Goal: Transaction & Acquisition: Purchase product/service

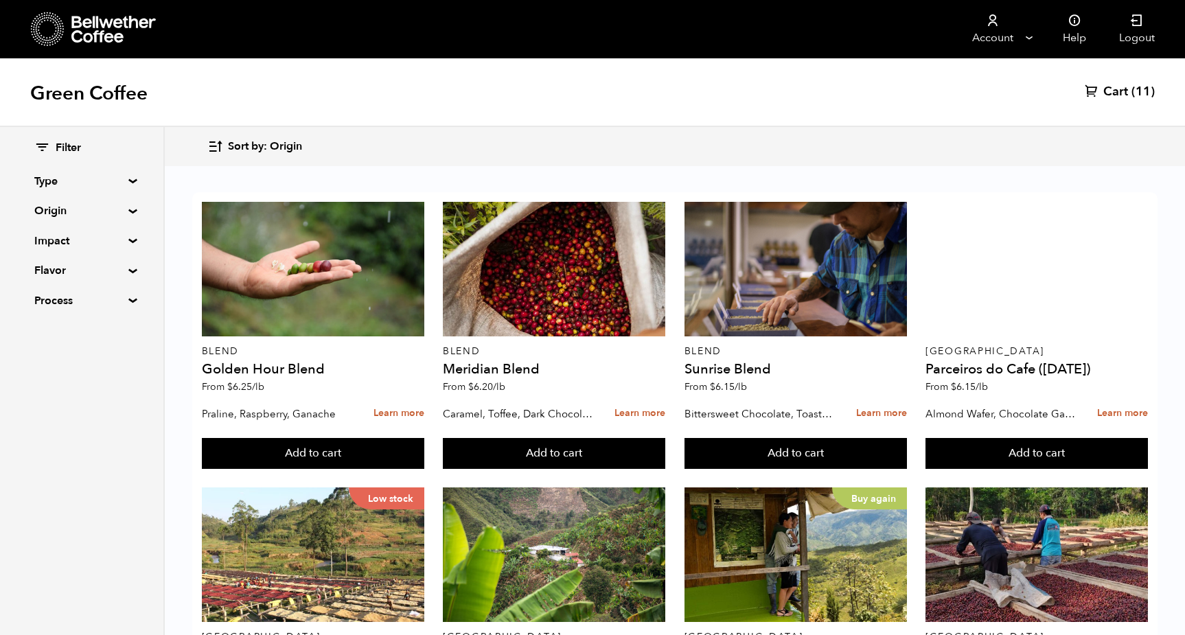
click at [75, 150] on span "Filter" at bounding box center [68, 148] width 25 height 15
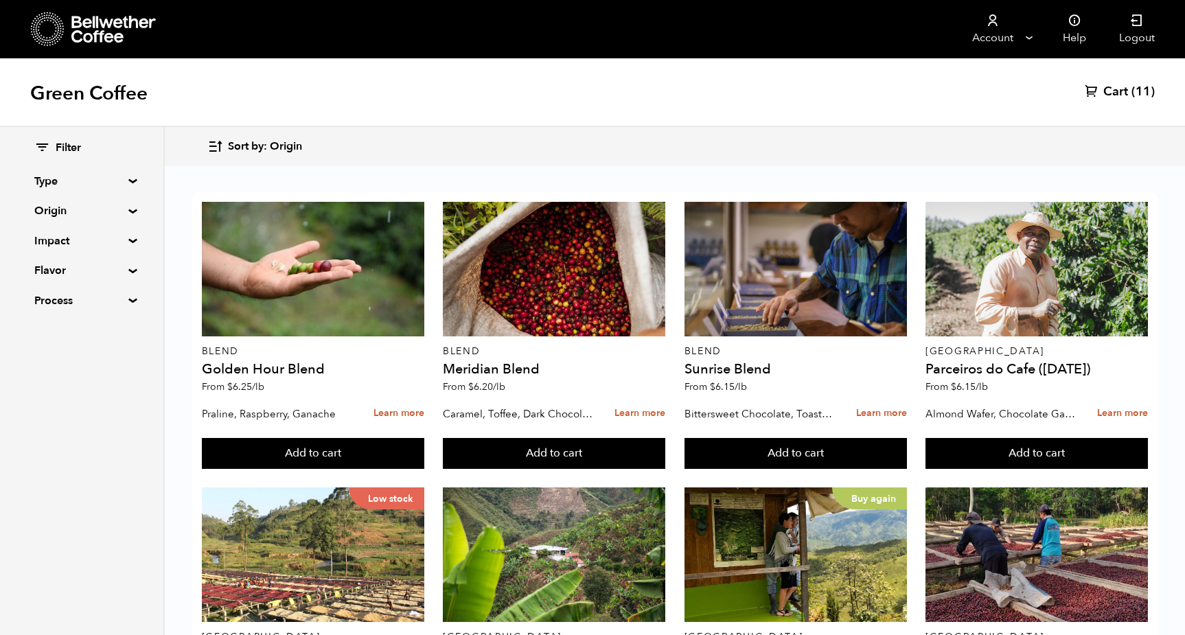
click at [287, 145] on span "Sort by: Origin" at bounding box center [265, 146] width 74 height 15
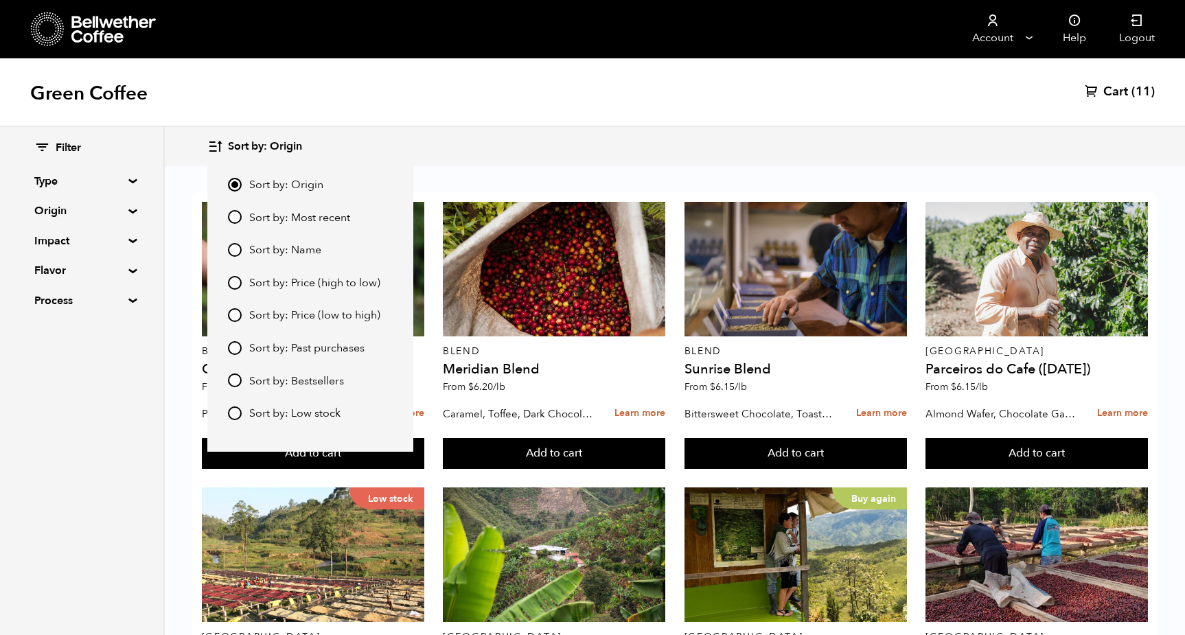
click at [294, 382] on span "Sort by: Bestsellers" at bounding box center [296, 381] width 95 height 15
click at [242, 382] on input "Sort by: Bestsellers" at bounding box center [235, 380] width 14 height 14
radio input "true"
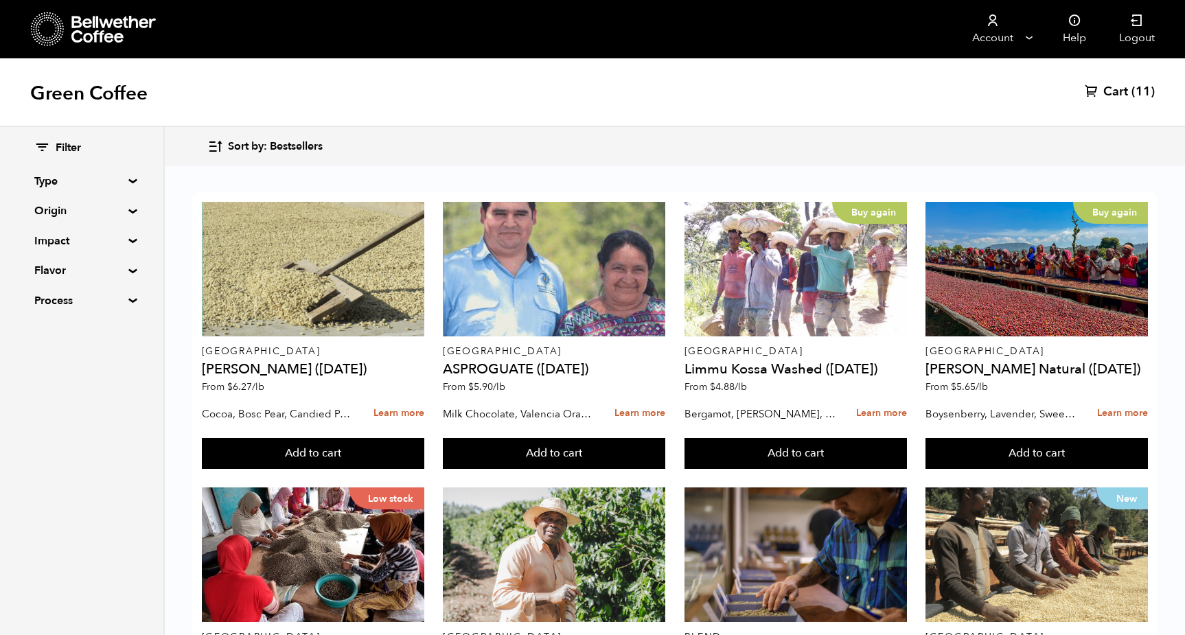
scroll to position [53, 0]
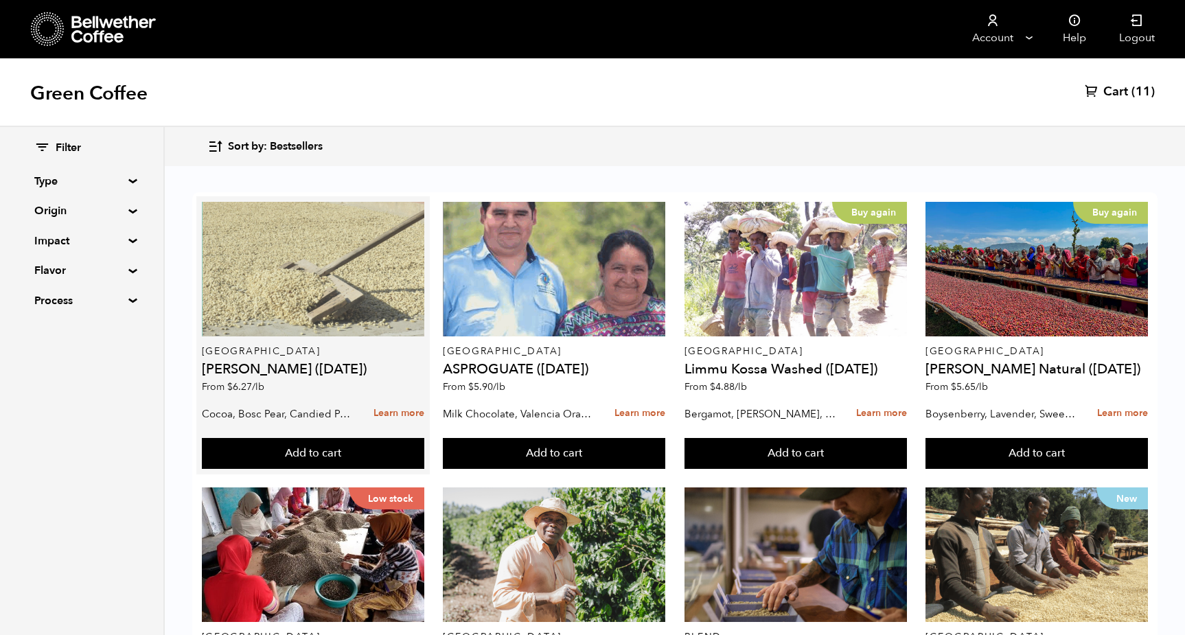
click at [364, 239] on div at bounding box center [313, 269] width 222 height 135
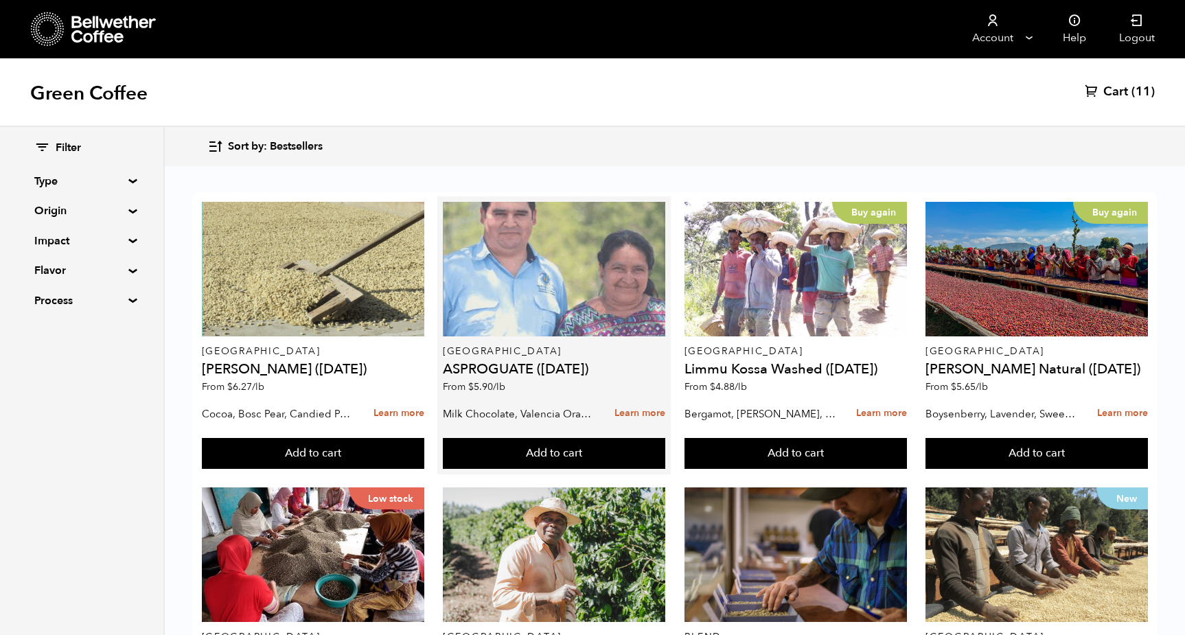
click at [566, 241] on div at bounding box center [554, 269] width 222 height 135
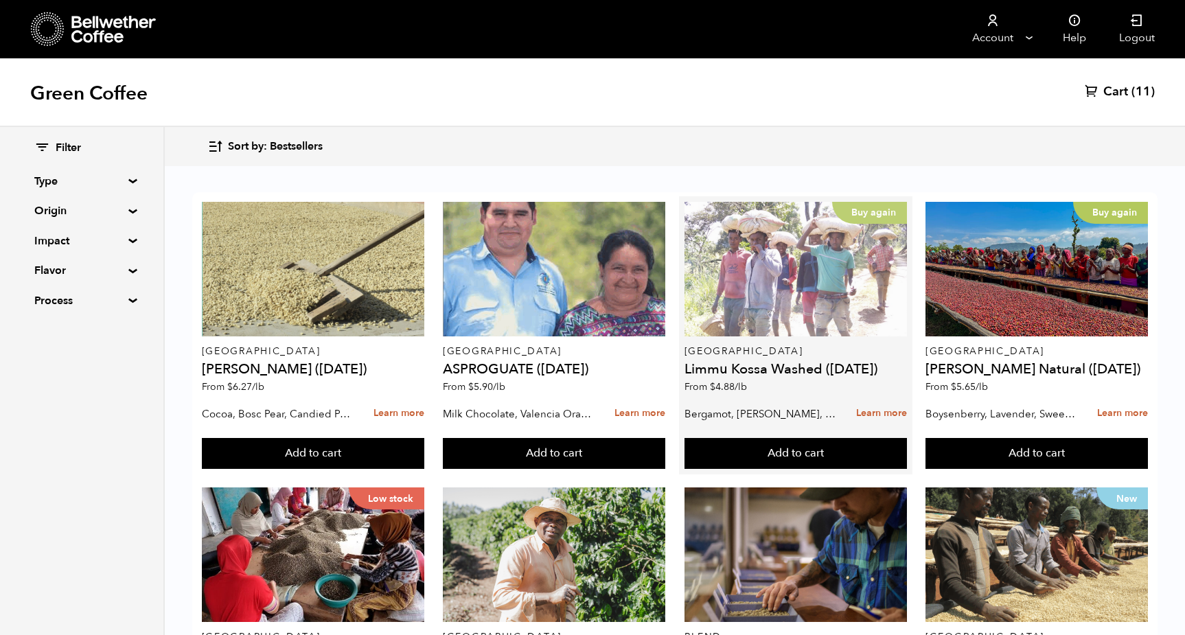
click at [802, 216] on div "Buy again" at bounding box center [795, 269] width 222 height 135
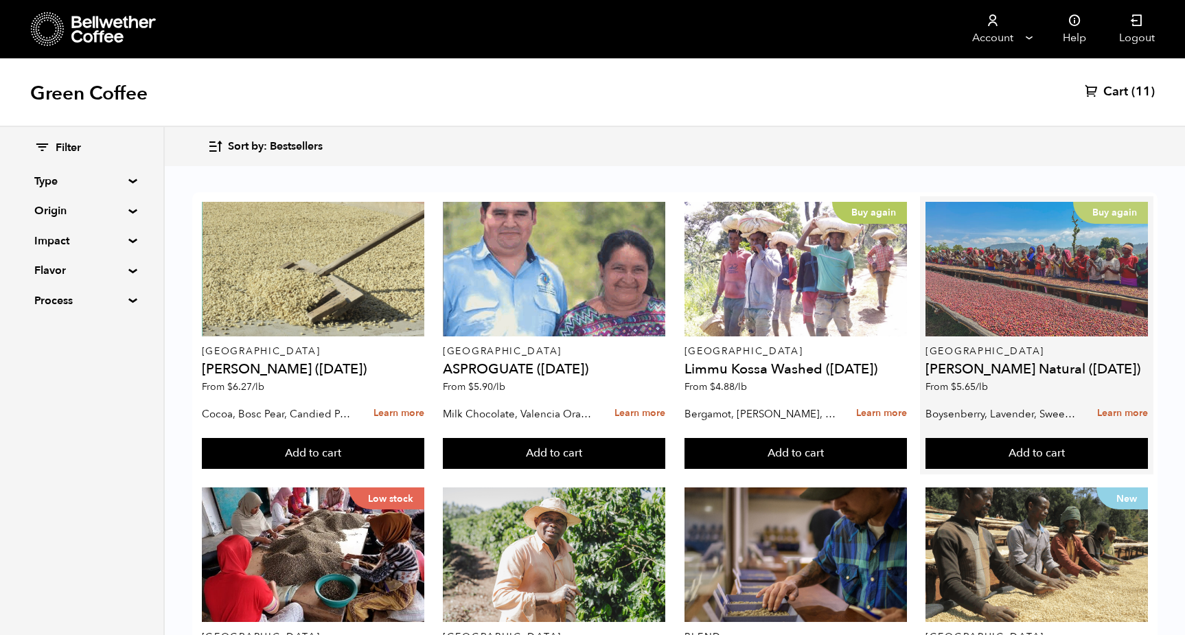
click at [1026, 227] on div "Buy again" at bounding box center [1036, 269] width 222 height 135
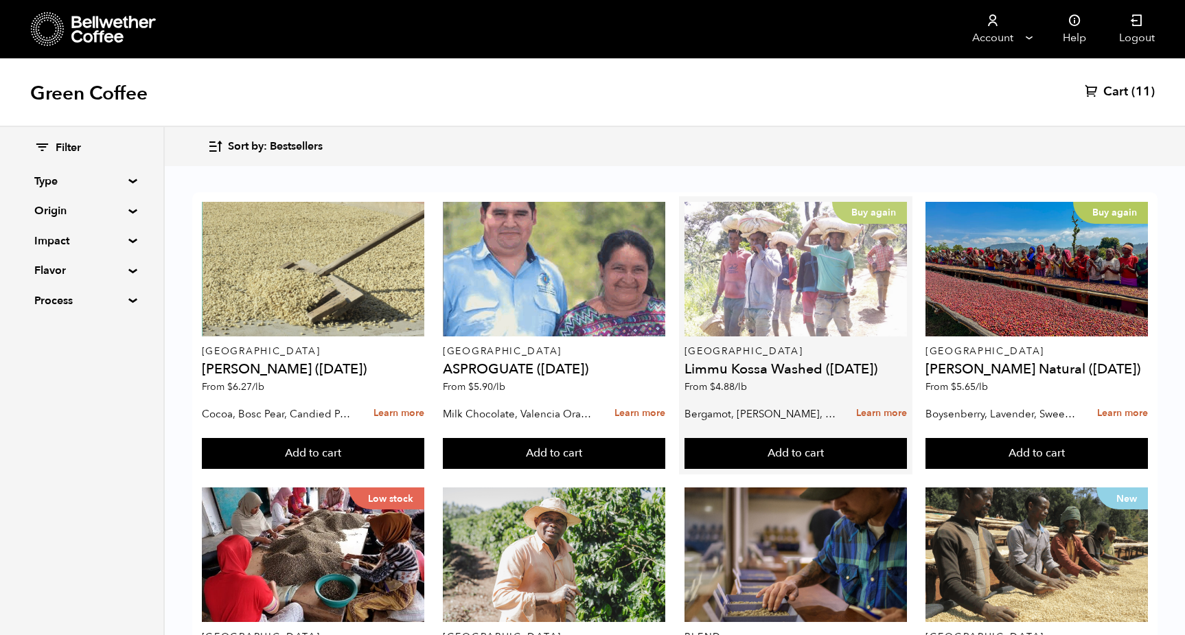
scroll to position [235, 0]
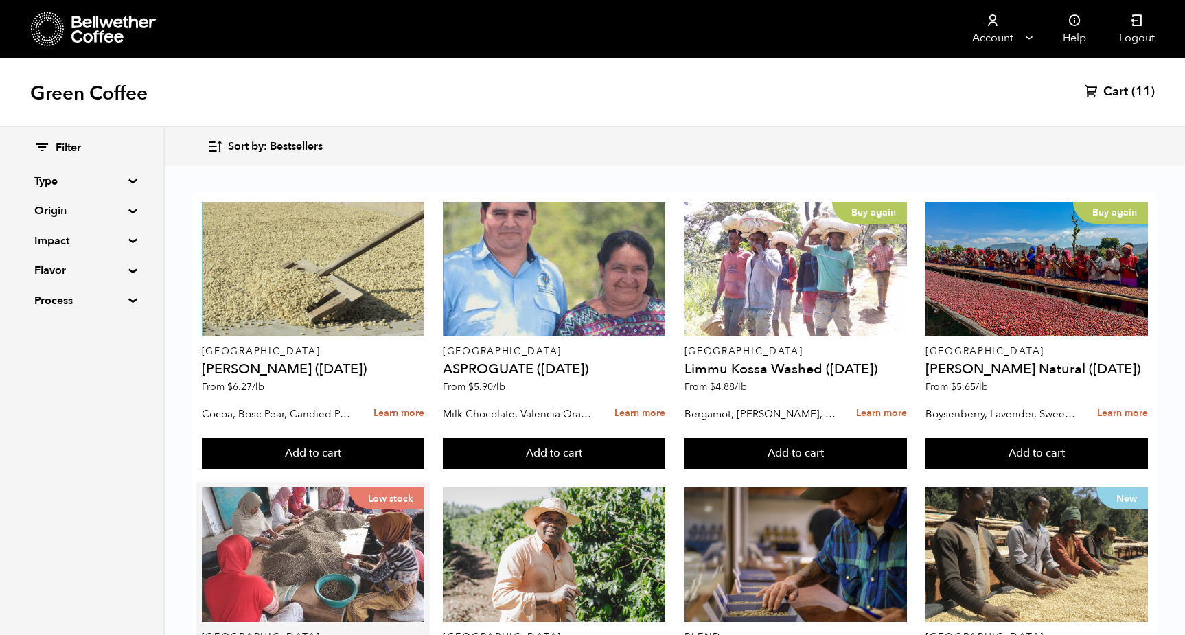
click at [347, 487] on div "Low stock" at bounding box center [313, 554] width 222 height 135
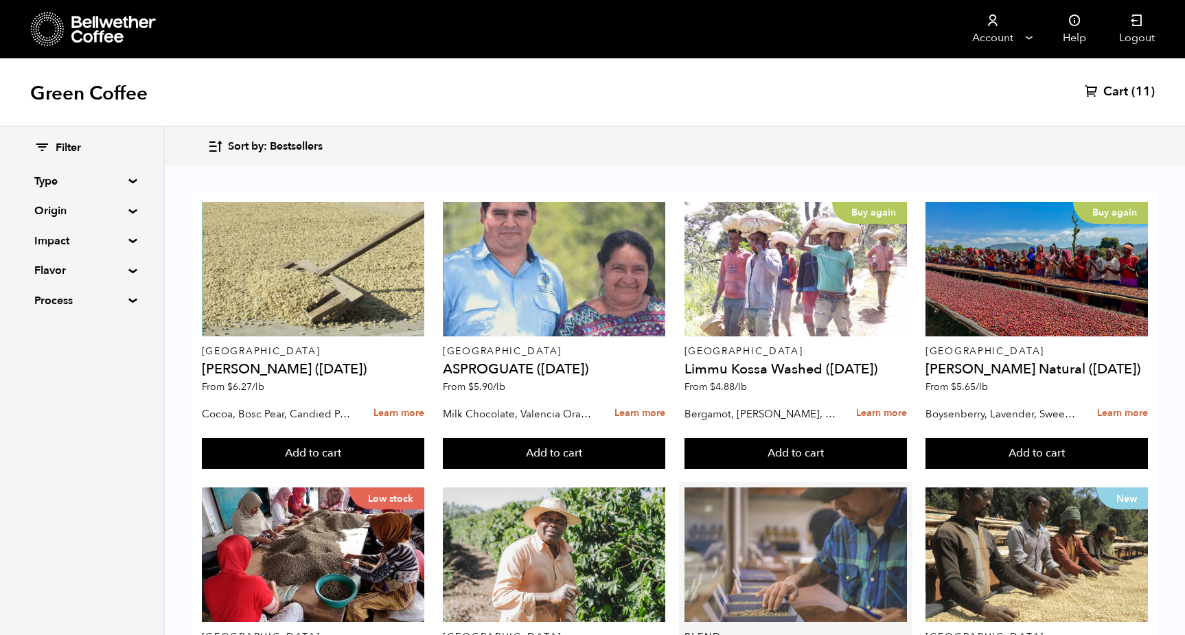
scroll to position [316, 0]
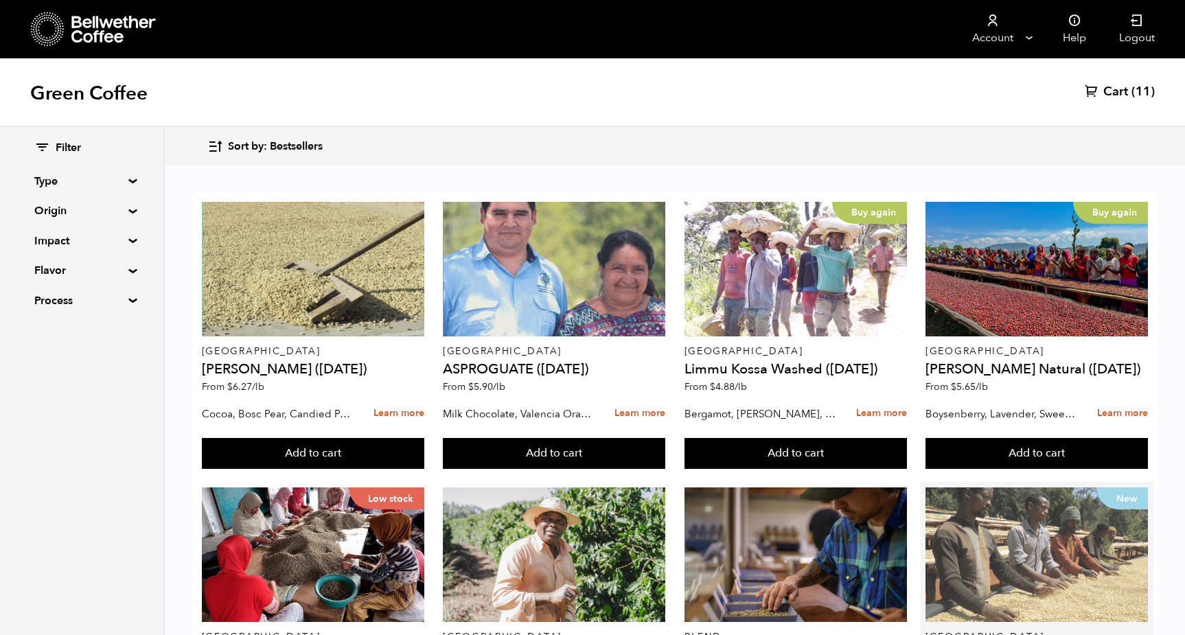
click at [1028, 487] on div "New" at bounding box center [1036, 554] width 222 height 135
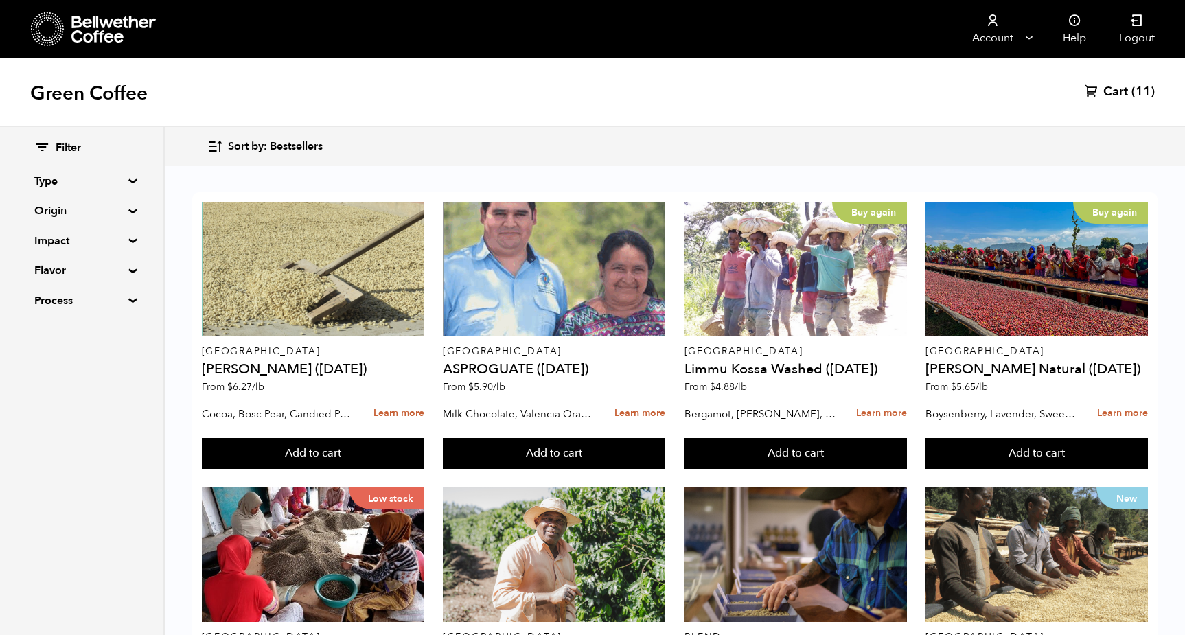
scroll to position [340, 0]
click at [120, 209] on summary "Origin" at bounding box center [81, 210] width 95 height 16
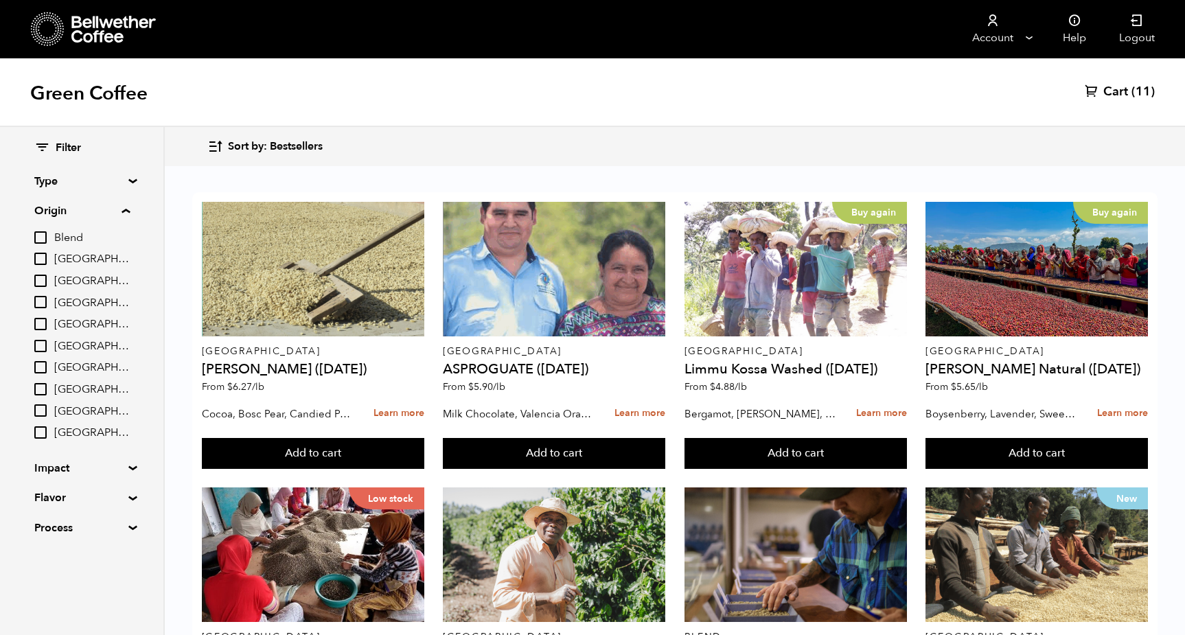
click at [41, 259] on input "Brazil" at bounding box center [40, 259] width 12 height 12
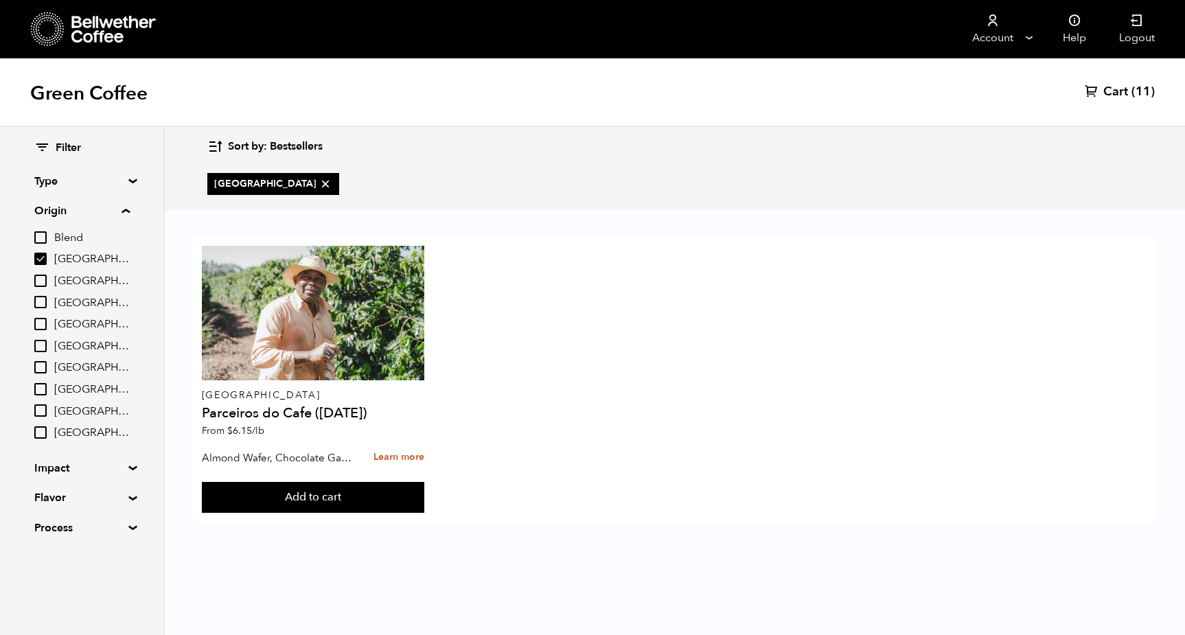
scroll to position [0, 0]
click at [46, 258] on input "Brazil" at bounding box center [40, 259] width 12 height 12
checkbox input "false"
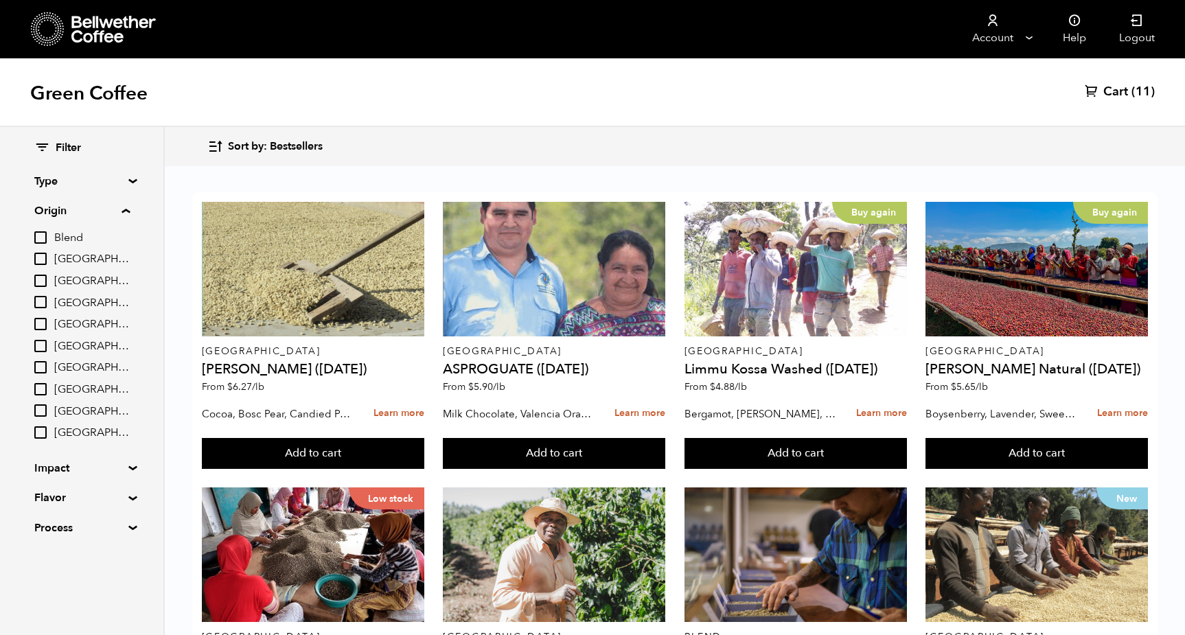
click at [44, 296] on input "Colombia" at bounding box center [40, 302] width 12 height 12
checkbox input "true"
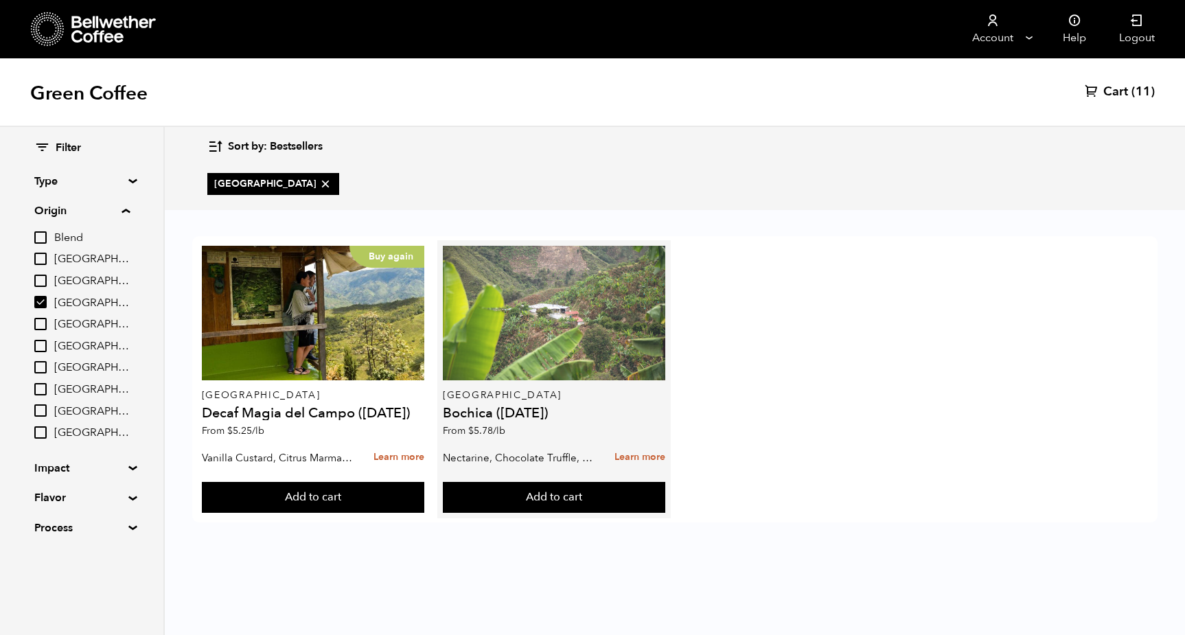
click at [544, 310] on div at bounding box center [554, 313] width 222 height 135
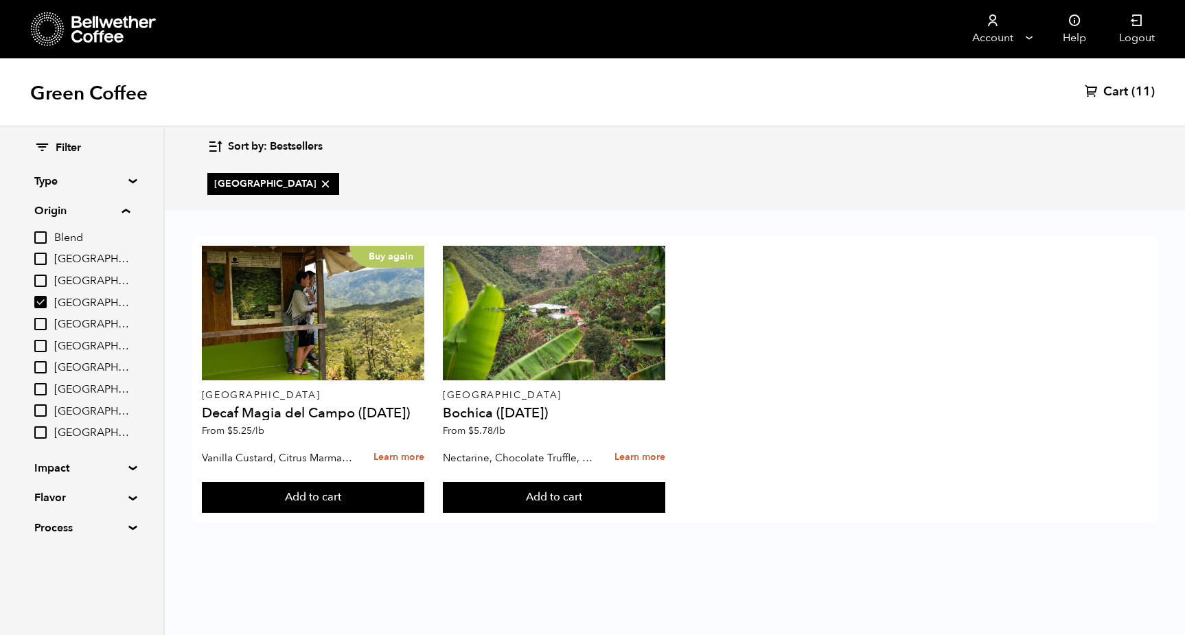
click at [43, 365] on input "[GEOGRAPHIC_DATA]" at bounding box center [40, 367] width 12 height 12
checkbox input "true"
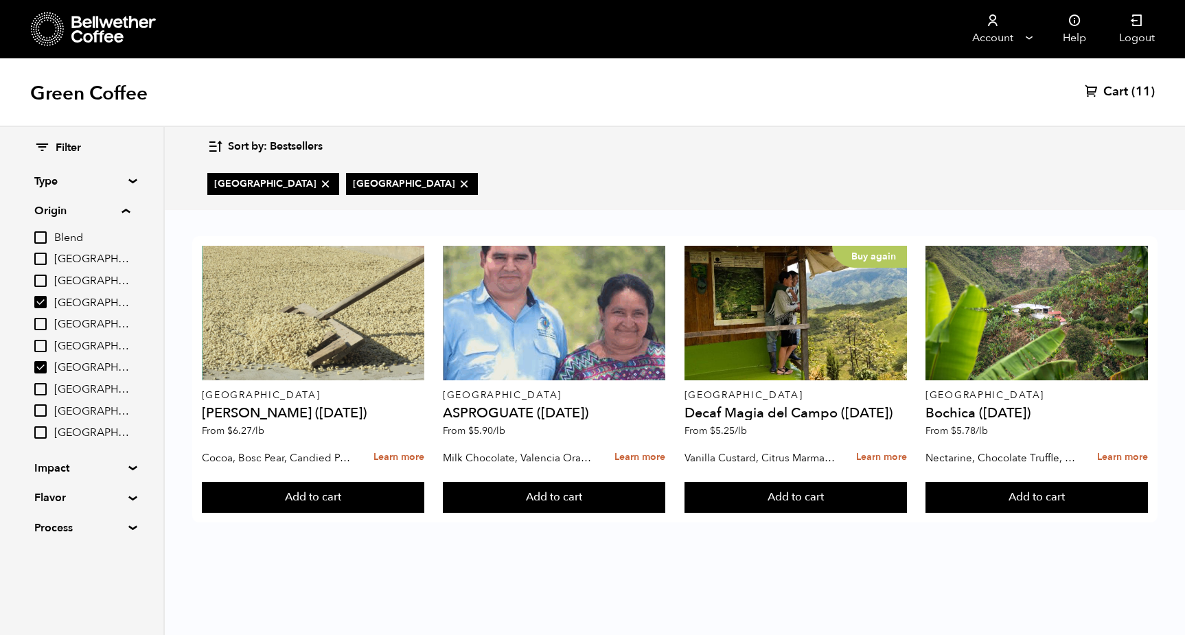
click at [43, 296] on input "Colombia" at bounding box center [40, 302] width 12 height 12
checkbox input "false"
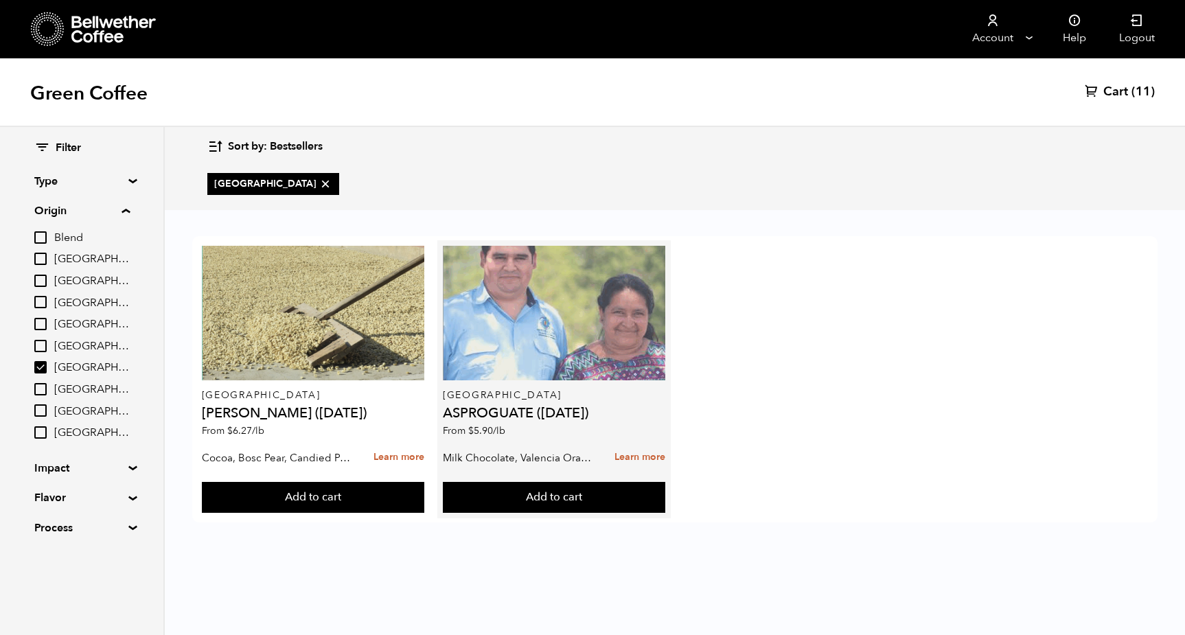
click at [531, 296] on div at bounding box center [554, 313] width 222 height 135
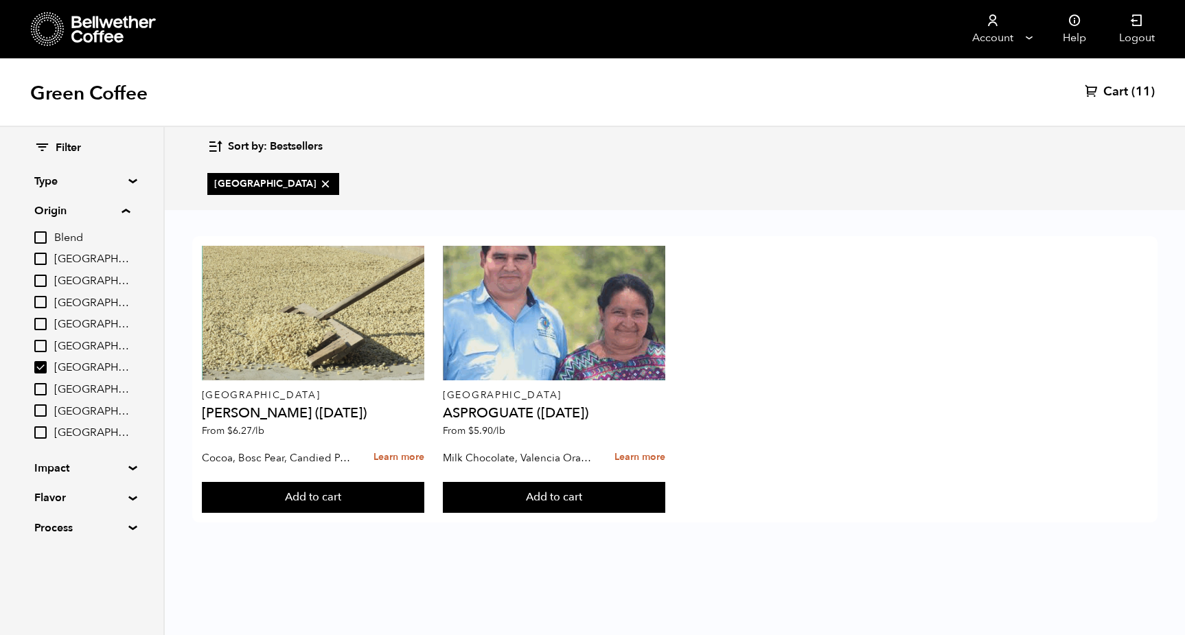
click at [43, 366] on input "[GEOGRAPHIC_DATA]" at bounding box center [40, 367] width 12 height 12
checkbox input "false"
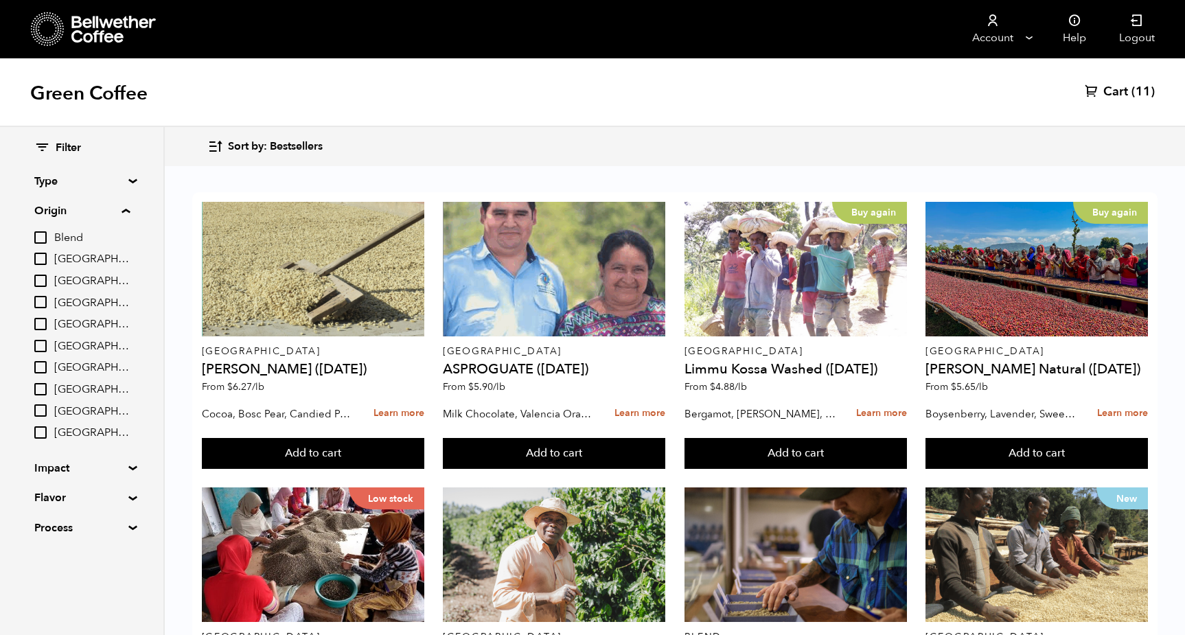
click at [43, 386] on input "Peru" at bounding box center [40, 389] width 12 height 12
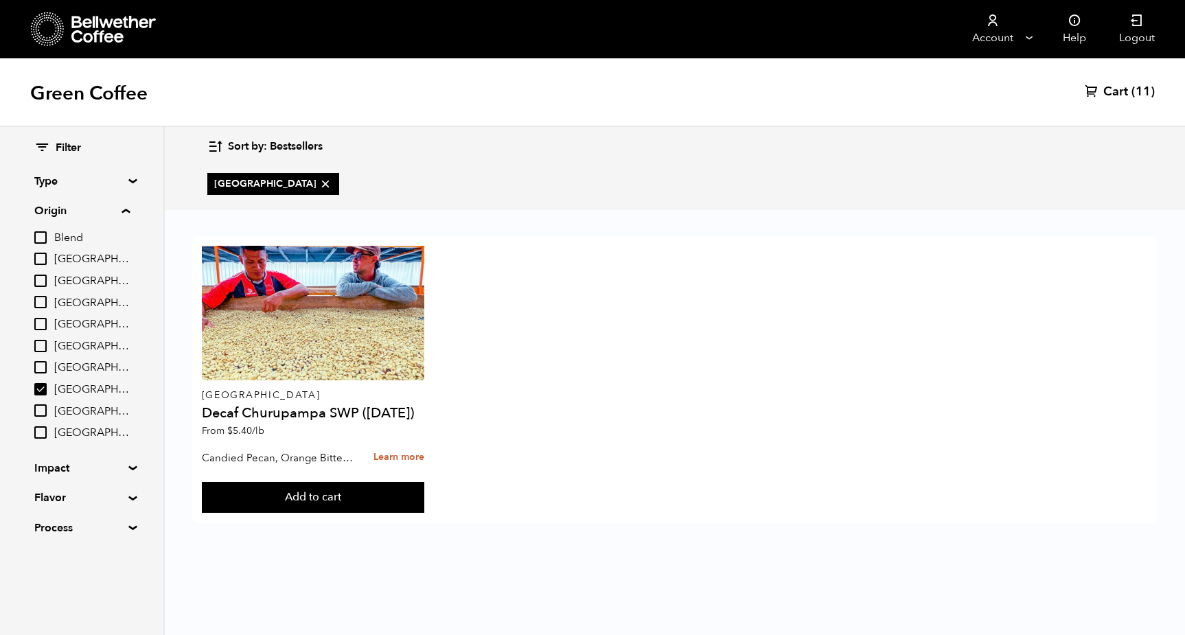
click at [34, 386] on input "Peru" at bounding box center [40, 389] width 12 height 12
checkbox input "false"
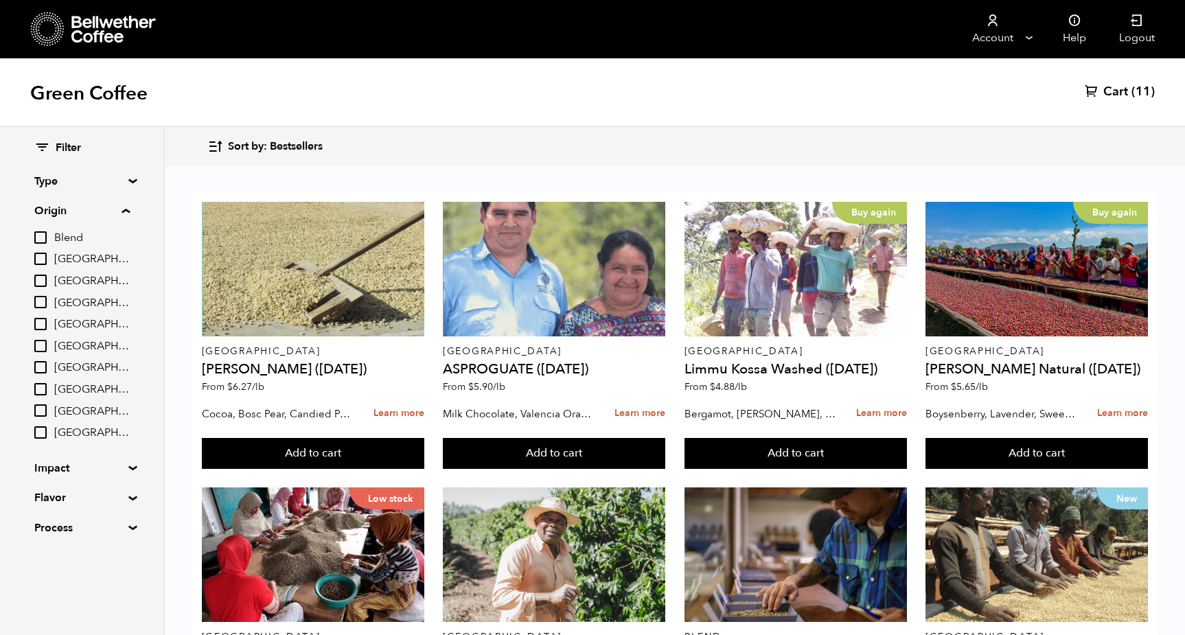
click at [42, 404] on input "[GEOGRAPHIC_DATA]" at bounding box center [40, 410] width 12 height 12
checkbox input "true"
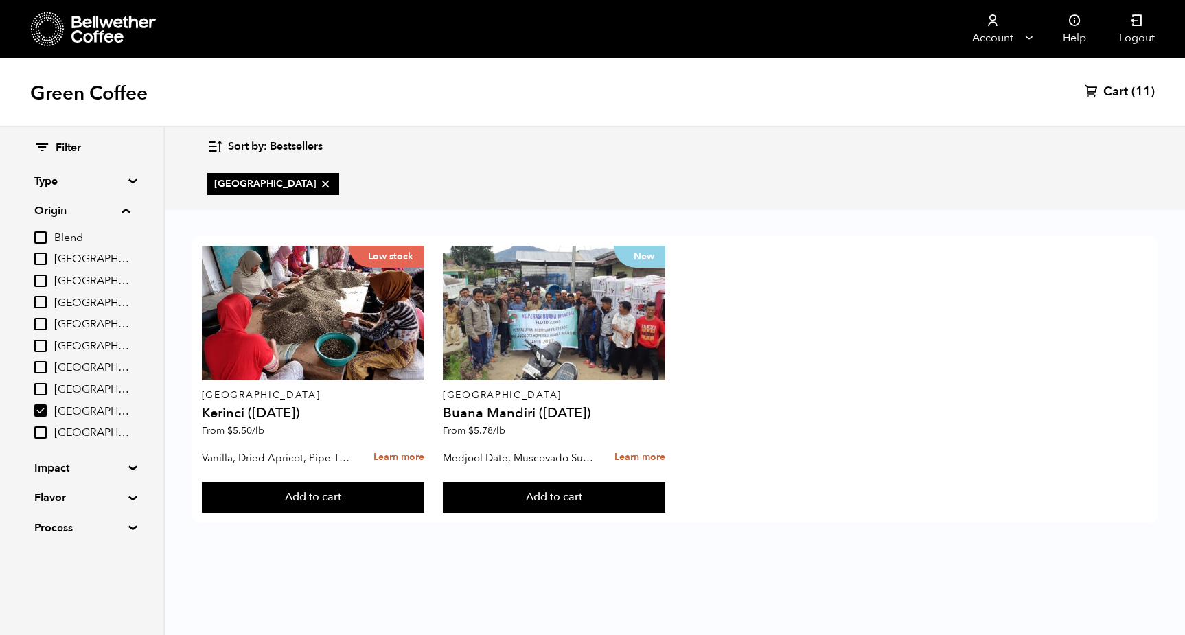
click at [43, 427] on input "[GEOGRAPHIC_DATA]" at bounding box center [40, 432] width 12 height 12
checkbox input "true"
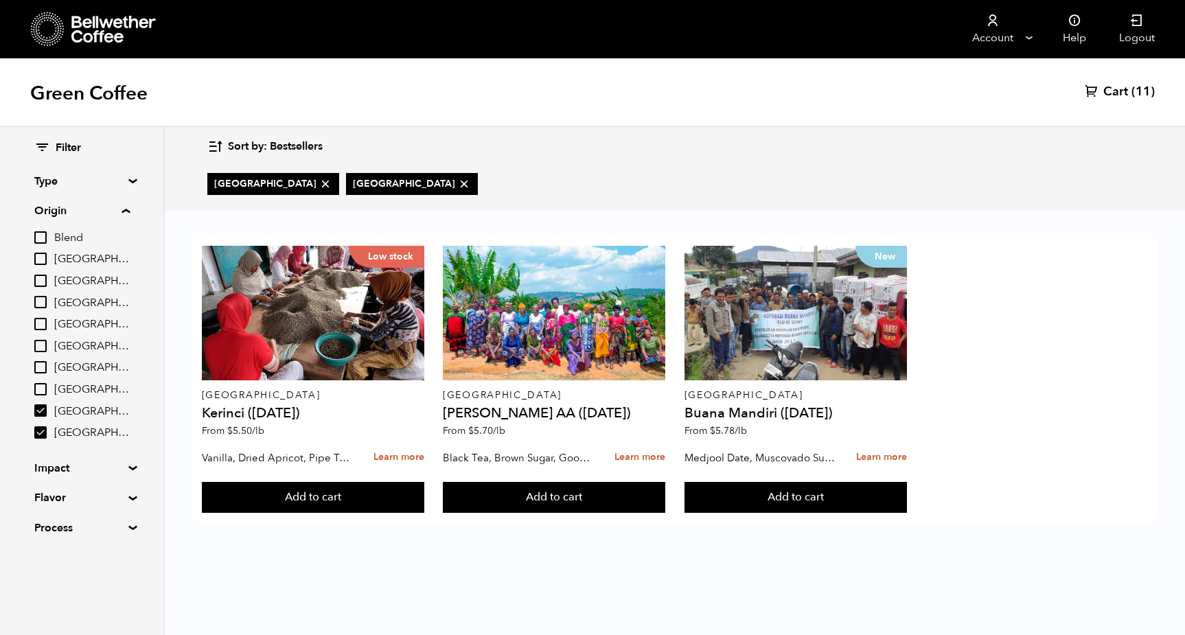
click at [40, 404] on input "[GEOGRAPHIC_DATA]" at bounding box center [40, 410] width 12 height 12
checkbox input "false"
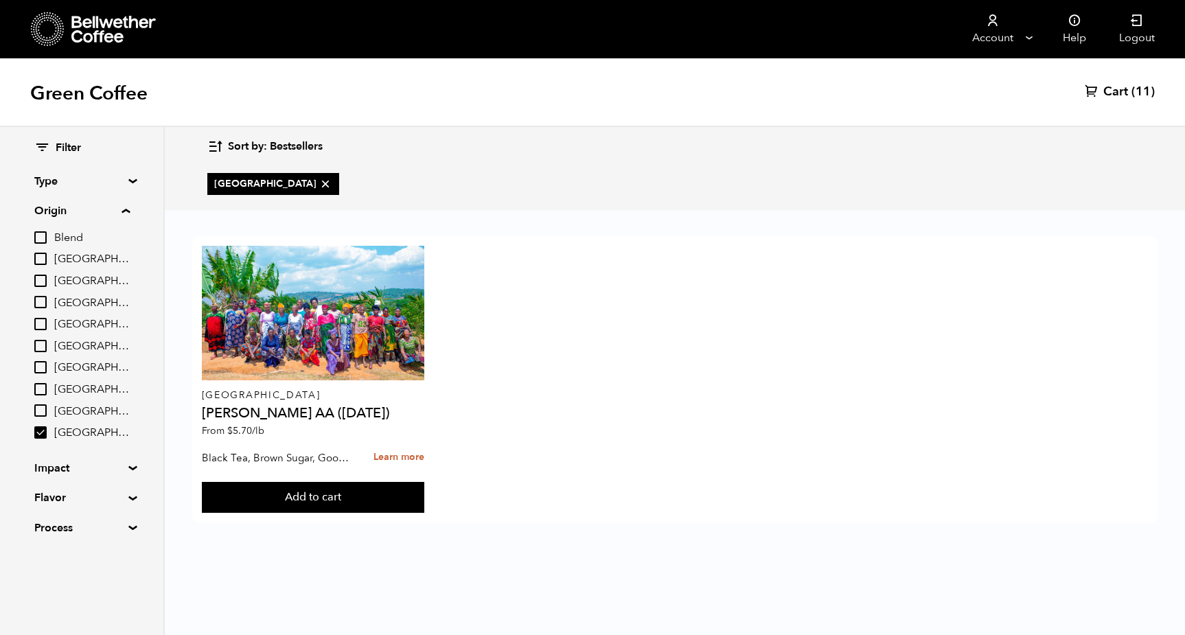
click at [41, 426] on input "[GEOGRAPHIC_DATA]" at bounding box center [40, 432] width 12 height 12
checkbox input "false"
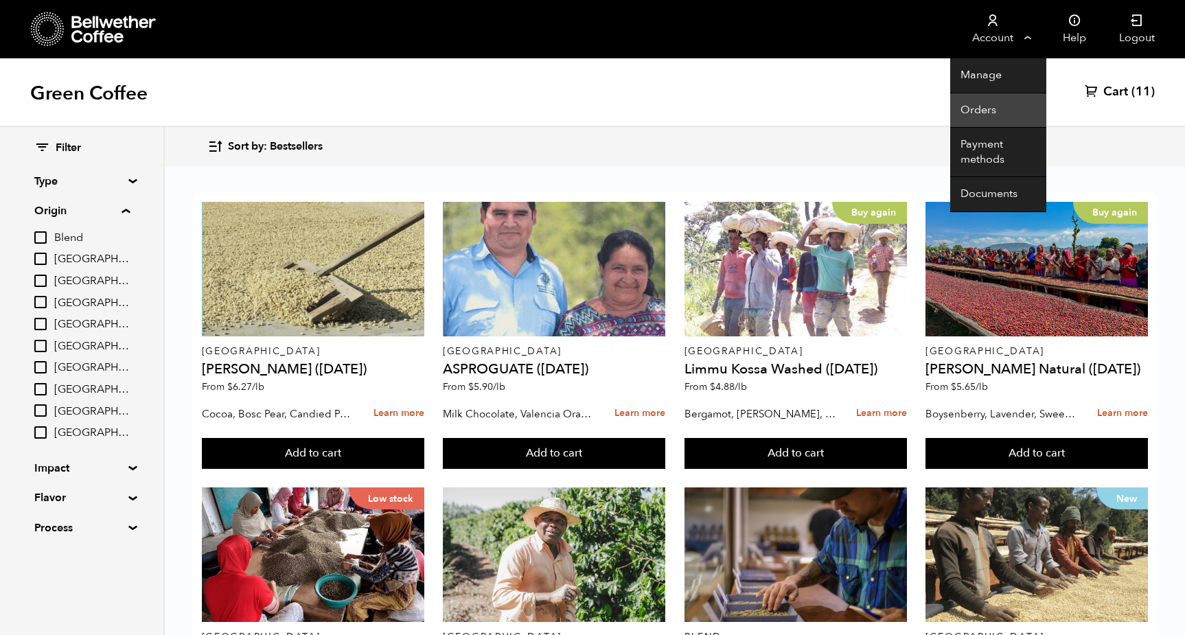
click at [977, 108] on link "Orders" at bounding box center [998, 110] width 96 height 35
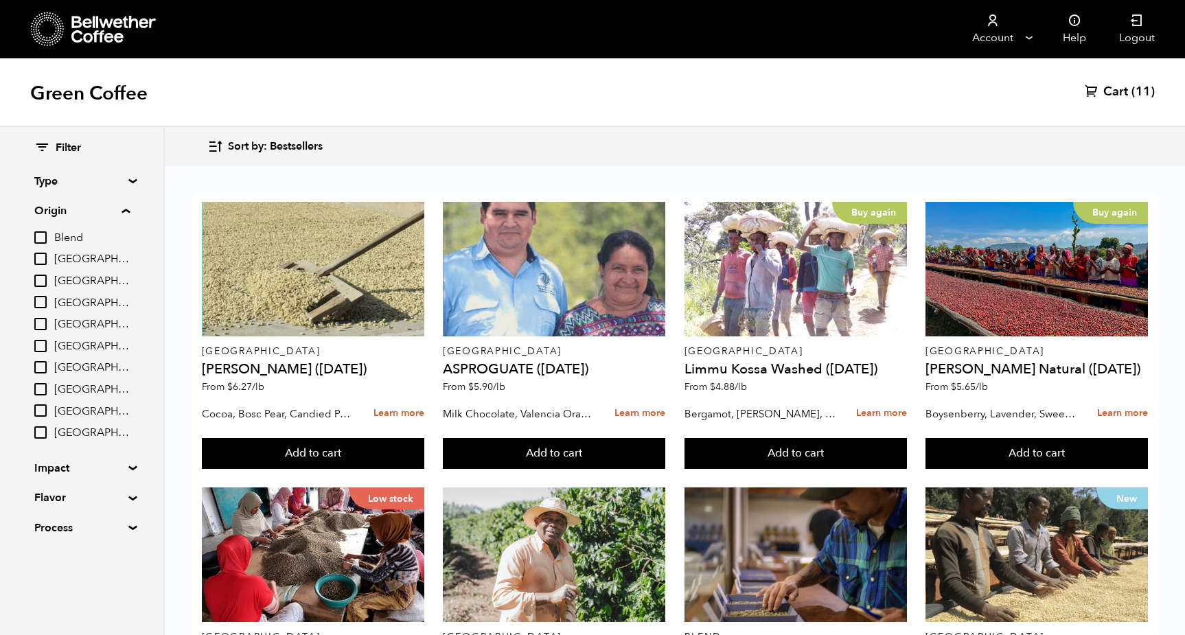
click at [42, 306] on input "Colombia" at bounding box center [40, 302] width 12 height 12
checkbox input "true"
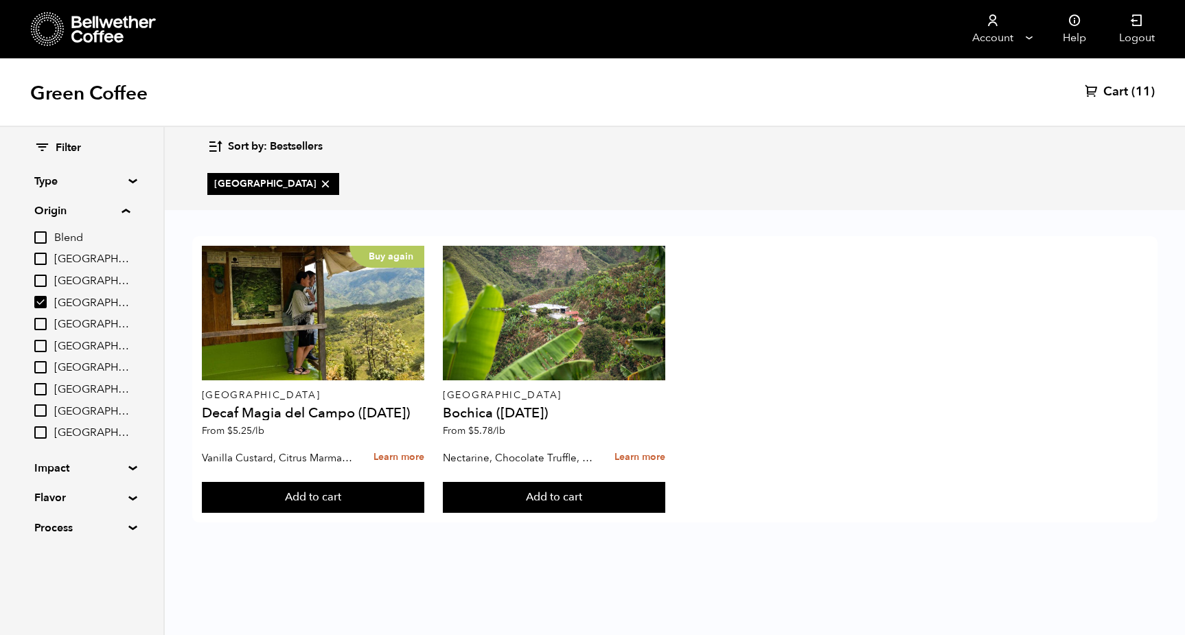
click at [38, 364] on input "[GEOGRAPHIC_DATA]" at bounding box center [40, 367] width 12 height 12
checkbox input "true"
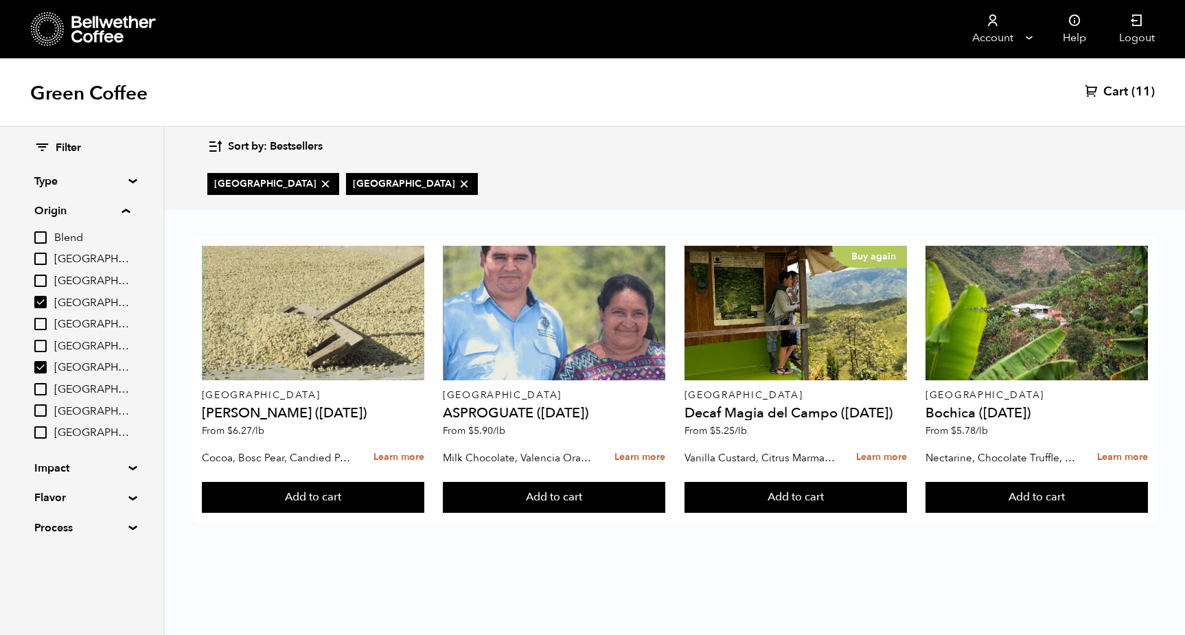
click at [39, 386] on input "Peru" at bounding box center [40, 389] width 12 height 12
checkbox input "true"
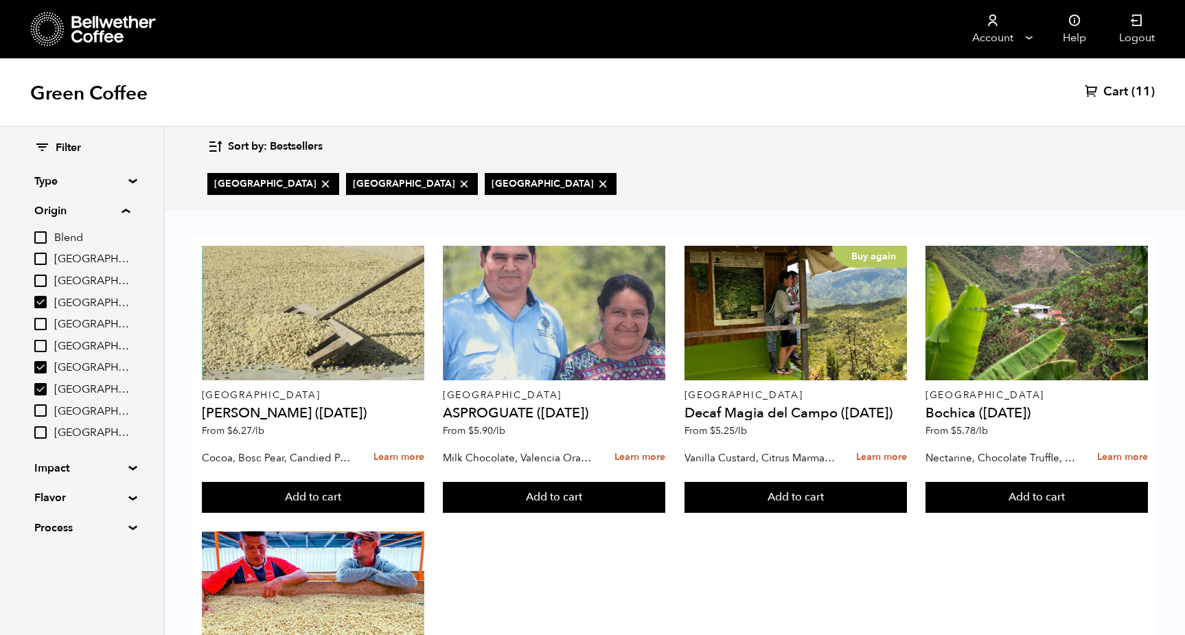
click at [45, 258] on input "Brazil" at bounding box center [40, 259] width 12 height 12
checkbox input "true"
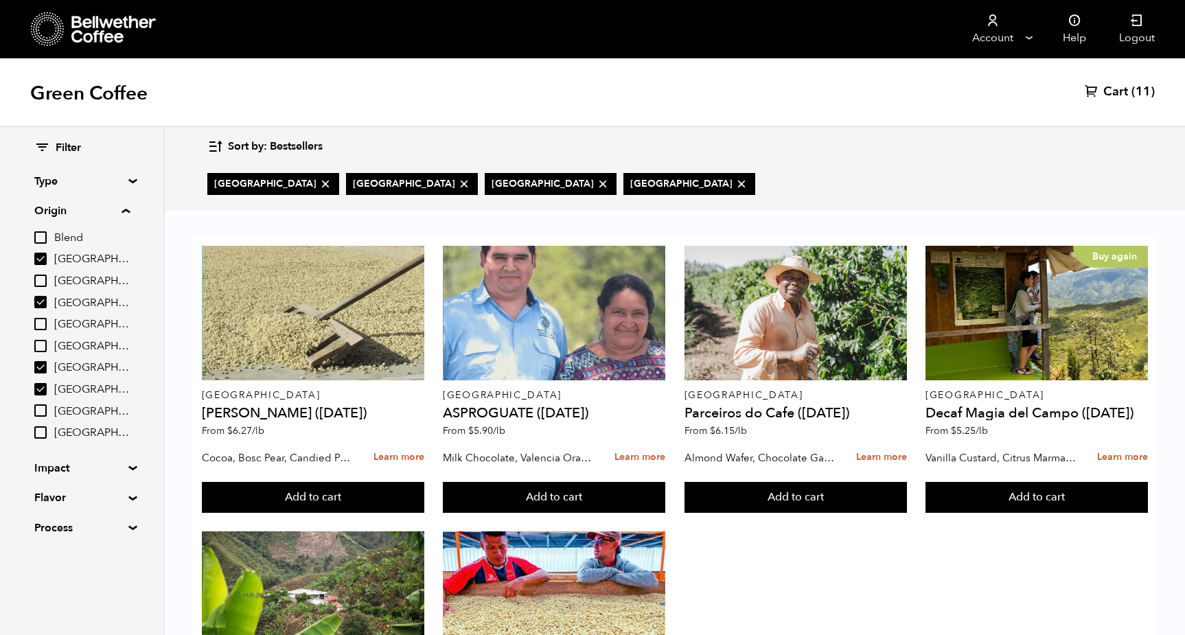
click at [255, 149] on span "Sort by: Bestsellers" at bounding box center [275, 146] width 95 height 15
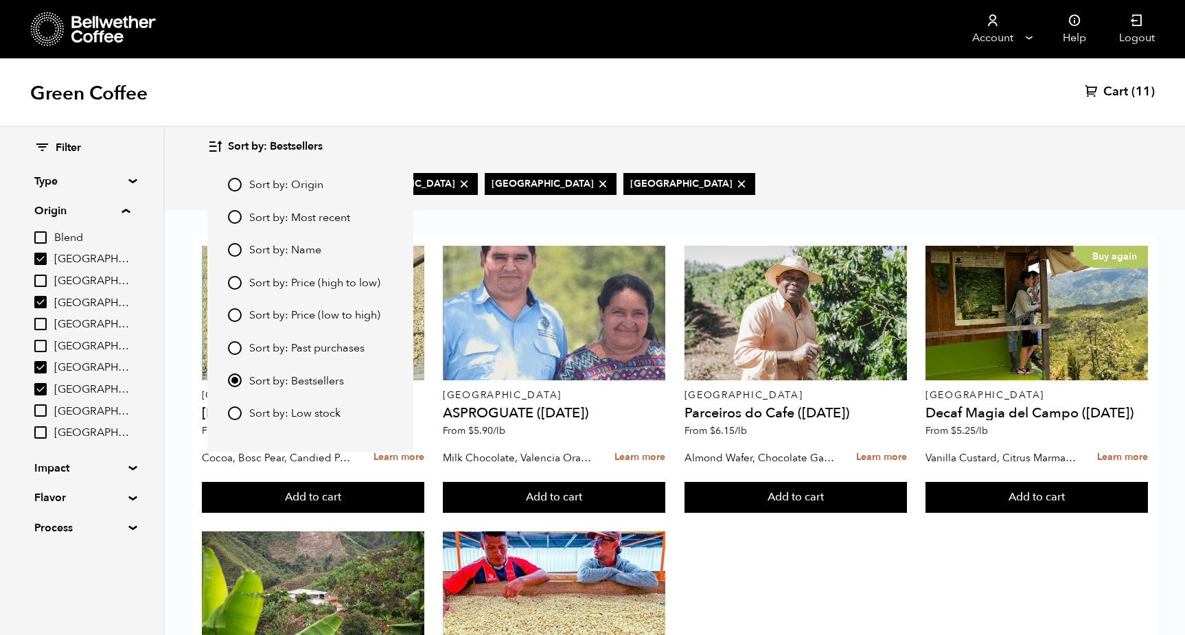
click at [271, 309] on span "Sort by: Price (low to high)" at bounding box center [314, 315] width 131 height 15
click at [242, 309] on input "Sort by: Price (low to high)" at bounding box center [235, 315] width 14 height 14
radio input "true"
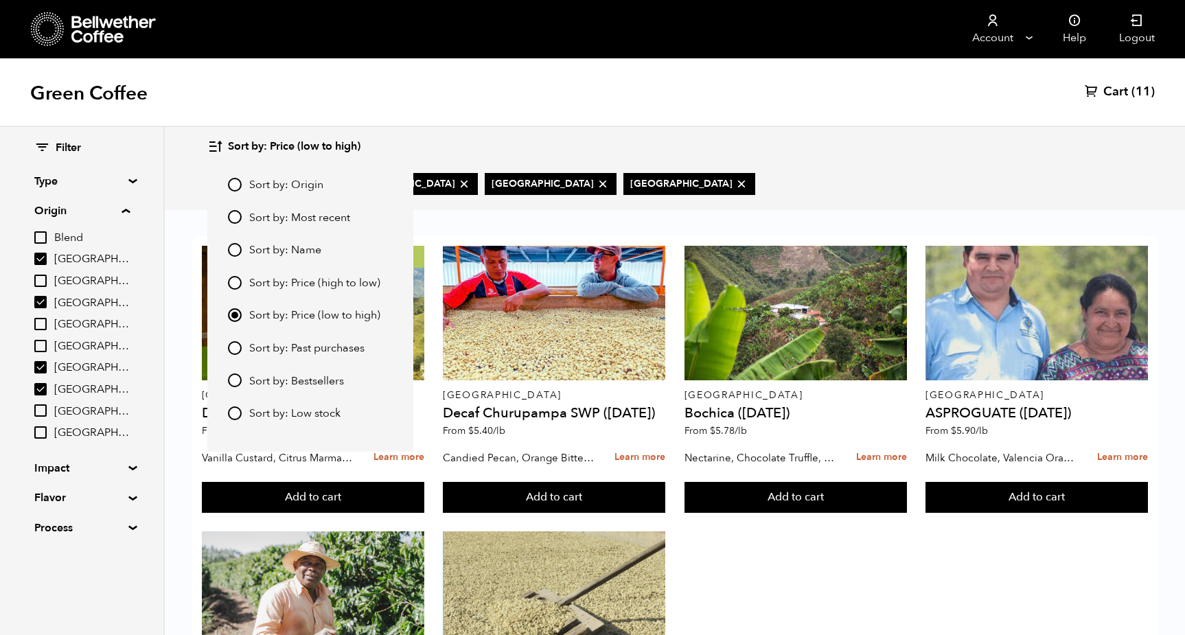
click at [566, 227] on div "Buy again Colombia Decaf Magia del Campo (MAR 25) From $ 5.25 /lb Vanilla Custa…" at bounding box center [675, 527] width 1020 height 631
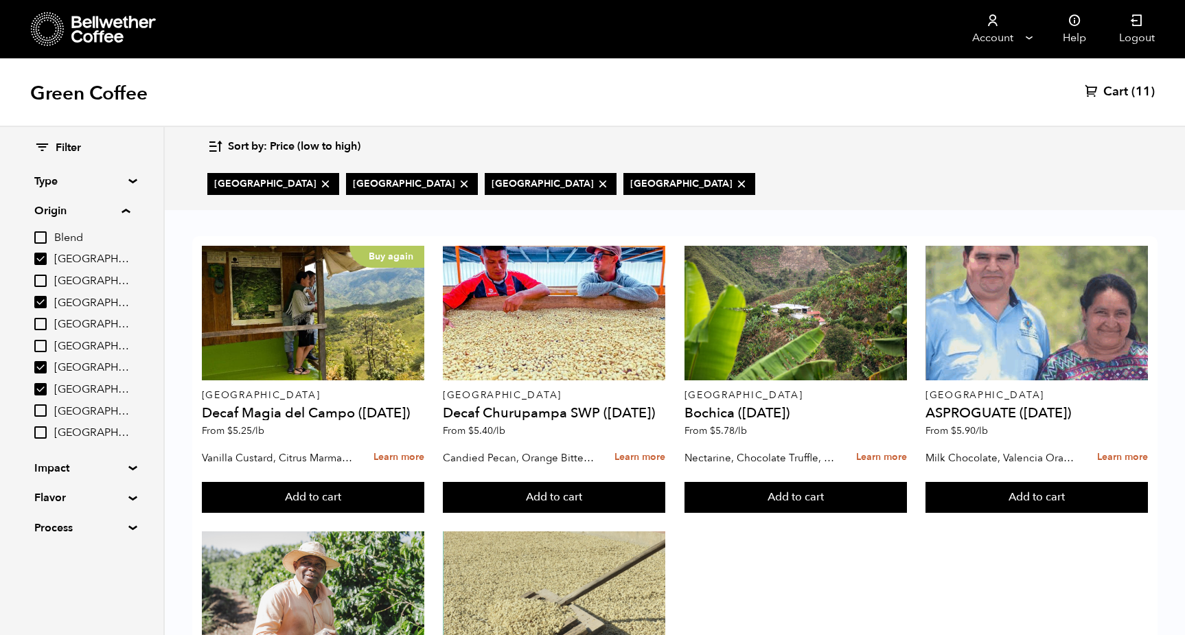
scroll to position [68, 0]
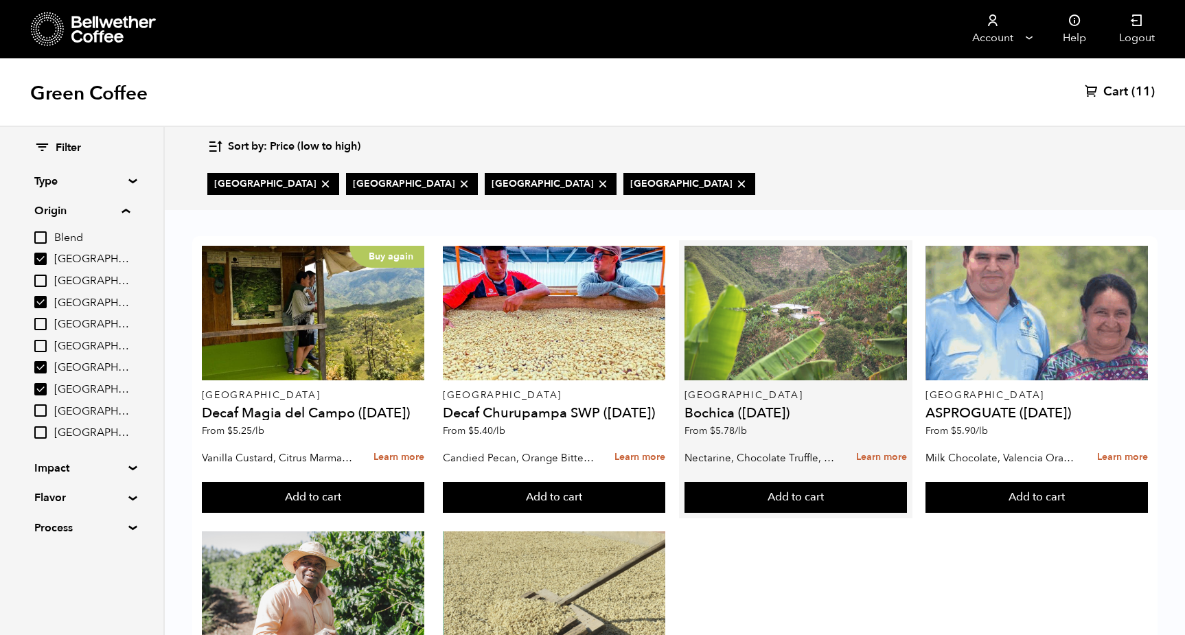
click at [806, 283] on div at bounding box center [795, 313] width 222 height 135
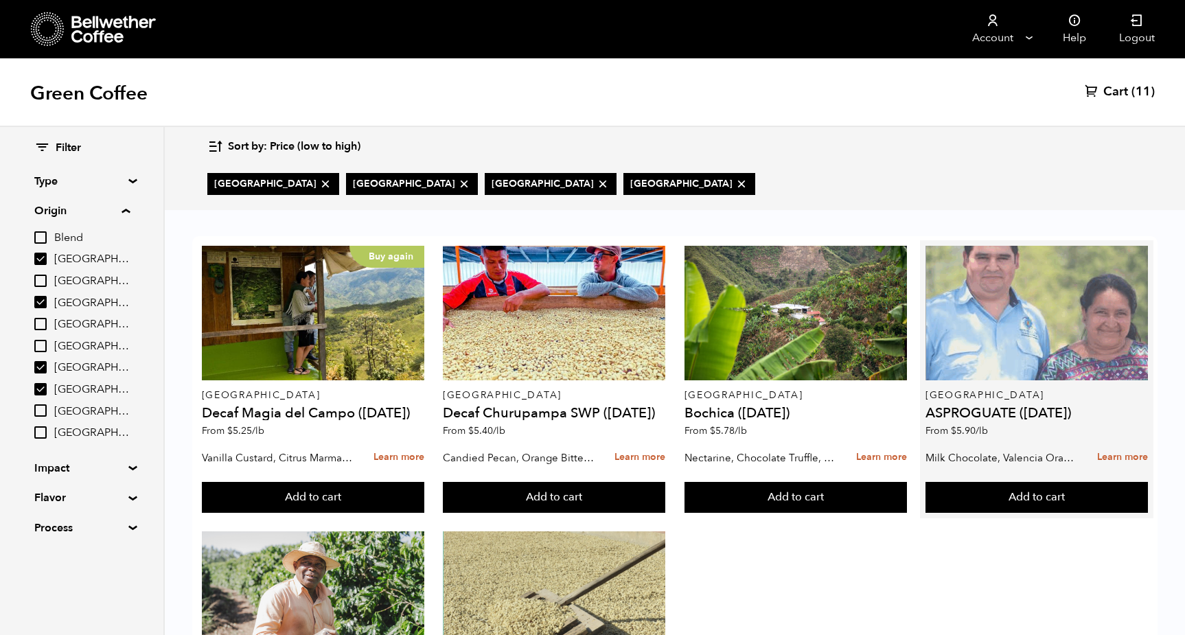
click at [1063, 269] on div at bounding box center [1036, 313] width 222 height 135
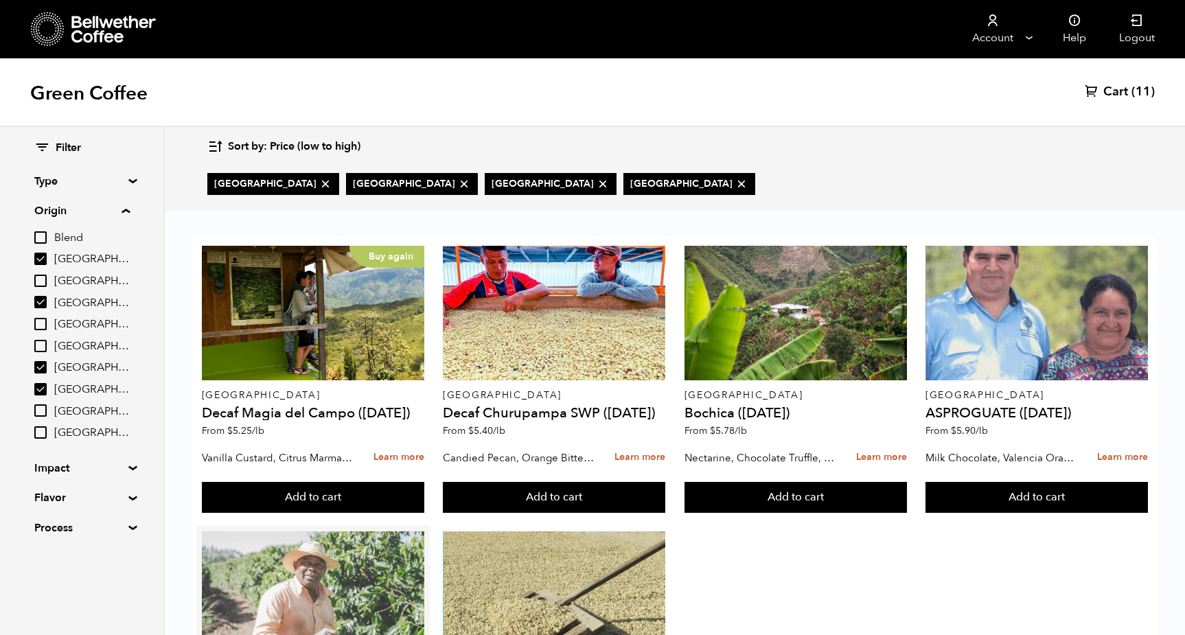
click at [316, 531] on div at bounding box center [313, 598] width 222 height 135
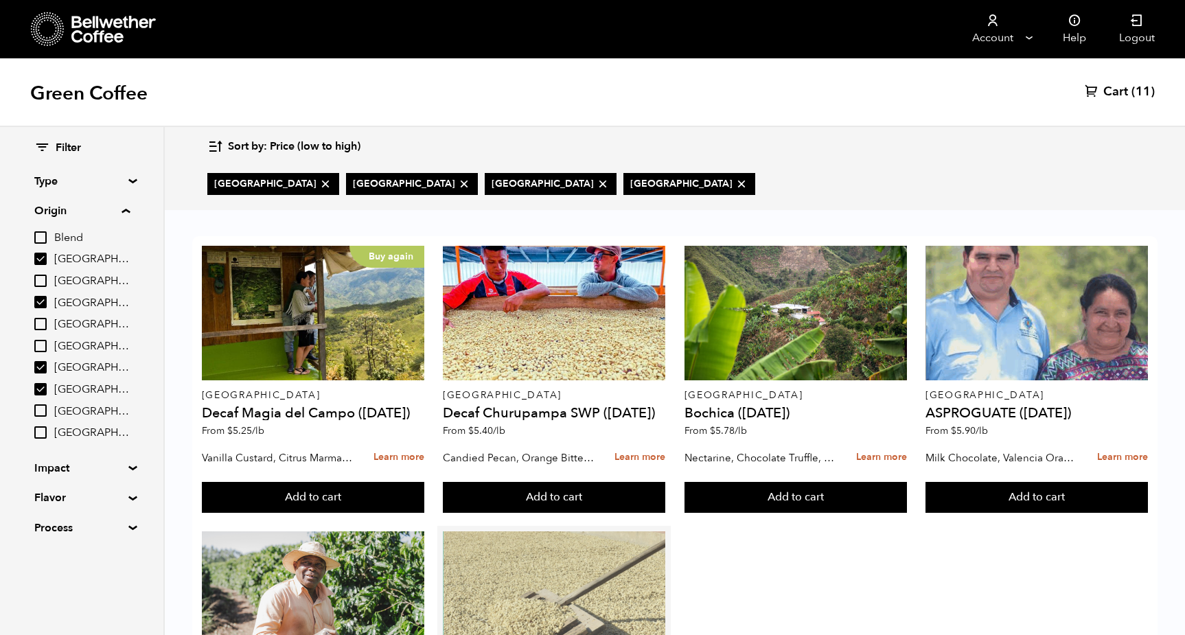
click at [593, 531] on div at bounding box center [554, 598] width 222 height 135
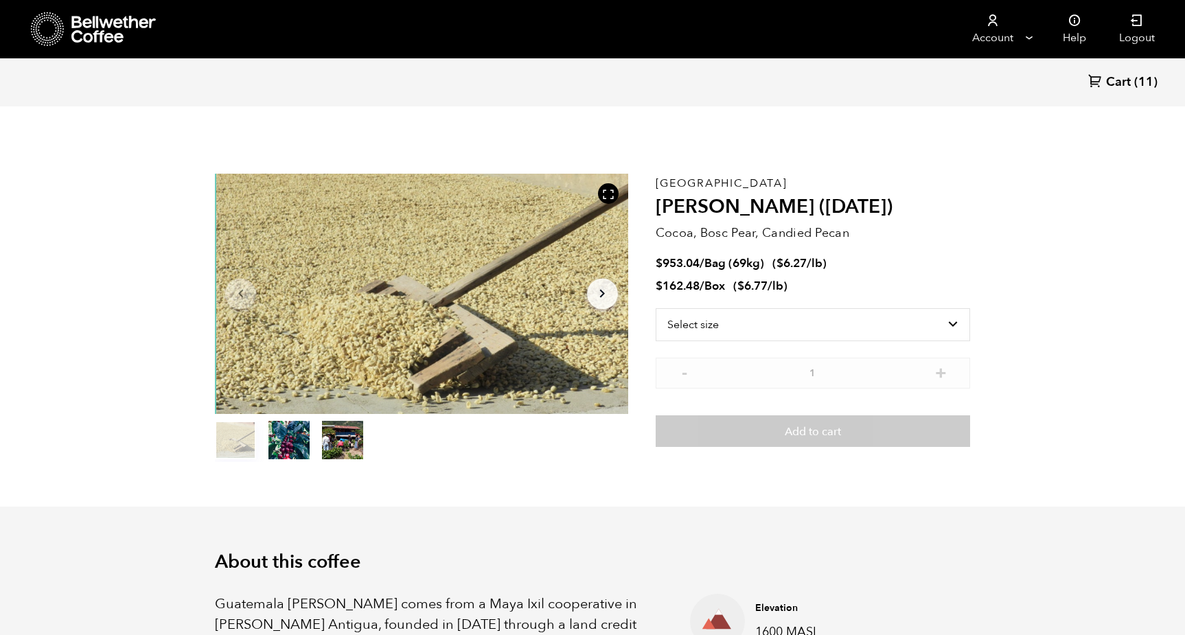
scroll to position [597, 731]
select select "bag-2"
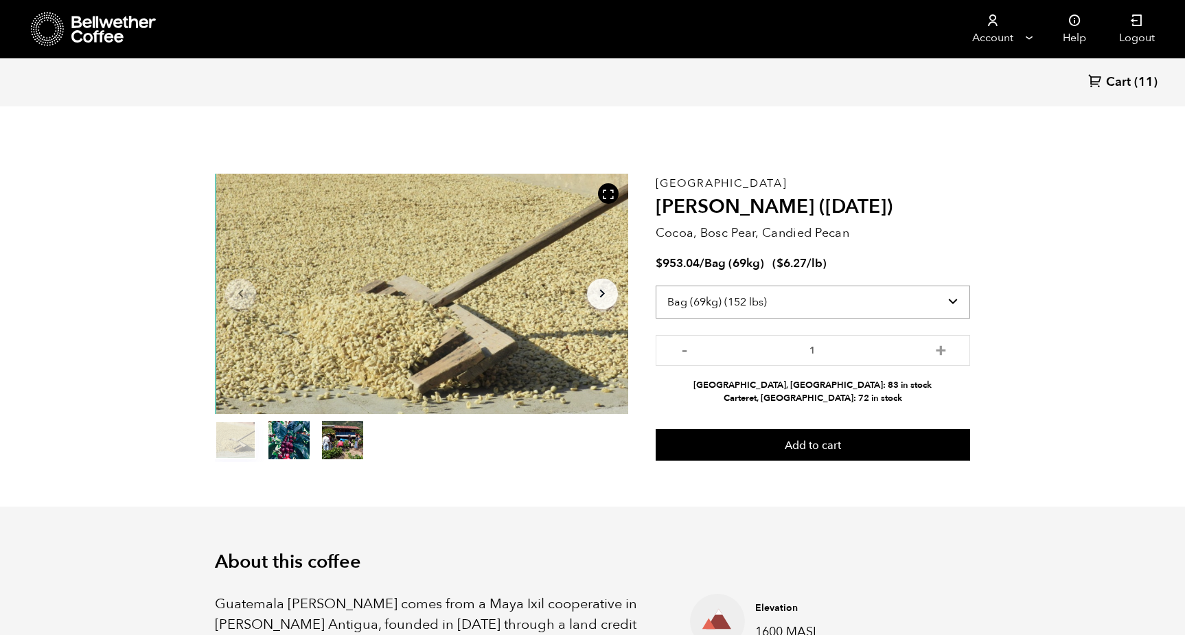
scroll to position [0, 0]
click at [944, 345] on button "+" at bounding box center [940, 349] width 17 height 14
type input "2"
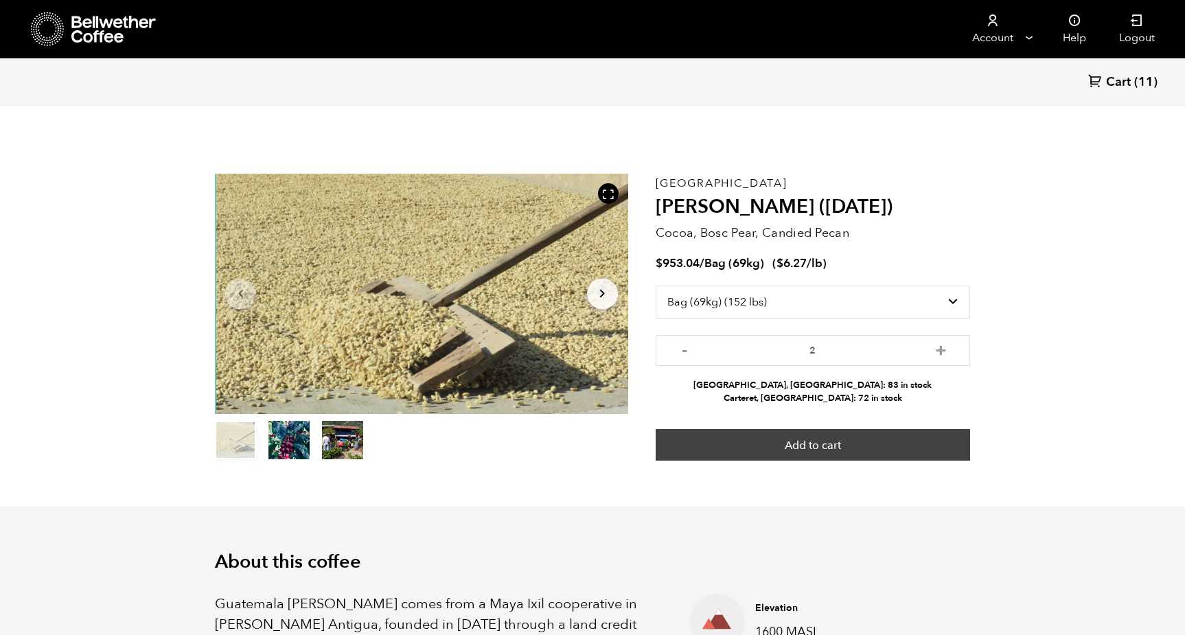
click at [811, 447] on button "Add to cart" at bounding box center [813, 445] width 314 height 32
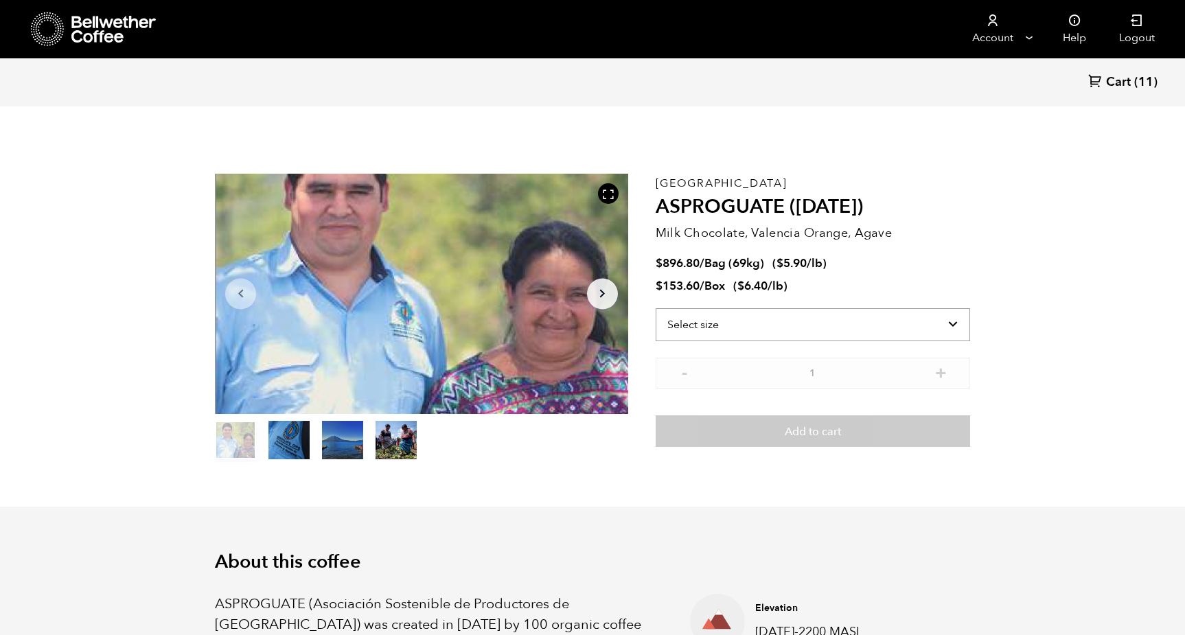
select select "bag-2"
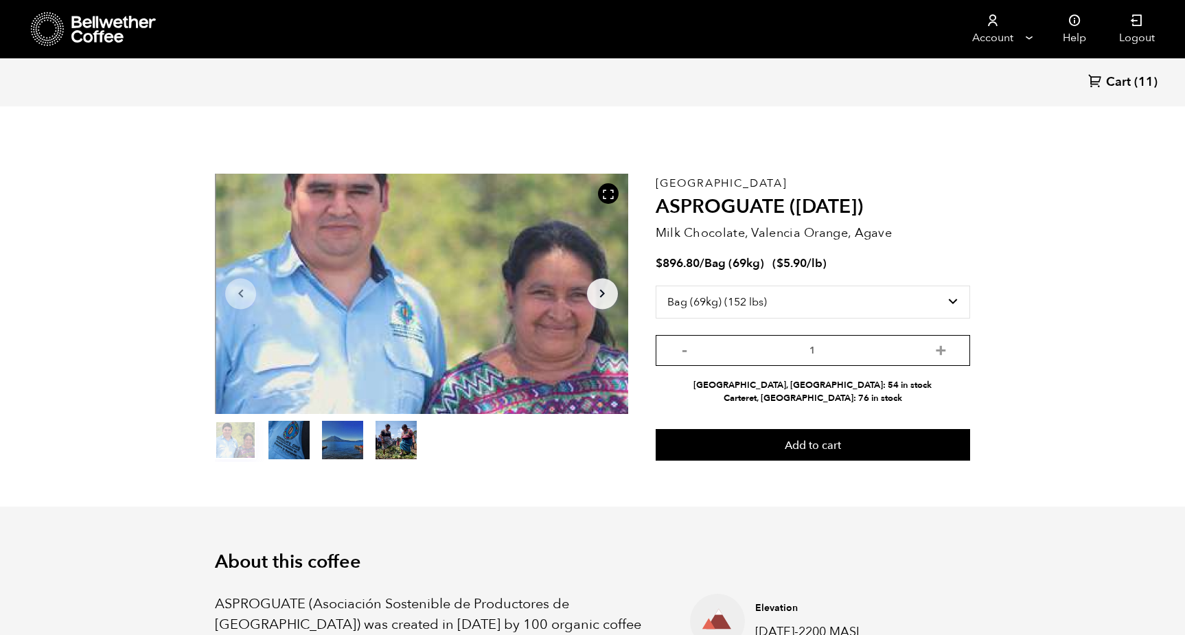
click at [865, 347] on input "1" at bounding box center [813, 350] width 314 height 31
click at [940, 348] on button "+" at bounding box center [940, 349] width 17 height 14
type input "2"
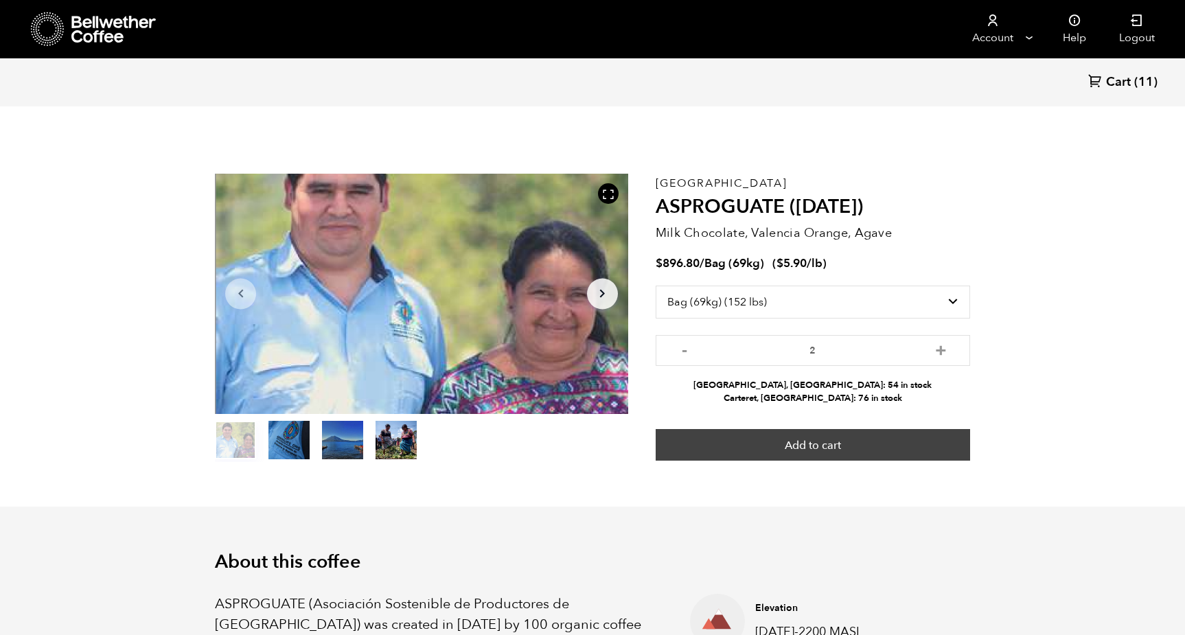
click at [859, 435] on button "Add to cart" at bounding box center [813, 445] width 314 height 32
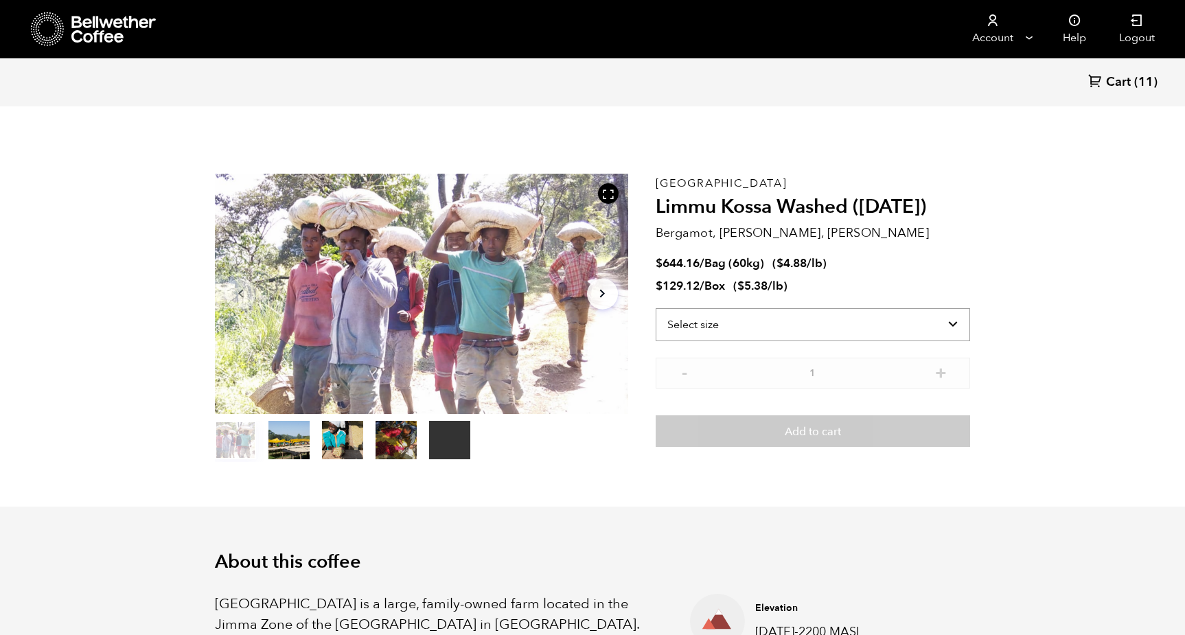
select select "bag-3"
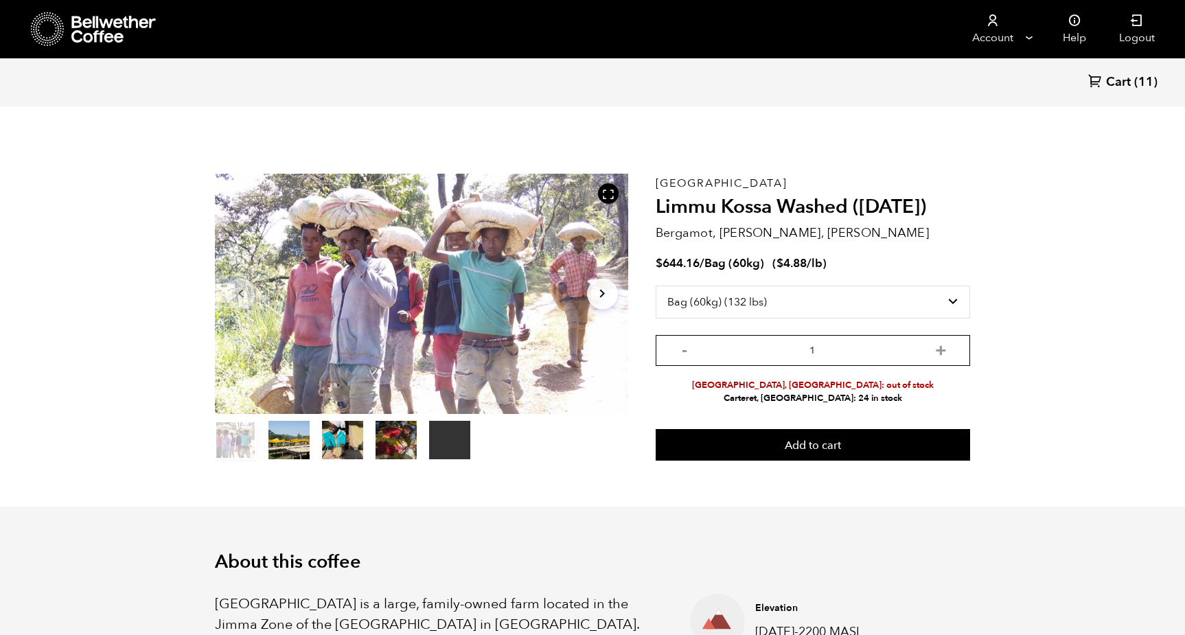
click at [852, 348] on input "1" at bounding box center [813, 350] width 314 height 31
click at [938, 346] on button "+" at bounding box center [940, 349] width 17 height 14
type input "4"
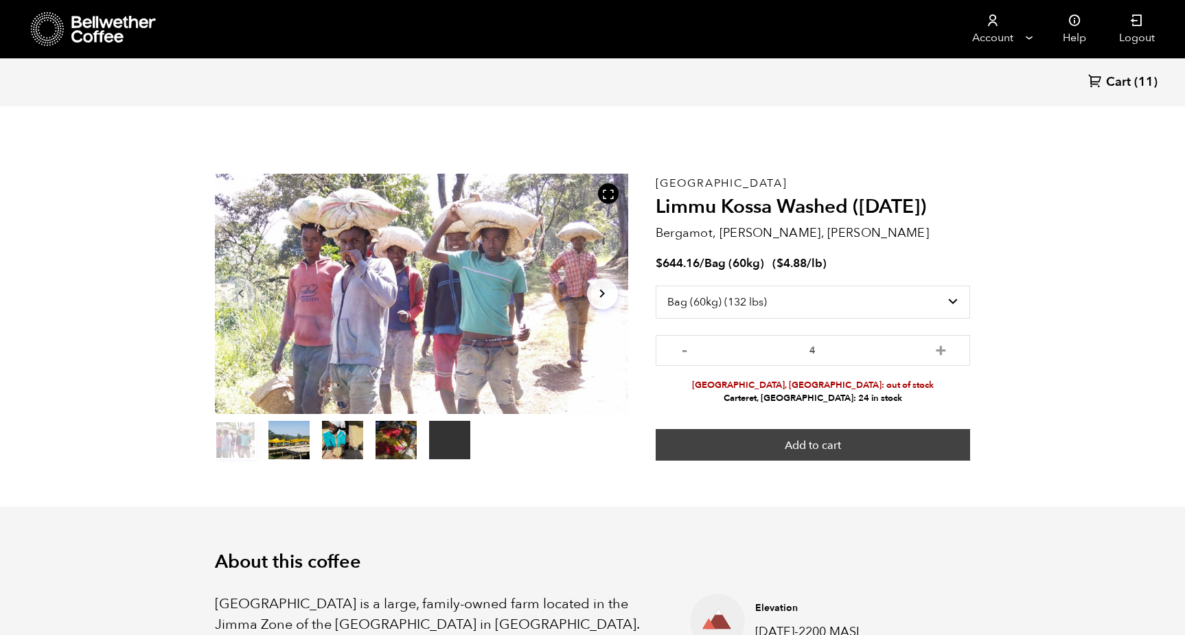
click at [834, 445] on button "Add to cart" at bounding box center [813, 445] width 314 height 32
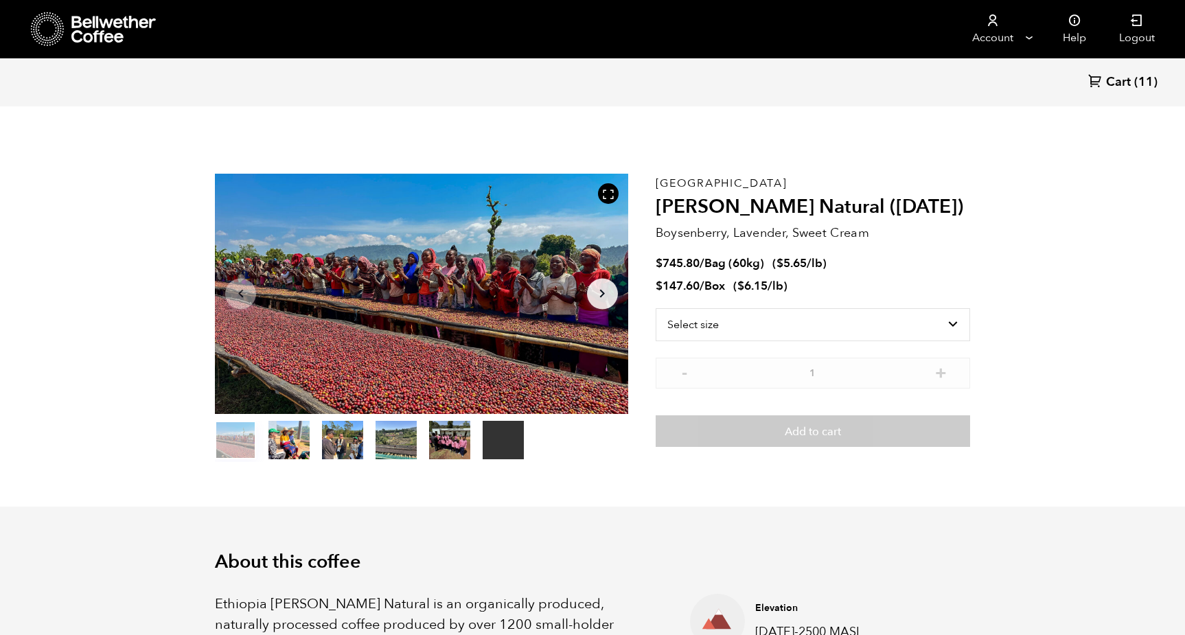
scroll to position [597, 731]
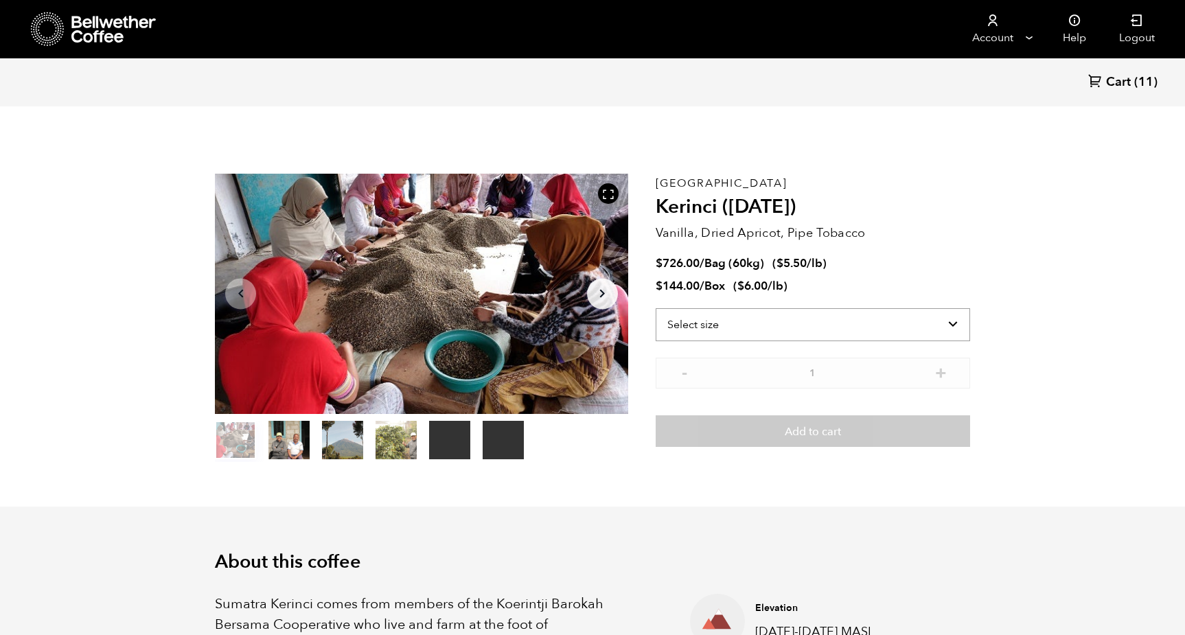
select select "bag-3"
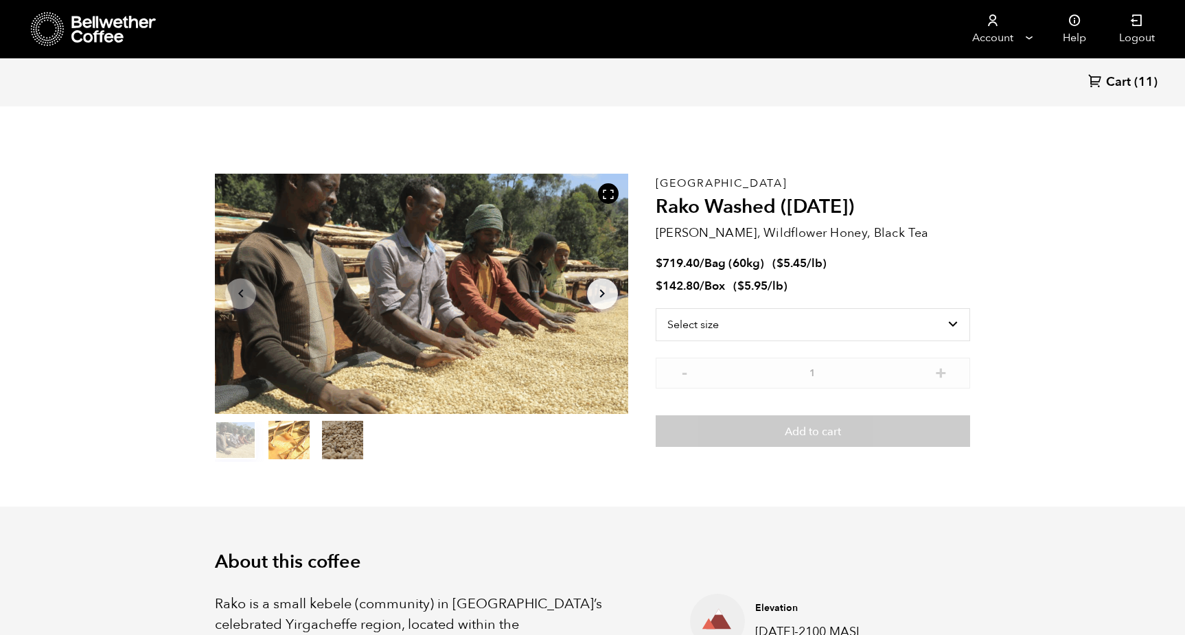
scroll to position [597, 731]
select select "bag-3"
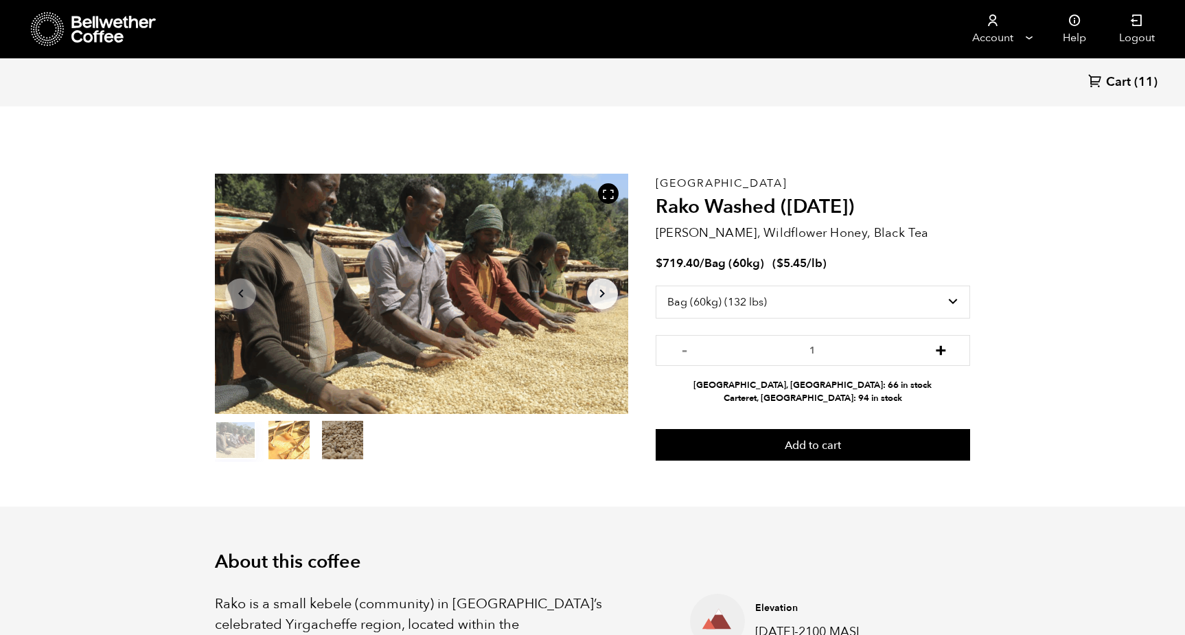
click at [942, 353] on button "+" at bounding box center [940, 349] width 17 height 14
type input "4"
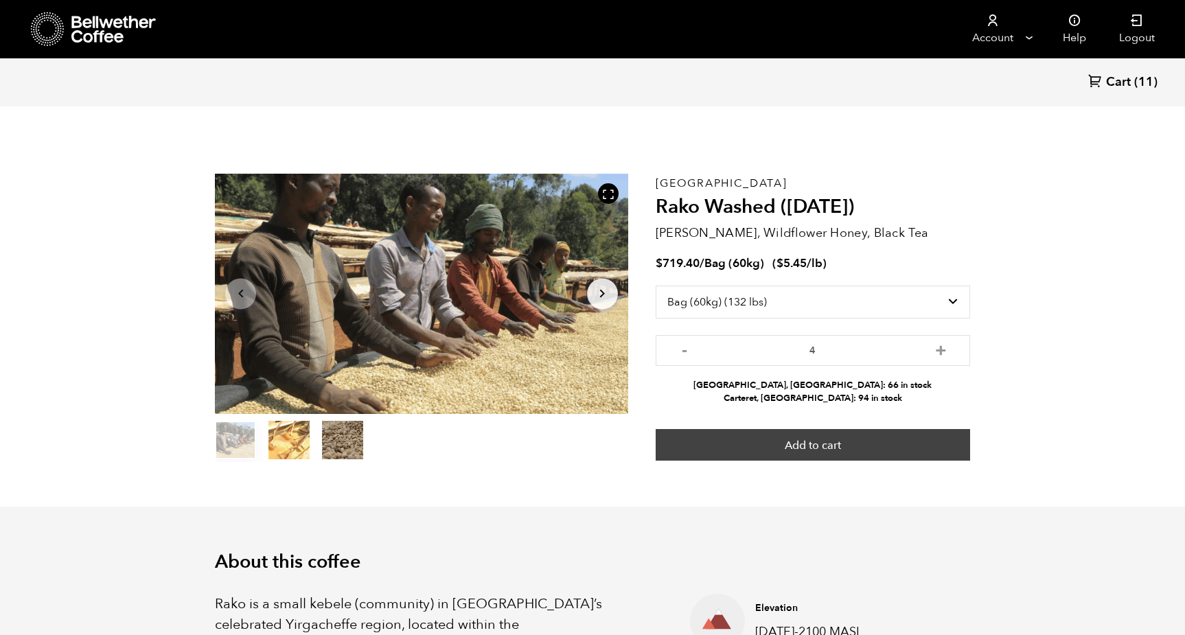
click at [835, 448] on button "Add to cart" at bounding box center [813, 445] width 314 height 32
click at [829, 446] on button "Add to cart" at bounding box center [813, 445] width 314 height 32
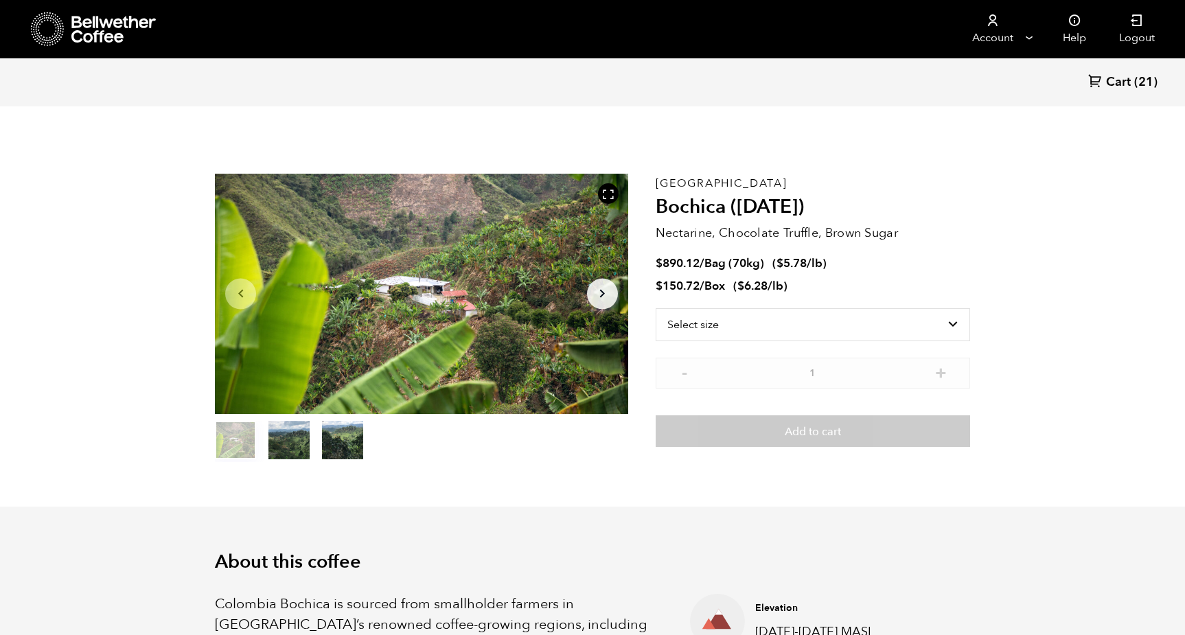
scroll to position [597, 731]
click at [812, 265] on span "/lb" at bounding box center [815, 263] width 16 height 16
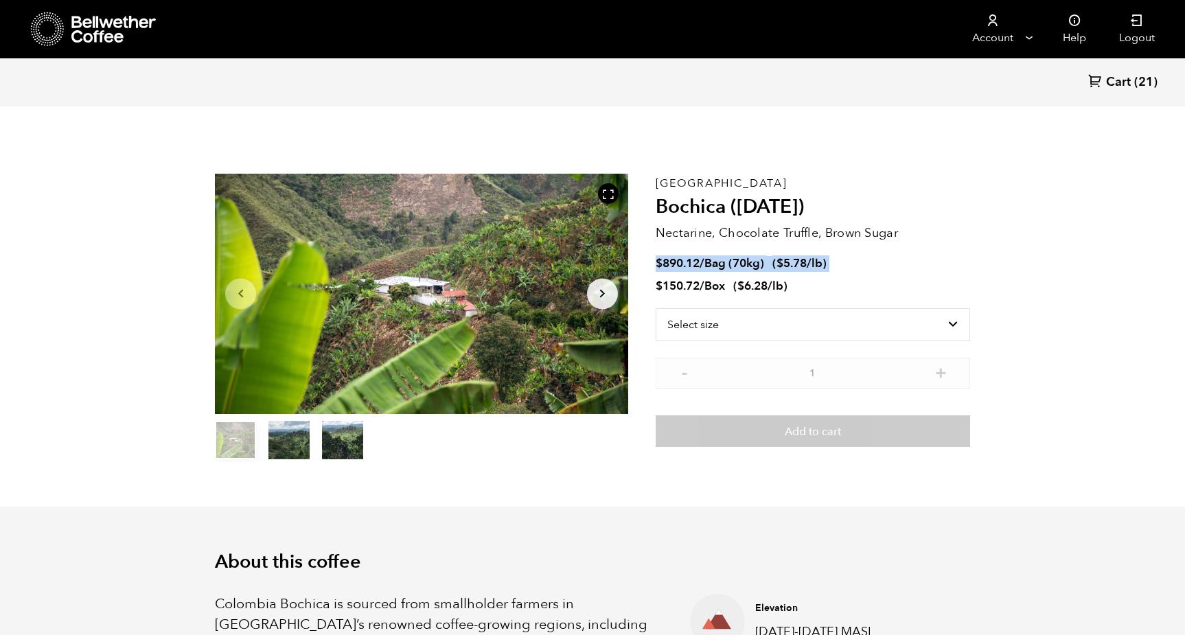
click at [812, 265] on span "/lb" at bounding box center [815, 263] width 16 height 16
click at [847, 261] on li "$ 890.12 / Bag (70kg) ( $ 5.78 /lb )" at bounding box center [813, 264] width 314 height 16
click at [749, 259] on span "Bag (70kg)" at bounding box center [734, 263] width 60 height 16
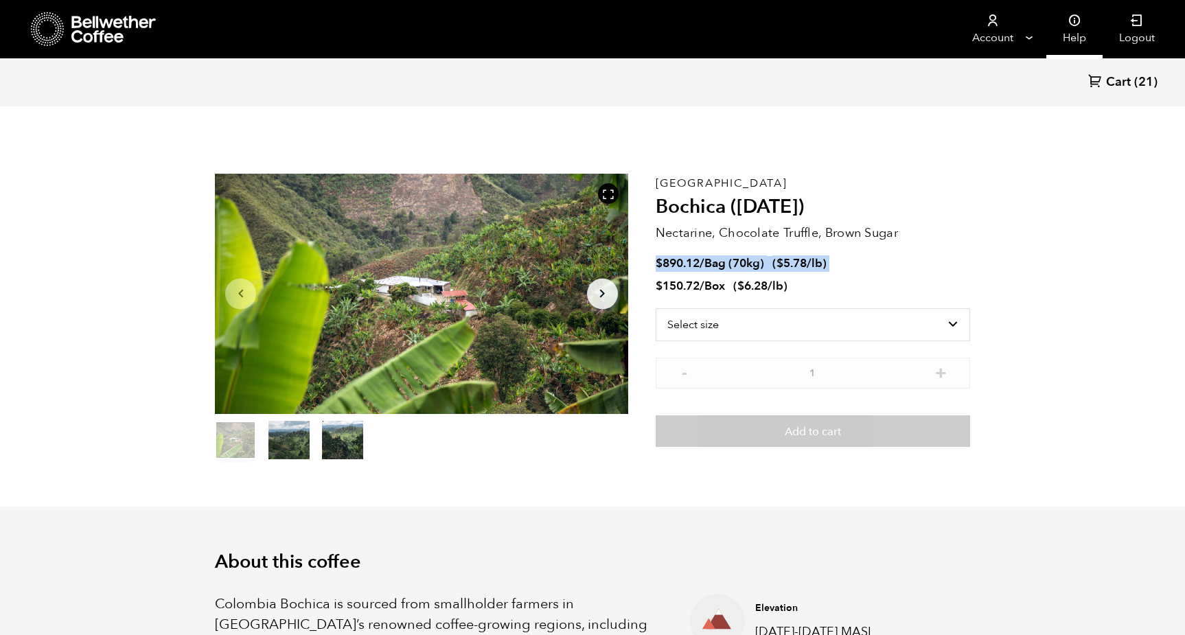
scroll to position [0, 0]
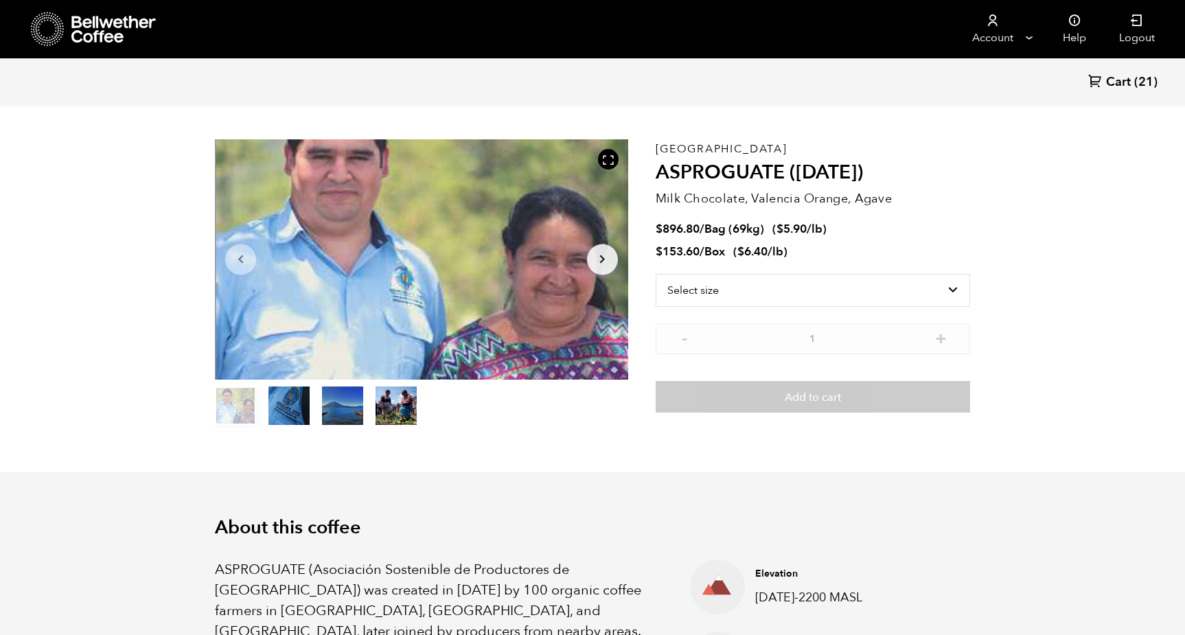
scroll to position [36, 0]
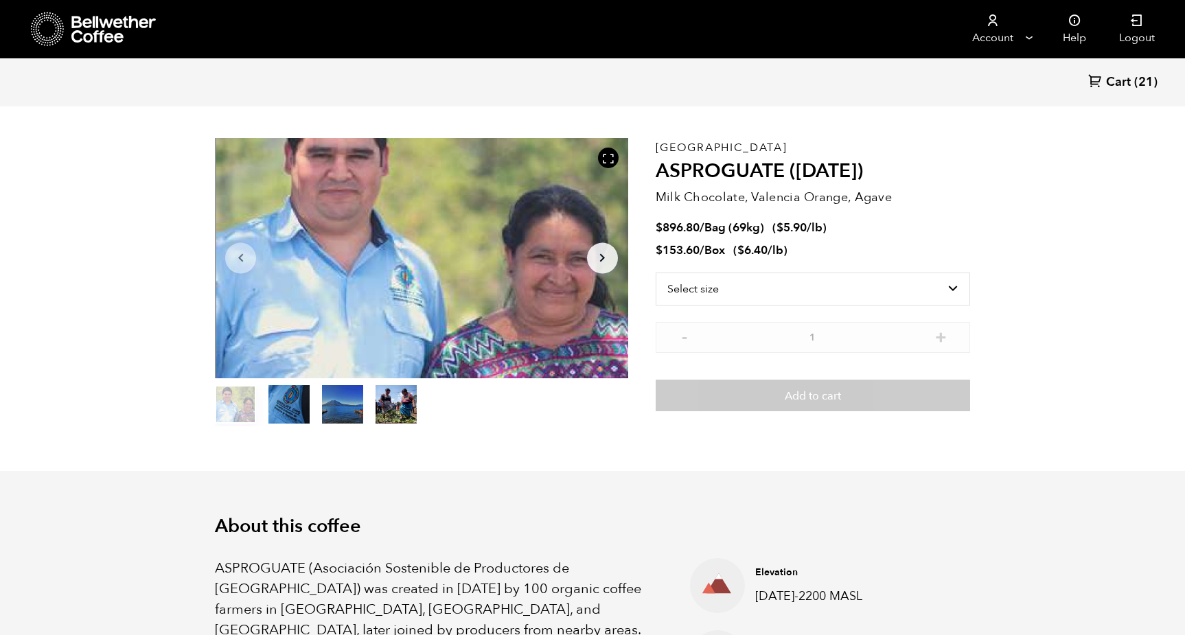
click at [1120, 89] on span "Cart" at bounding box center [1118, 82] width 25 height 16
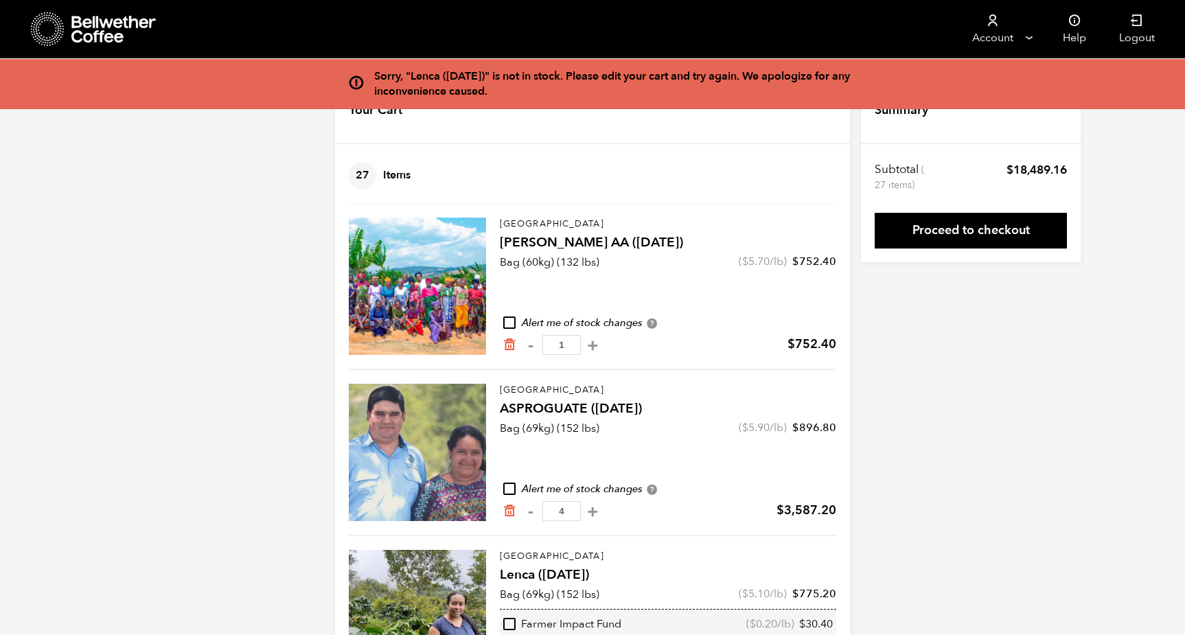
scroll to position [46, 0]
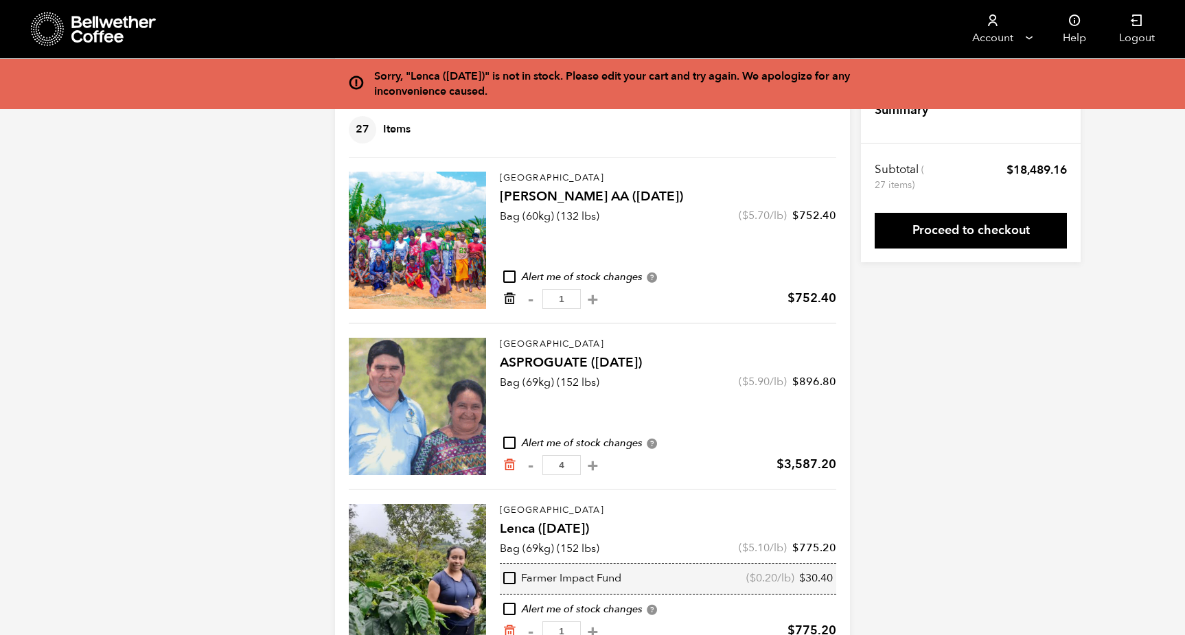
click at [511, 304] on icon "Remove from cart" at bounding box center [509, 299] width 14 height 14
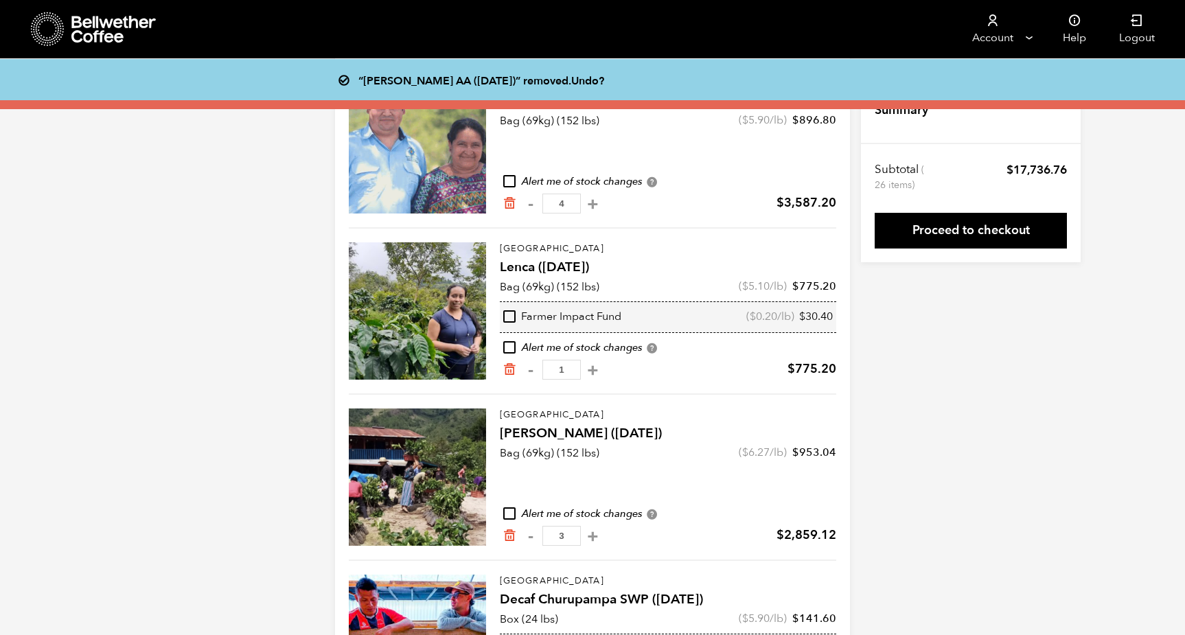
scroll to position [154, 0]
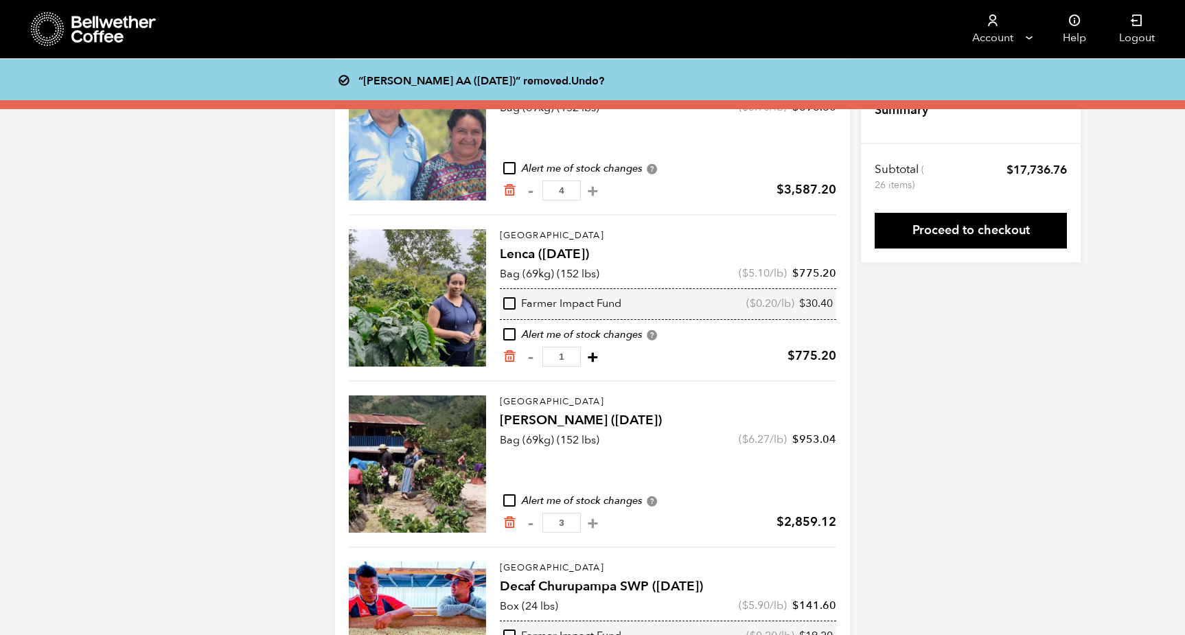
click at [586, 357] on button "+" at bounding box center [592, 357] width 17 height 14
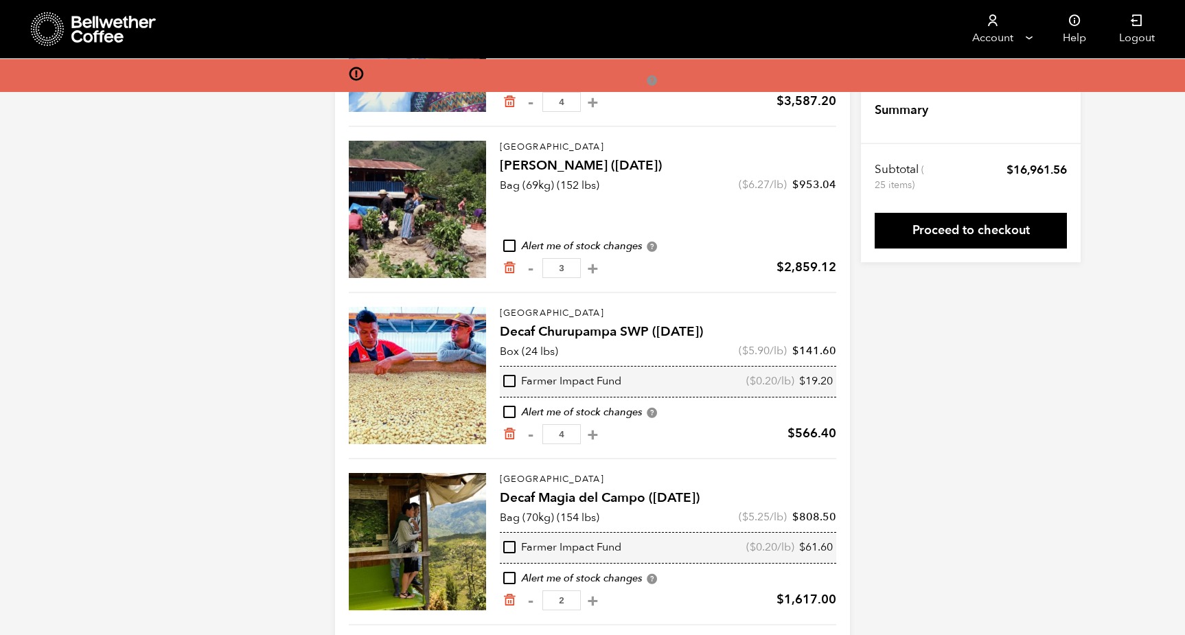
scroll to position [314, 0]
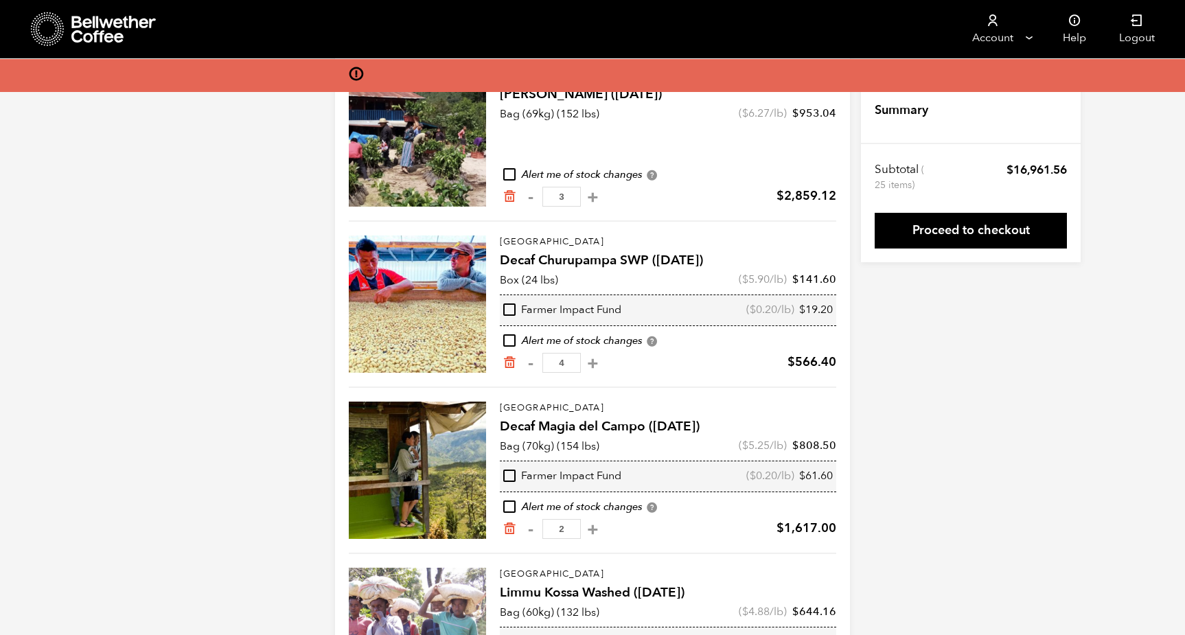
click at [555, 367] on input "4" at bounding box center [561, 363] width 38 height 20
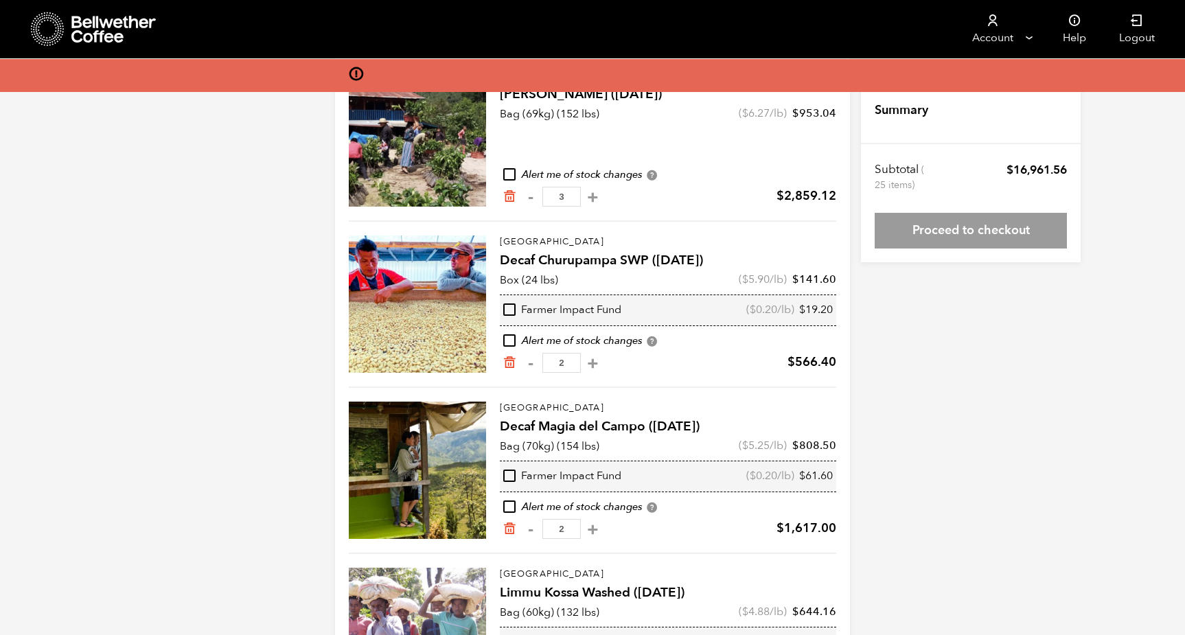
type input "2"
click at [634, 364] on form "Your Cart 25 Items Update cart 25 Items Guatemala ASPROGUATE (JUN 25) Bag (69kg…" at bounding box center [592, 325] width 515 height 1120
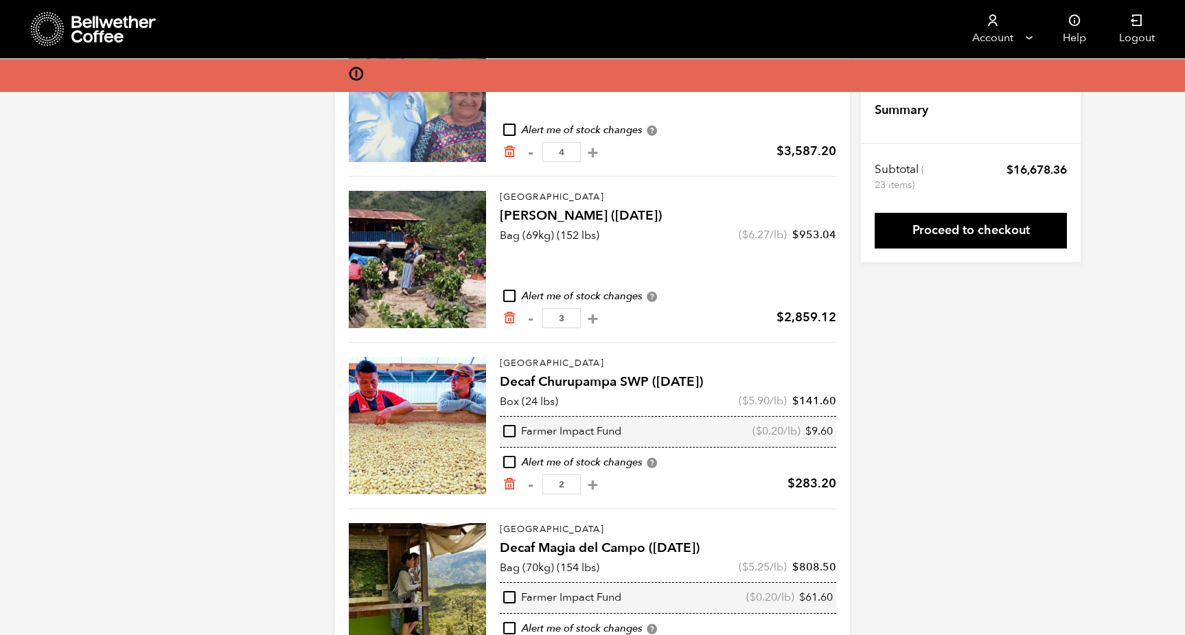
scroll to position [195, 0]
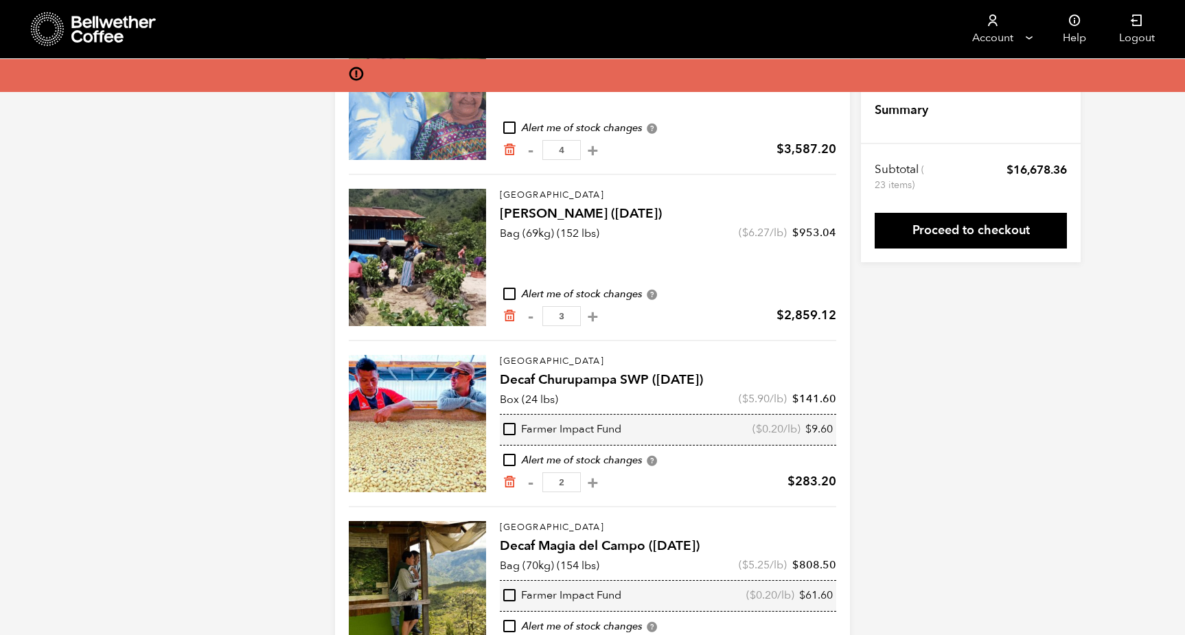
click at [455, 240] on div at bounding box center [417, 257] width 137 height 137
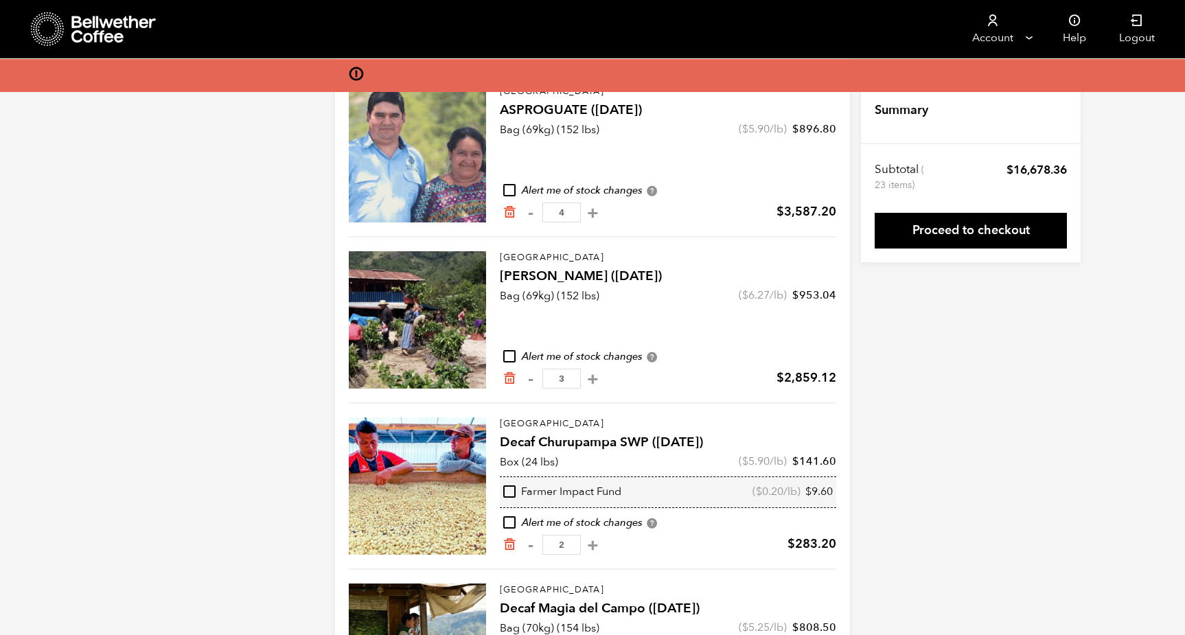
scroll to position [115, 0]
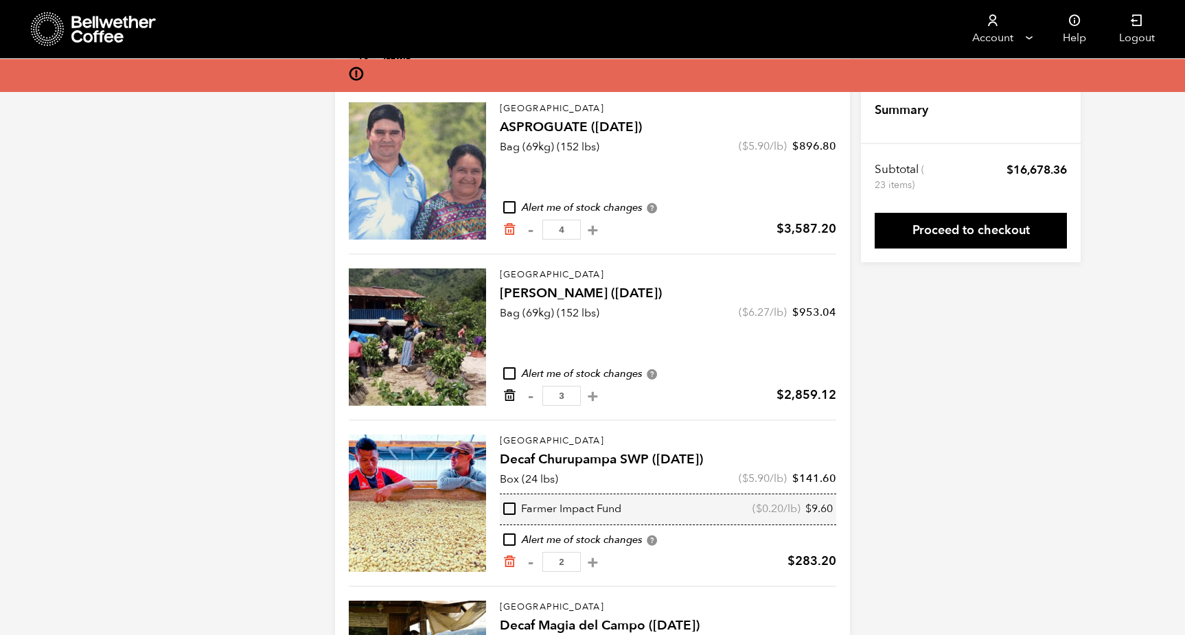
click at [511, 395] on icon "Remove from cart" at bounding box center [509, 396] width 14 height 14
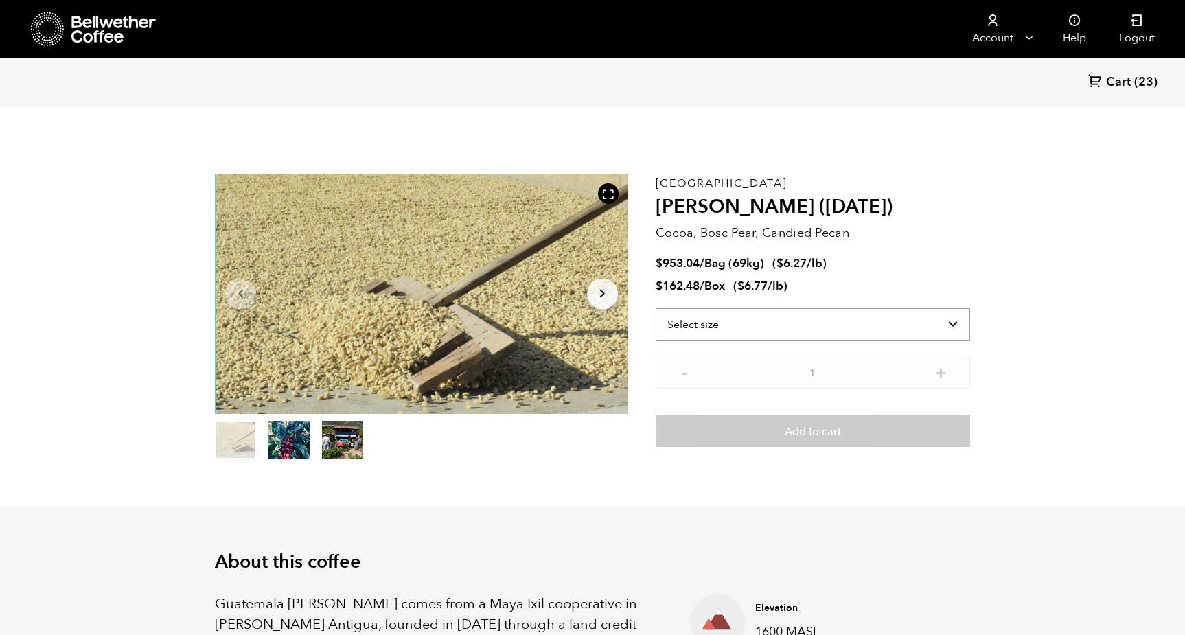
scroll to position [597, 731]
select select "bag-2"
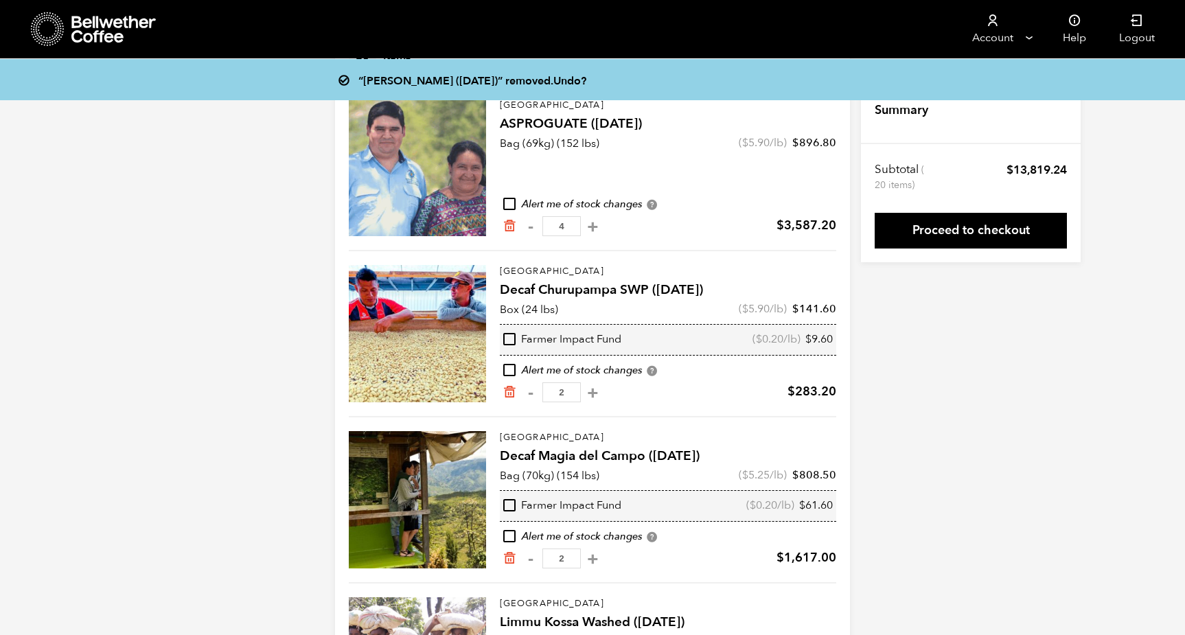
scroll to position [126, 0]
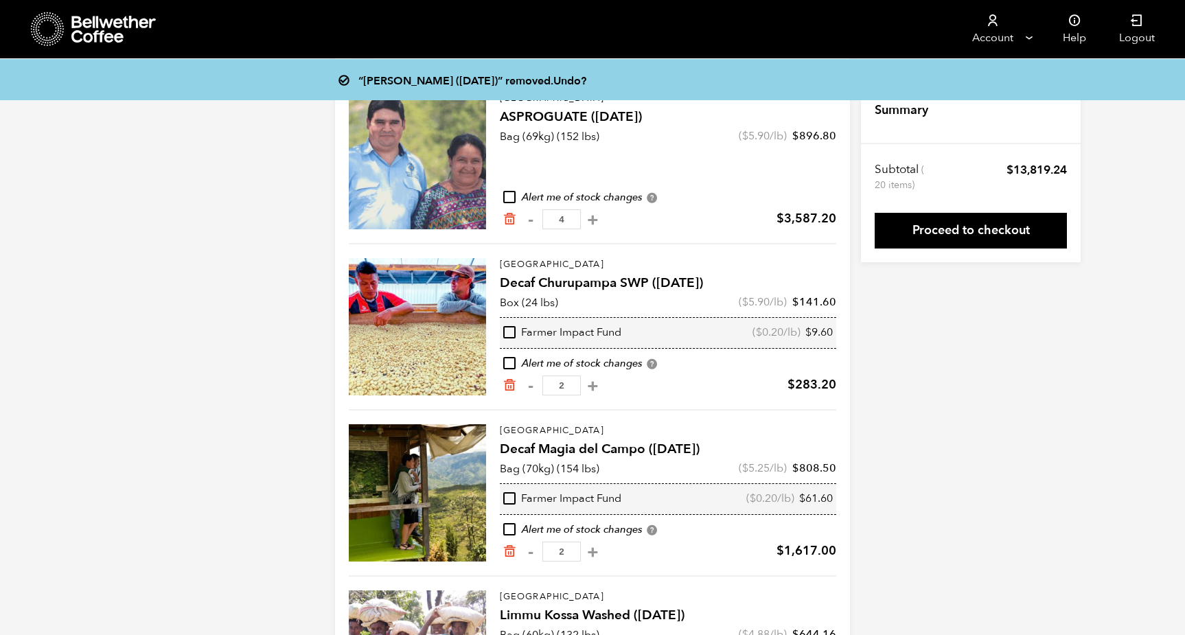
click at [397, 319] on div at bounding box center [417, 326] width 137 height 137
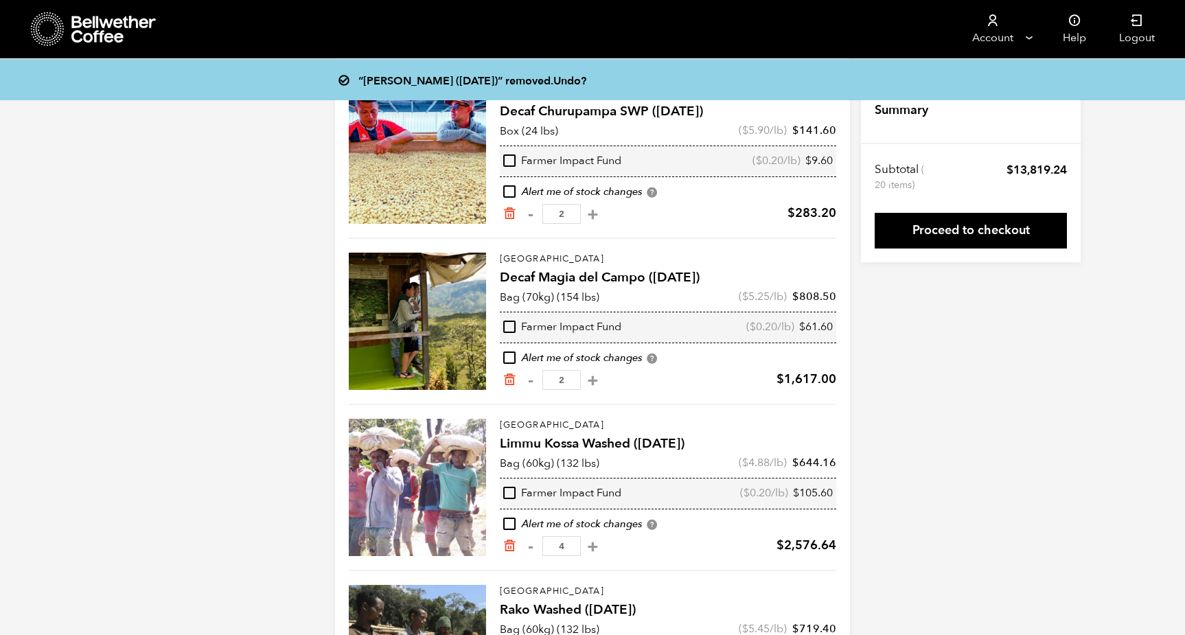
scroll to position [301, 0]
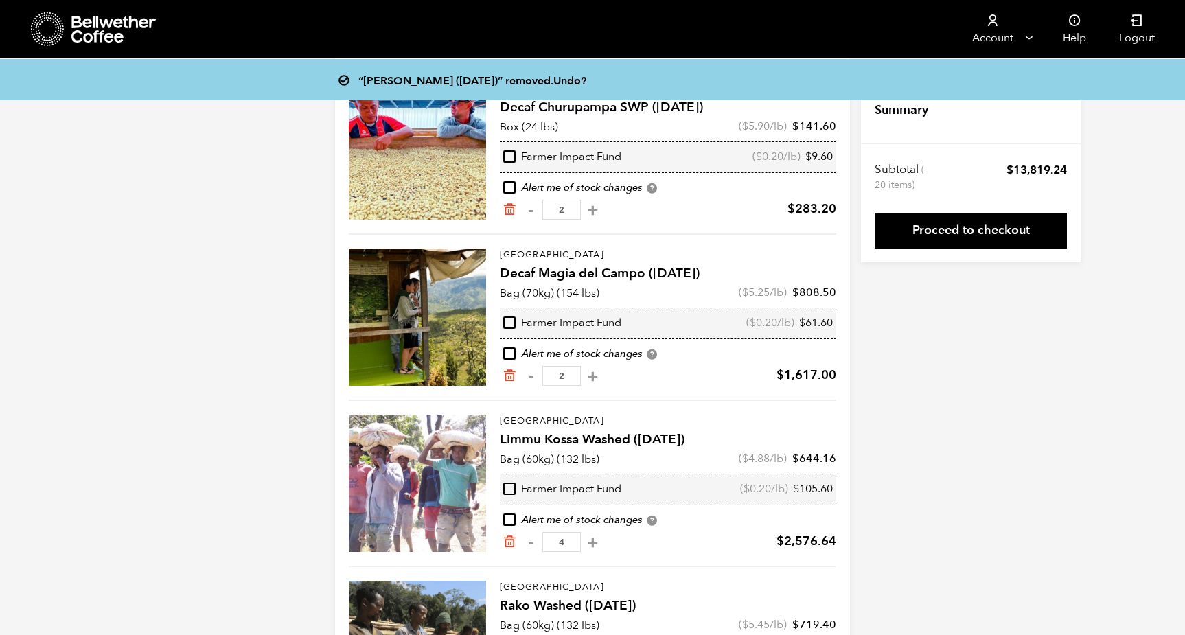
click at [443, 299] on div at bounding box center [417, 316] width 137 height 137
click at [513, 209] on icon "Remove from cart" at bounding box center [509, 209] width 14 height 14
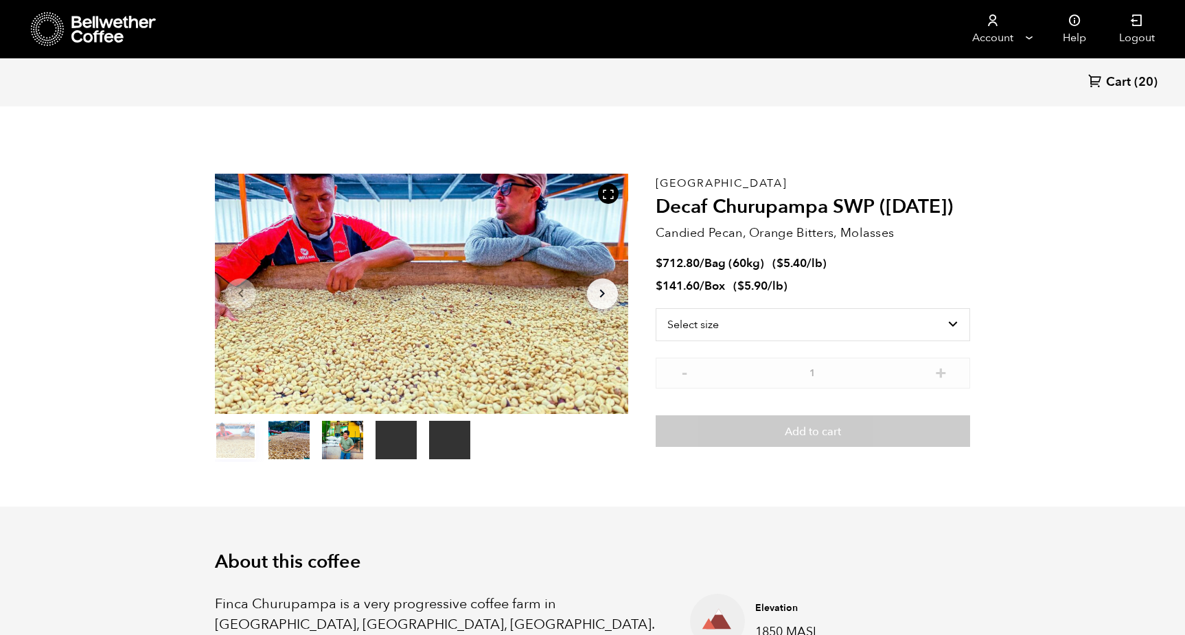
scroll to position [597, 731]
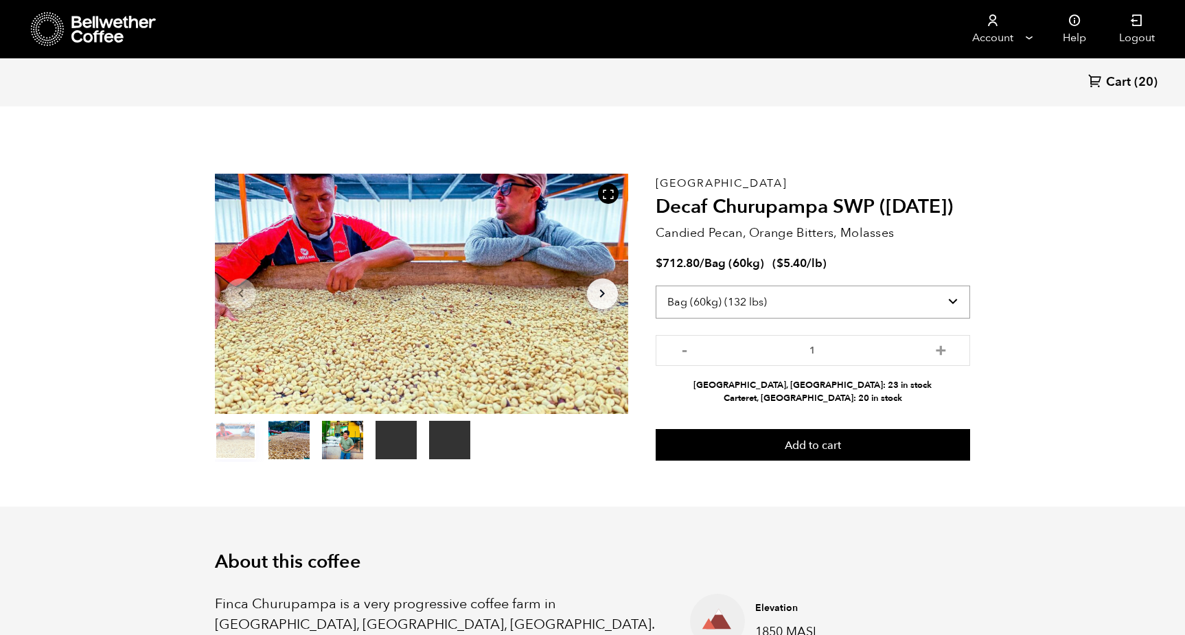
select select "box"
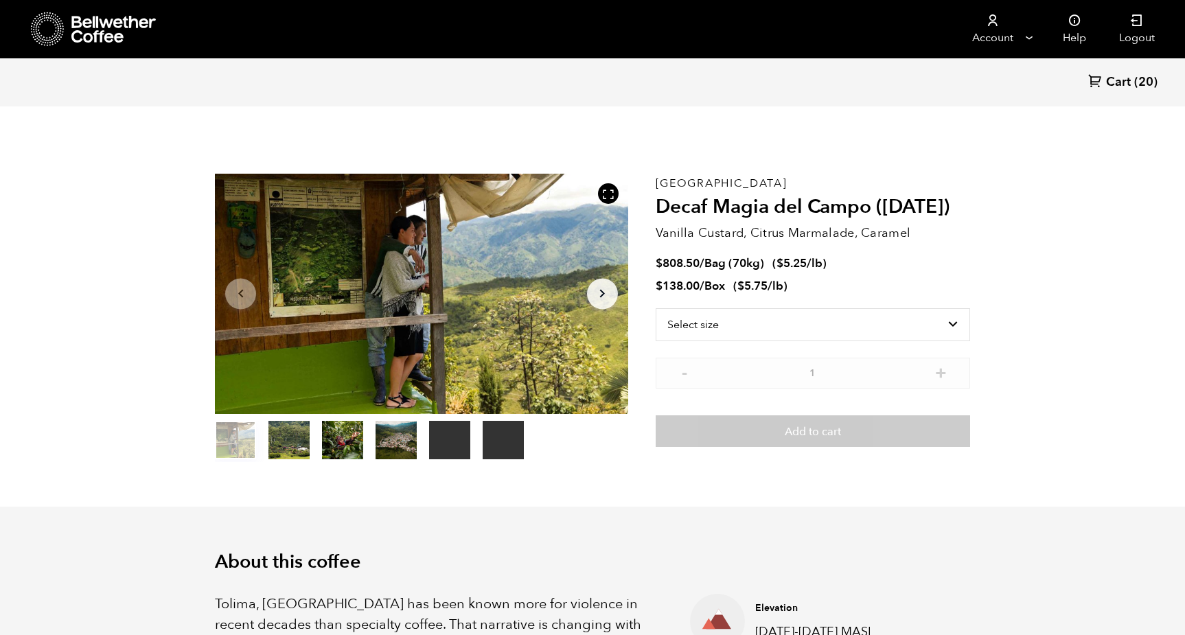
scroll to position [597, 731]
select select "box"
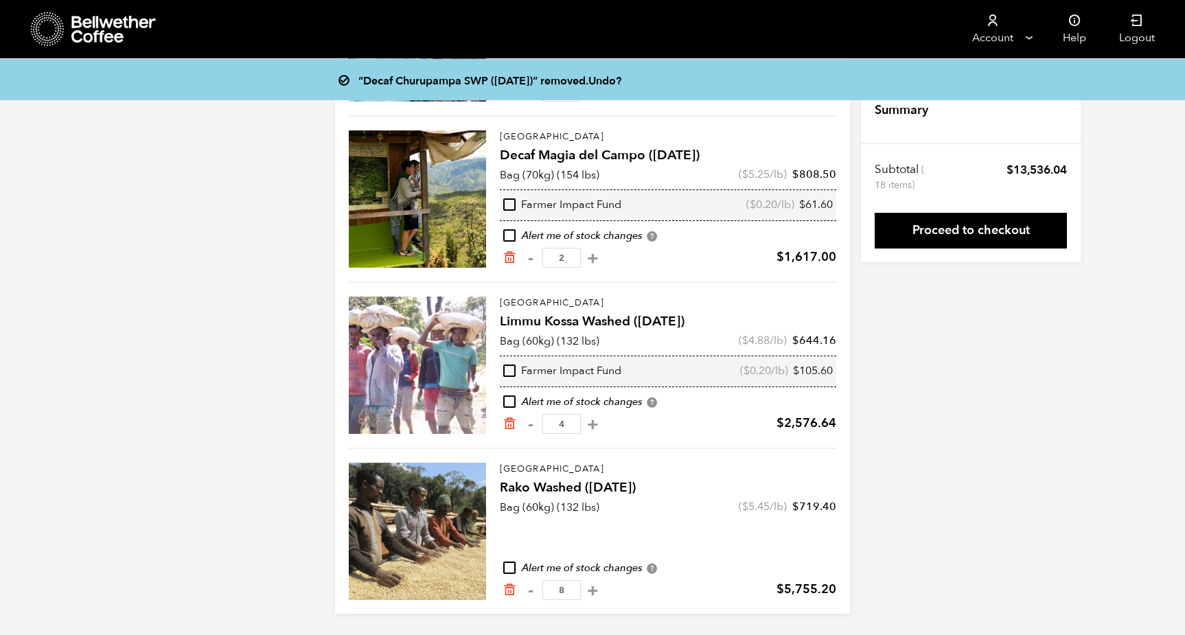
scroll to position [253, 0]
click at [442, 334] on div at bounding box center [417, 365] width 137 height 137
click at [413, 506] on div at bounding box center [417, 531] width 137 height 137
click at [555, 590] on input "8" at bounding box center [561, 590] width 38 height 20
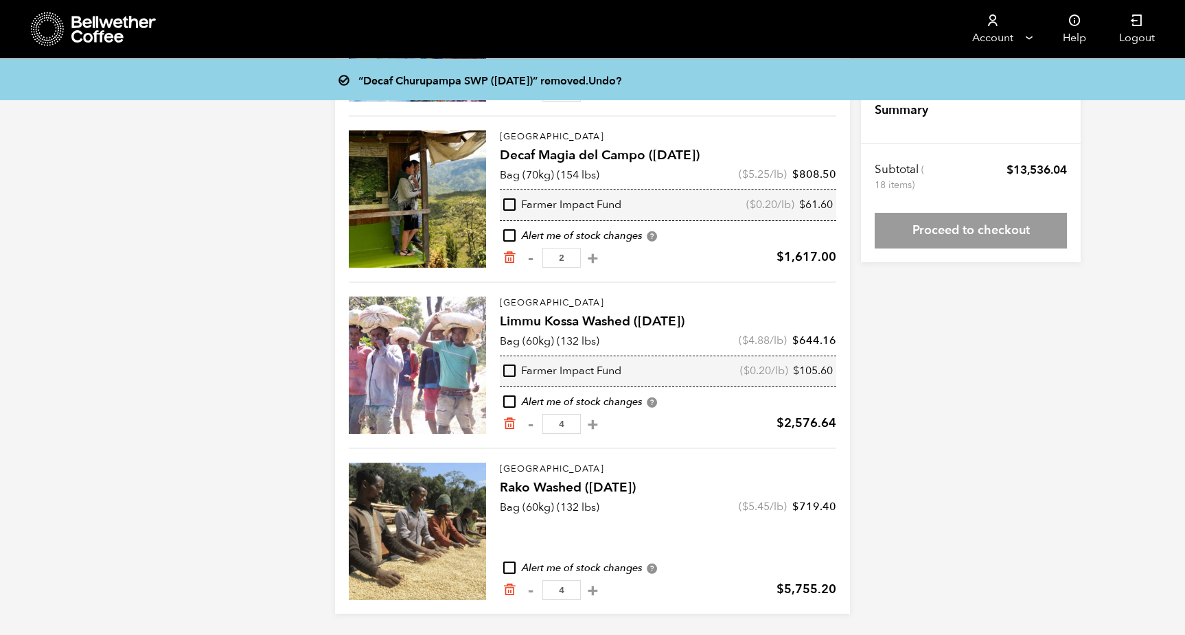
type input "4"
click at [888, 502] on div "“Decaf Churupampa SWP (DEC 24)” removed. Undo? Your Cart 18 Items Update cart 1…" at bounding box center [592, 220] width 1185 height 788
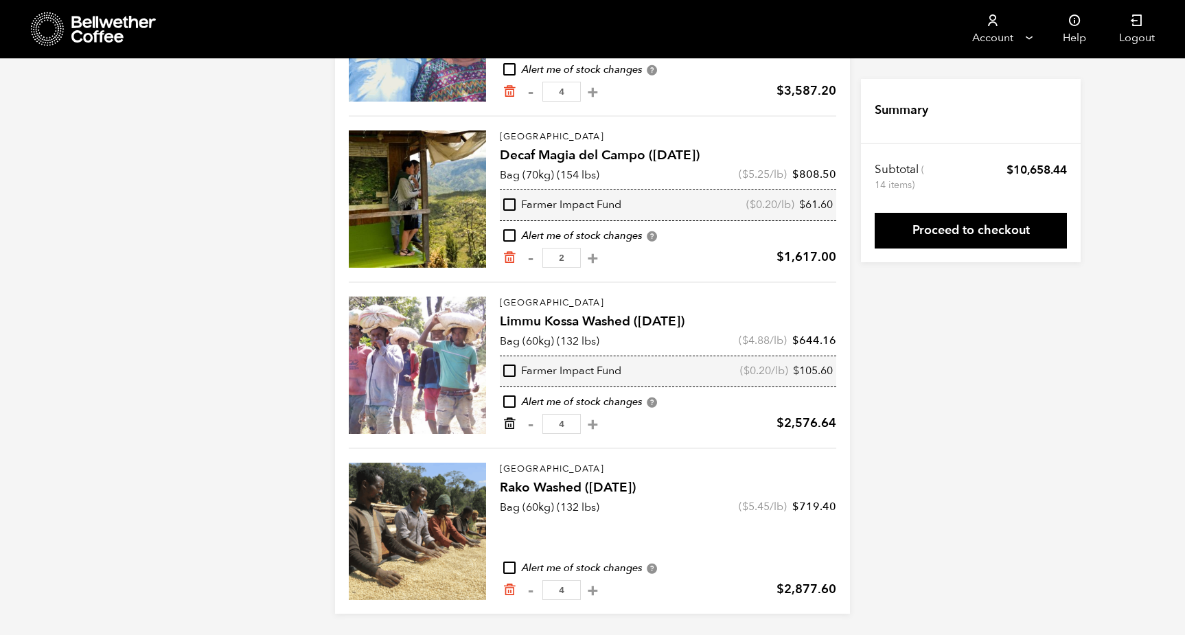
click at [505, 424] on icon "Remove from cart" at bounding box center [509, 424] width 14 height 14
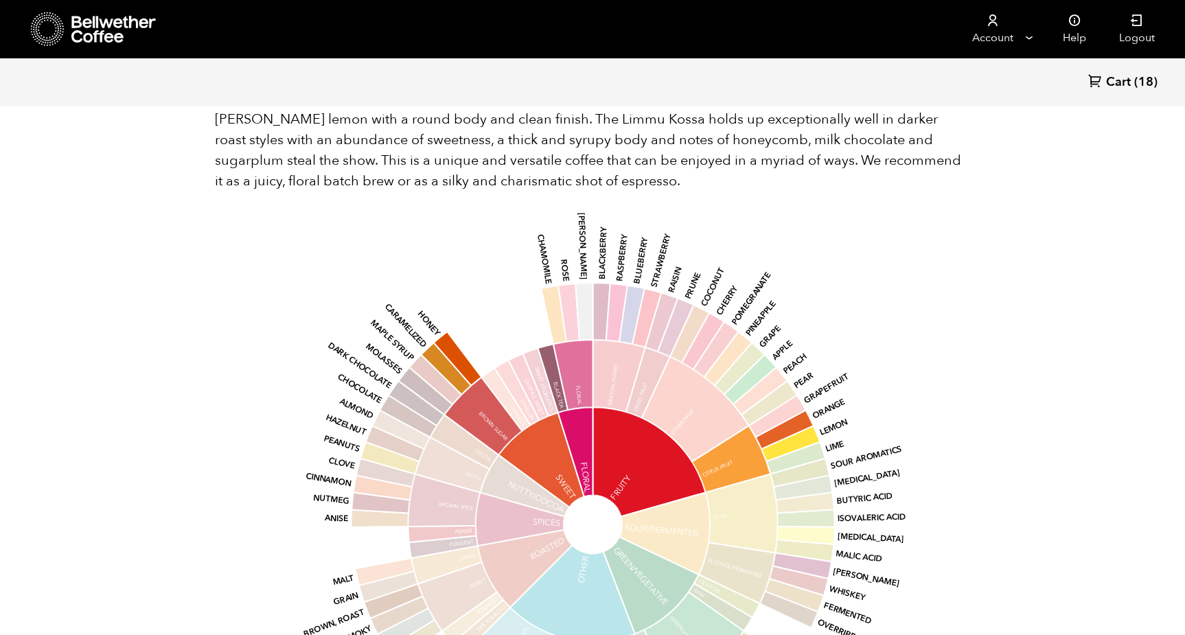
scroll to position [1231, 0]
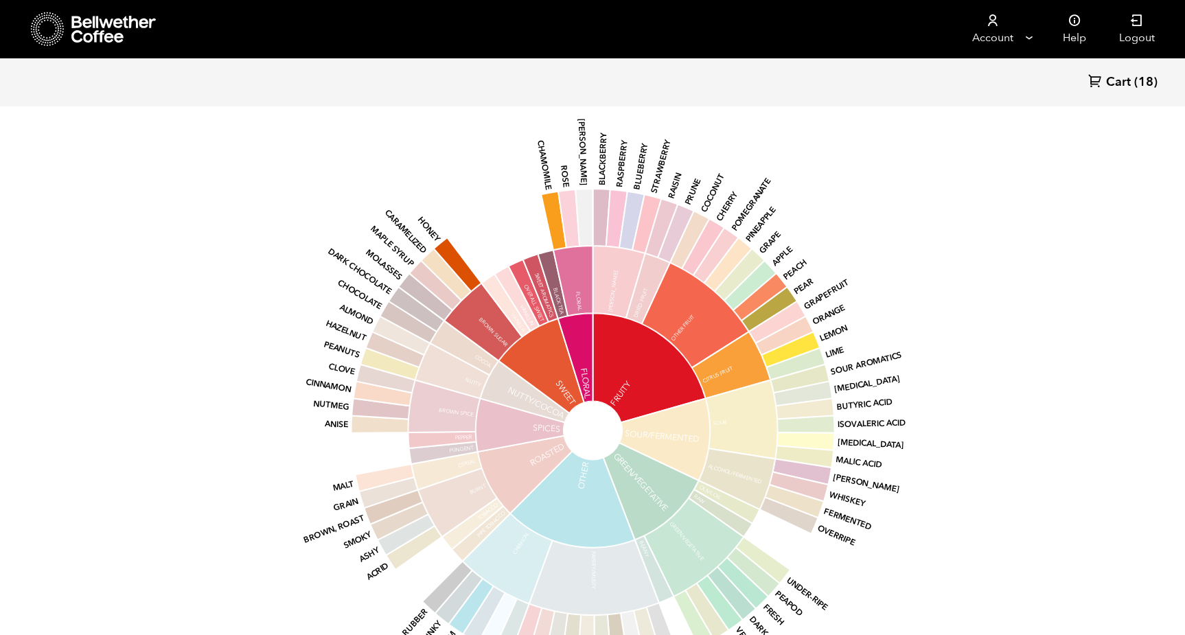
scroll to position [1098, 0]
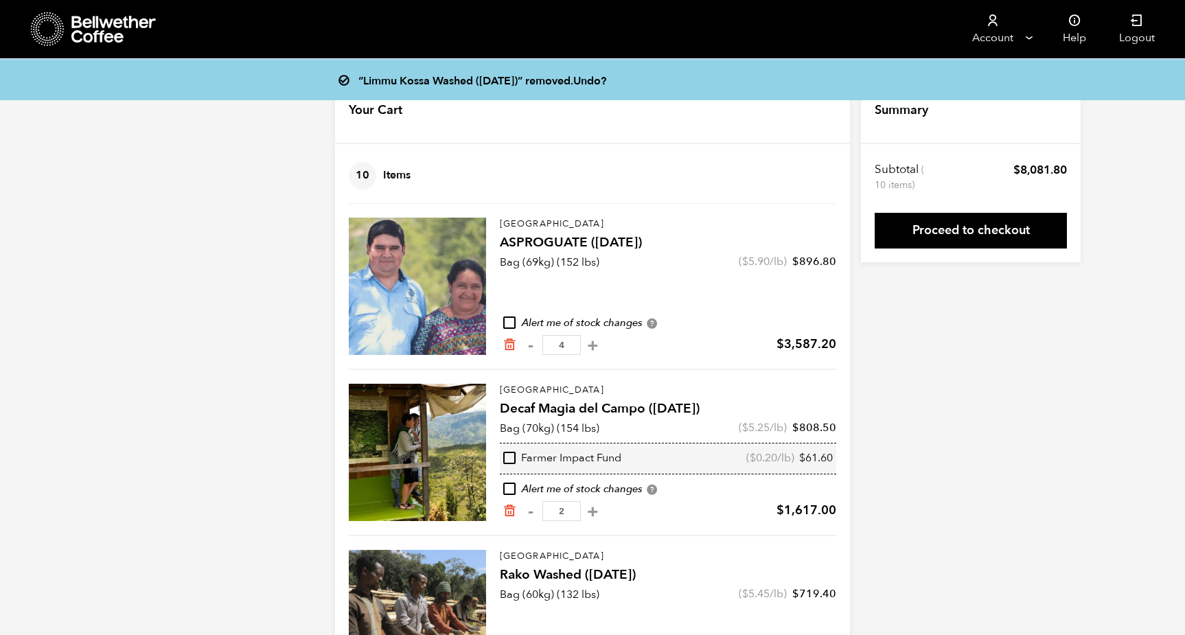
click at [564, 345] on input "4" at bounding box center [561, 345] width 38 height 20
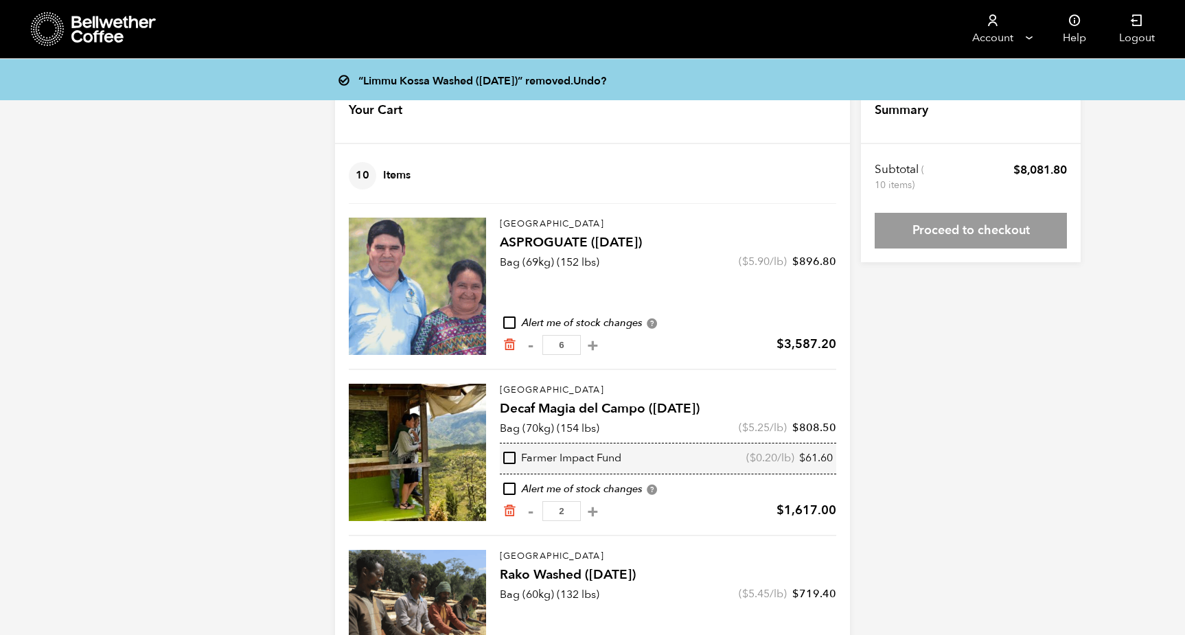
type input "6"
click at [887, 364] on div "“Limmu Kossa Washed ([DATE])” removed. Undo? Your Cart 10 Items Update cart 10 …" at bounding box center [592, 390] width 1185 height 622
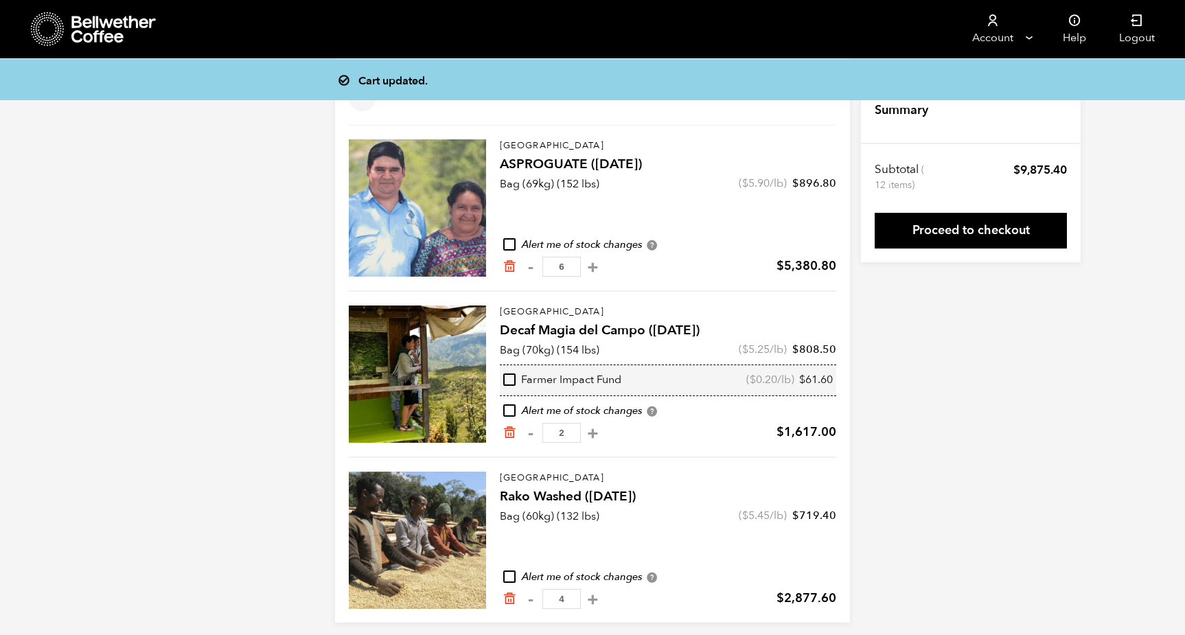
scroll to position [78, 0]
click at [984, 238] on link "Proceed to checkout" at bounding box center [971, 231] width 192 height 36
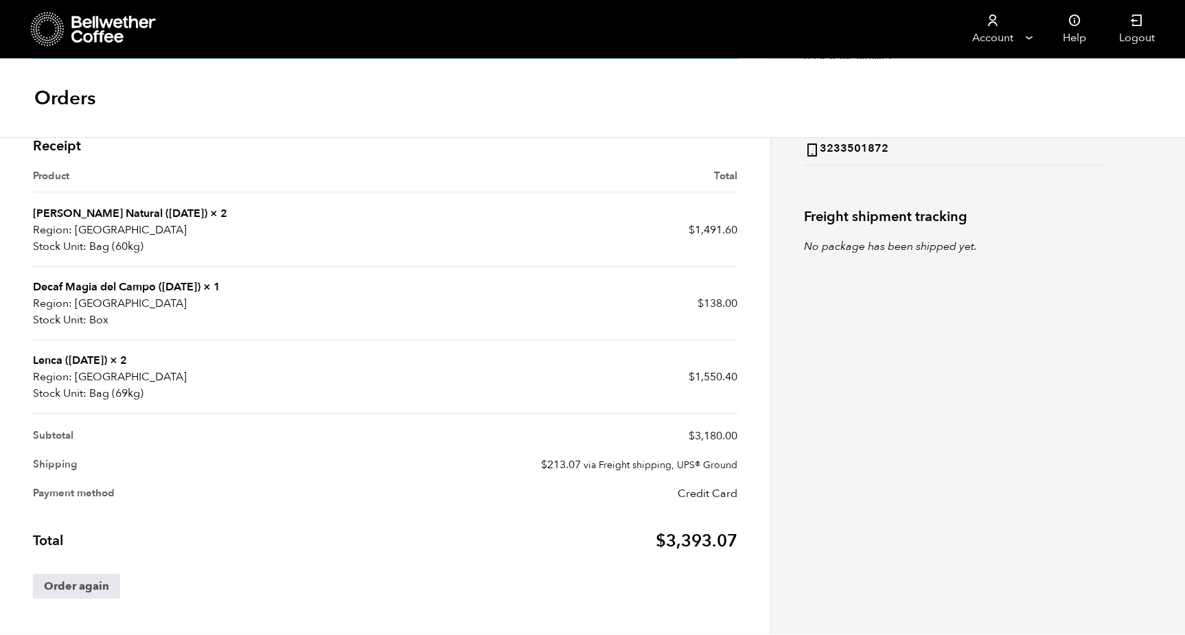
scroll to position [366, 0]
click at [56, 358] on link "Lenca ([DATE])" at bounding box center [70, 360] width 74 height 15
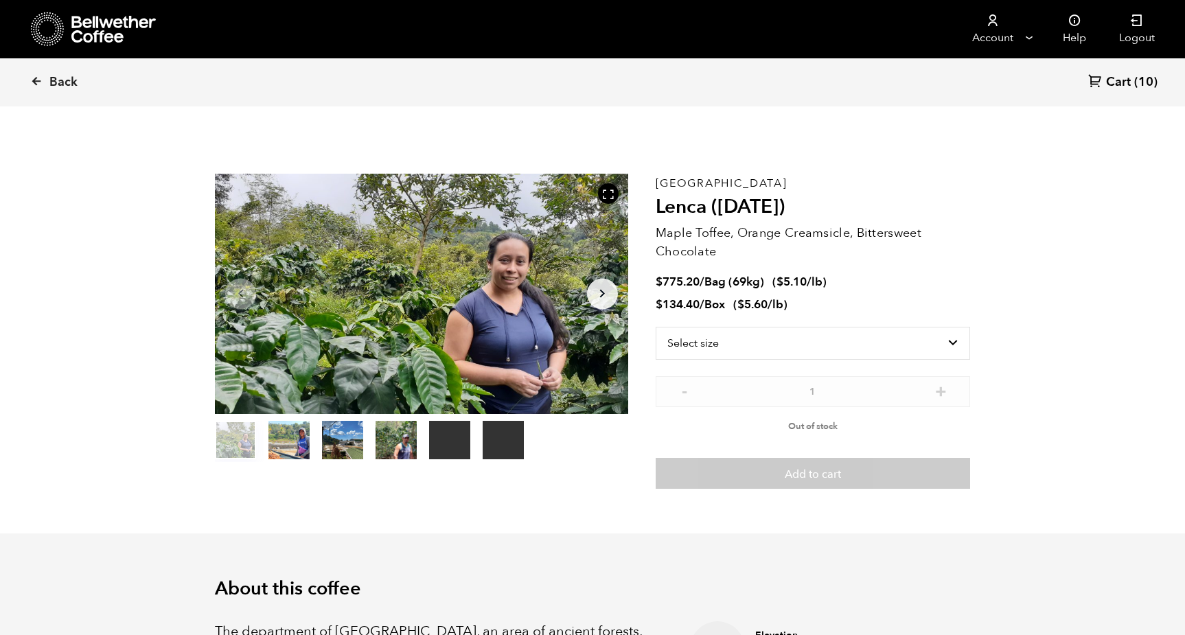
scroll to position [597, 731]
select select "bag-2"
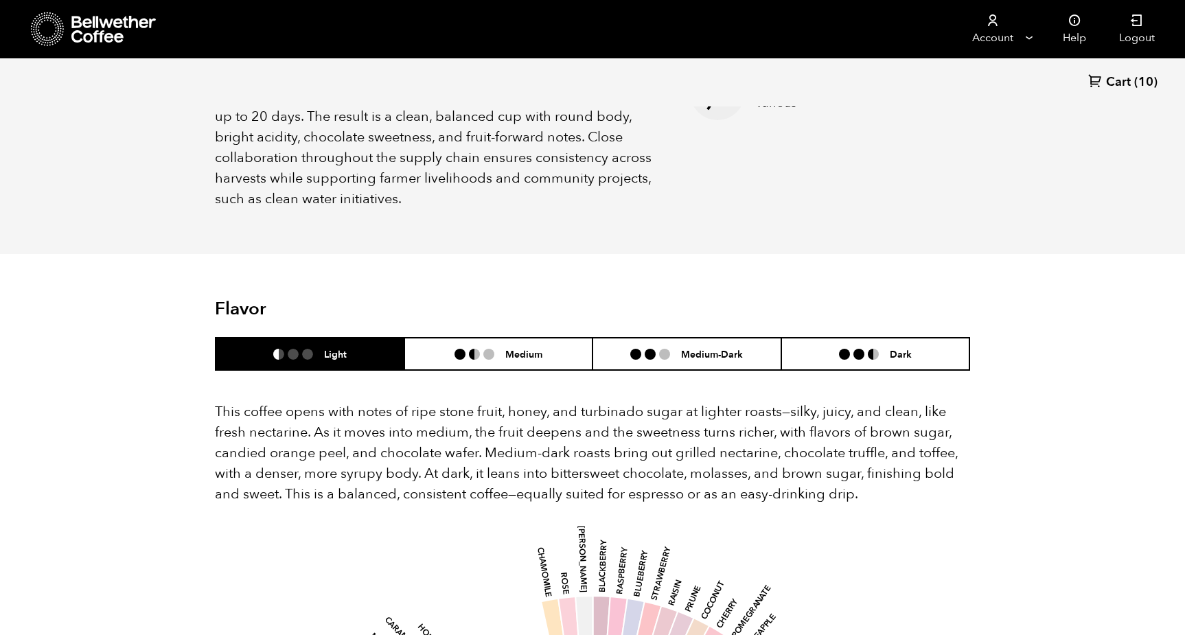
scroll to position [649, 0]
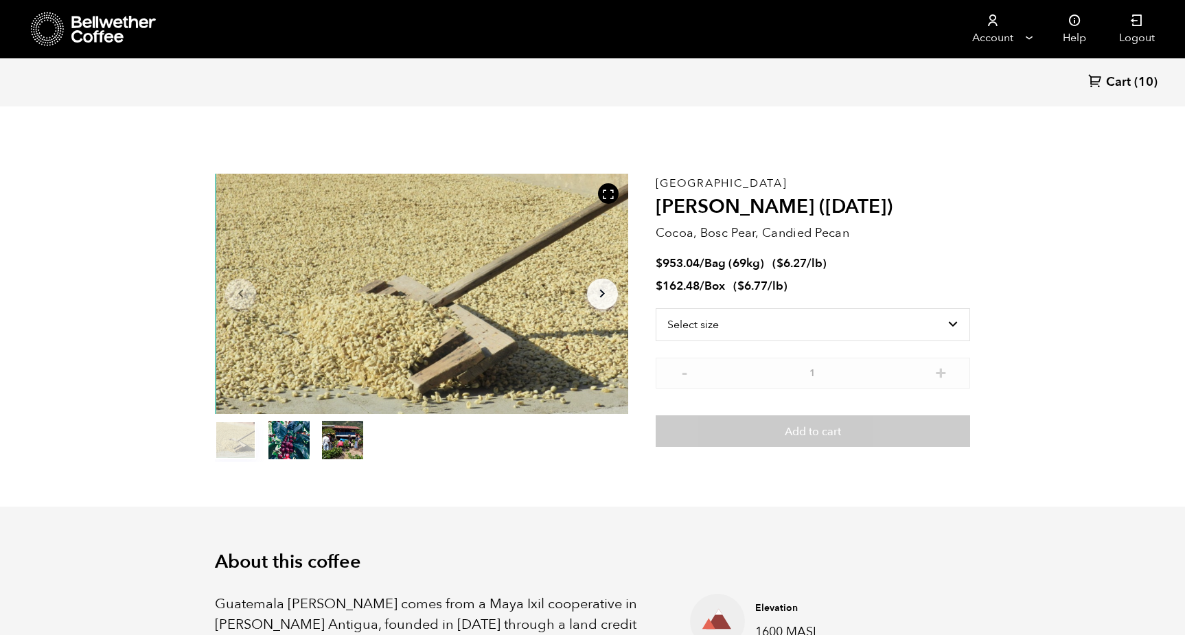
scroll to position [597, 731]
select select "bag-2"
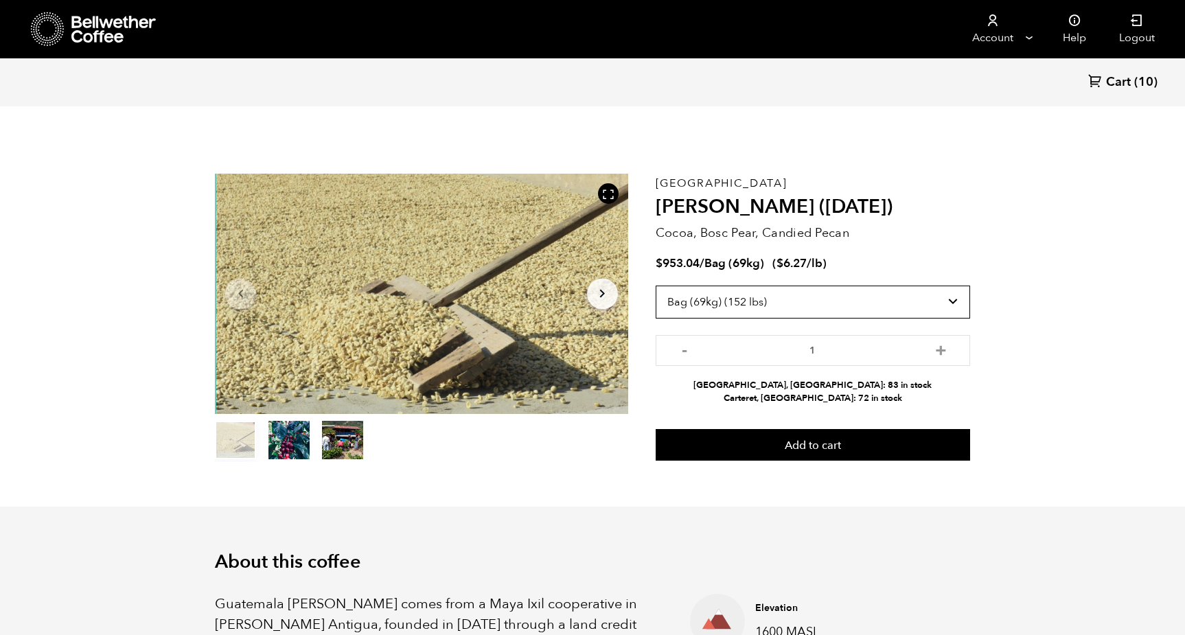
scroll to position [0, 0]
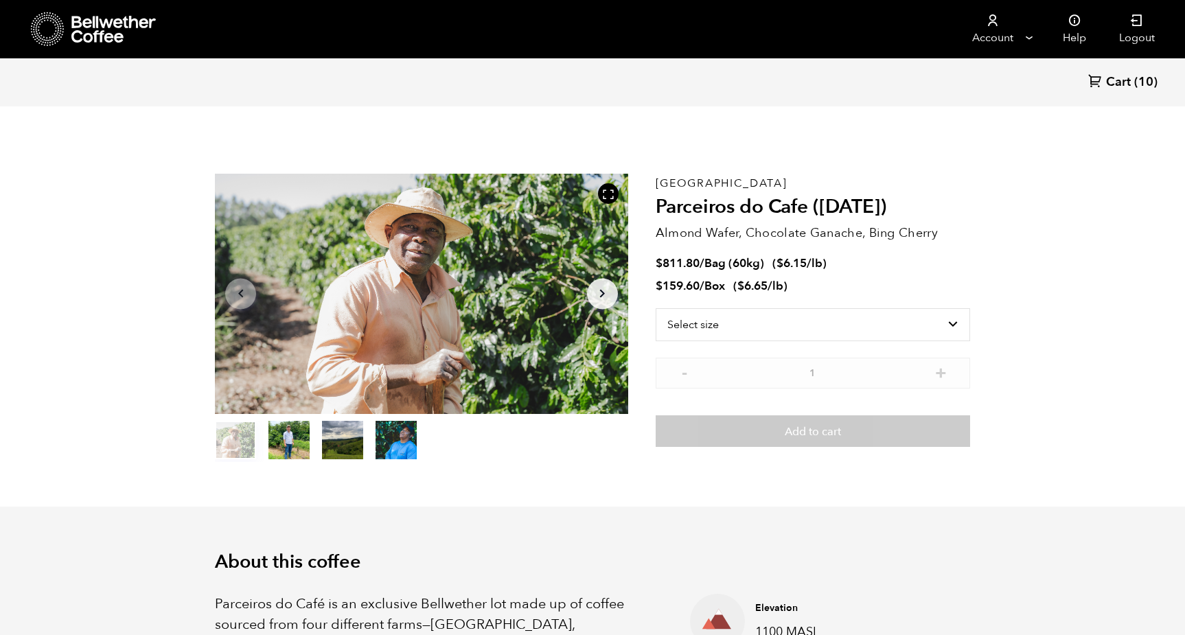
scroll to position [6, 0]
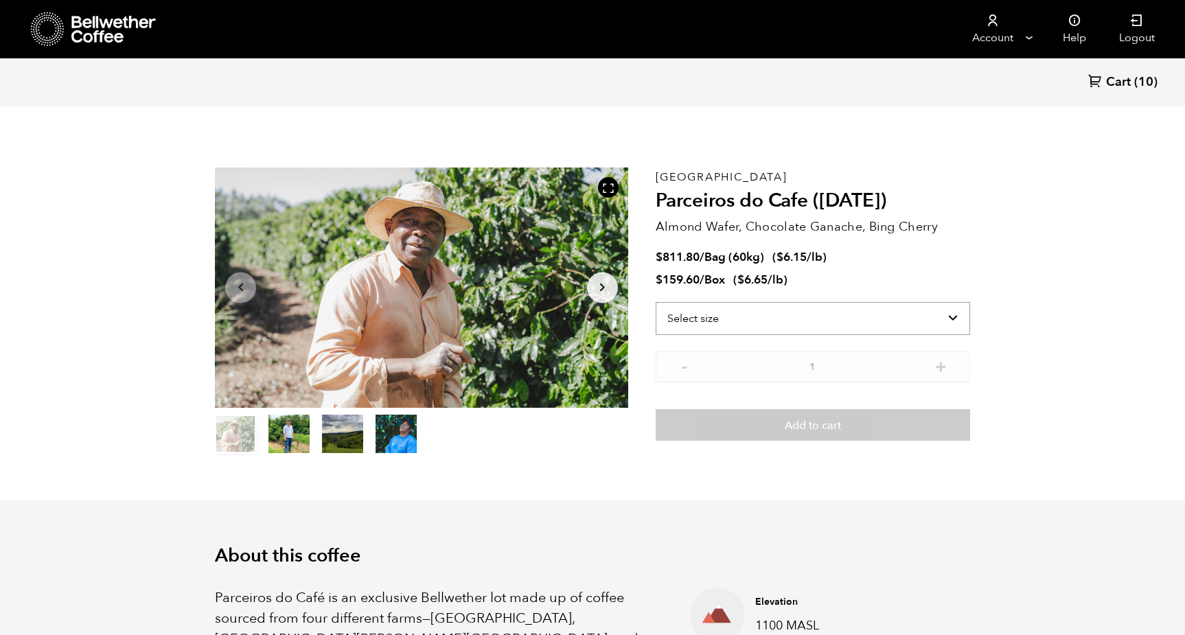
select select "bag-3"
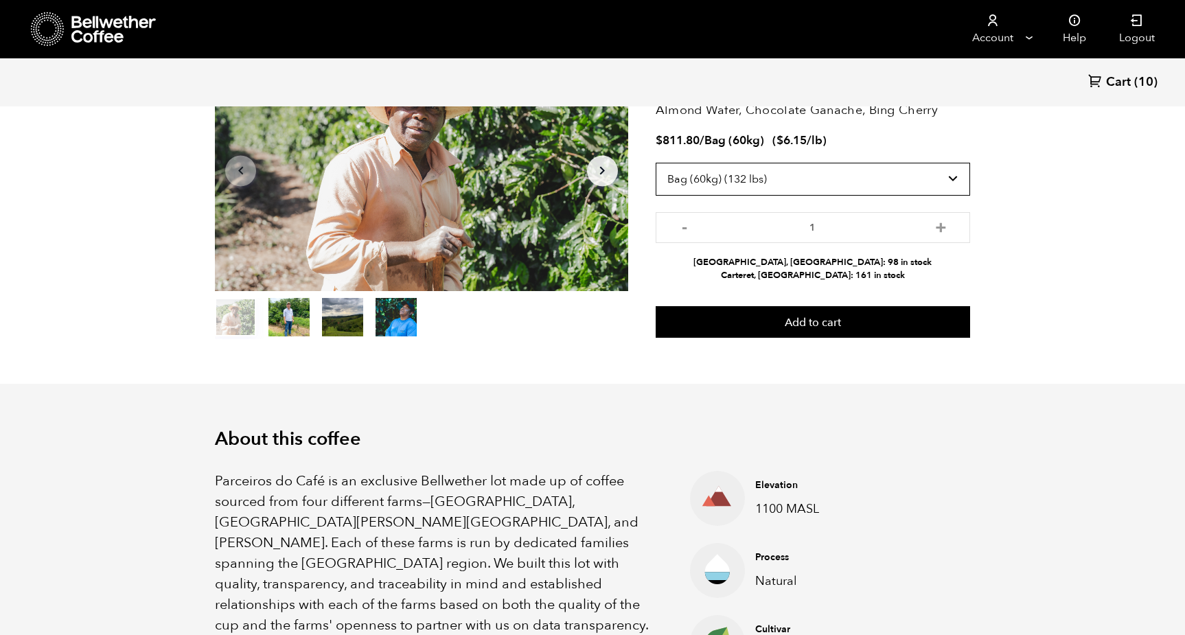
scroll to position [82, 0]
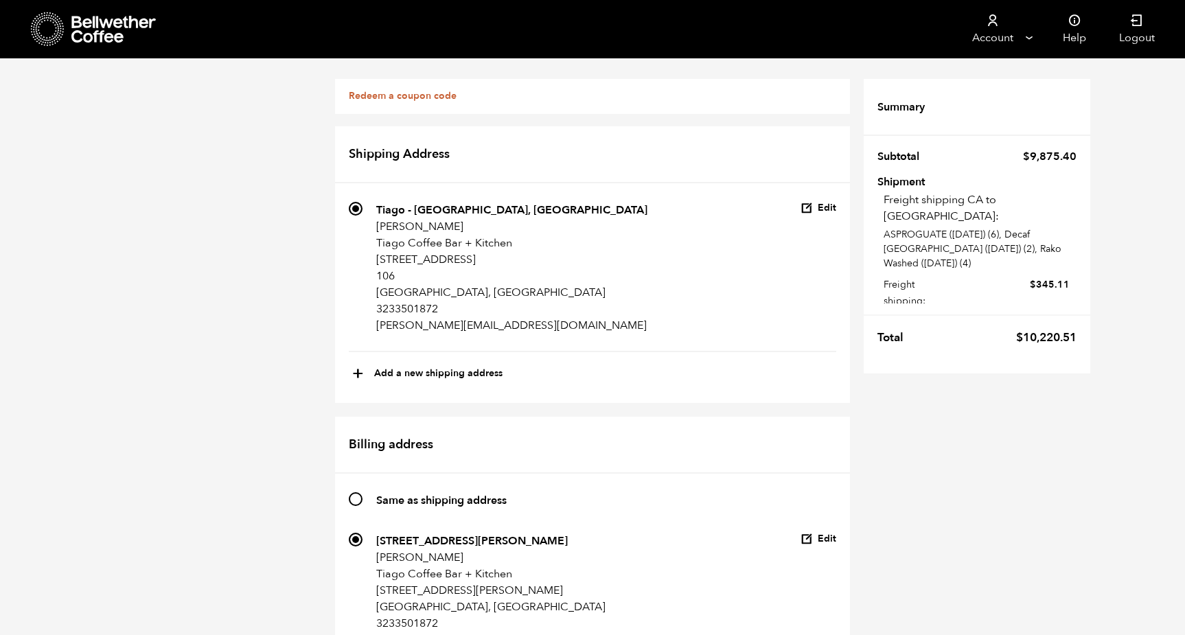
scroll to position [955, 0]
